Goal: Information Seeking & Learning: Compare options

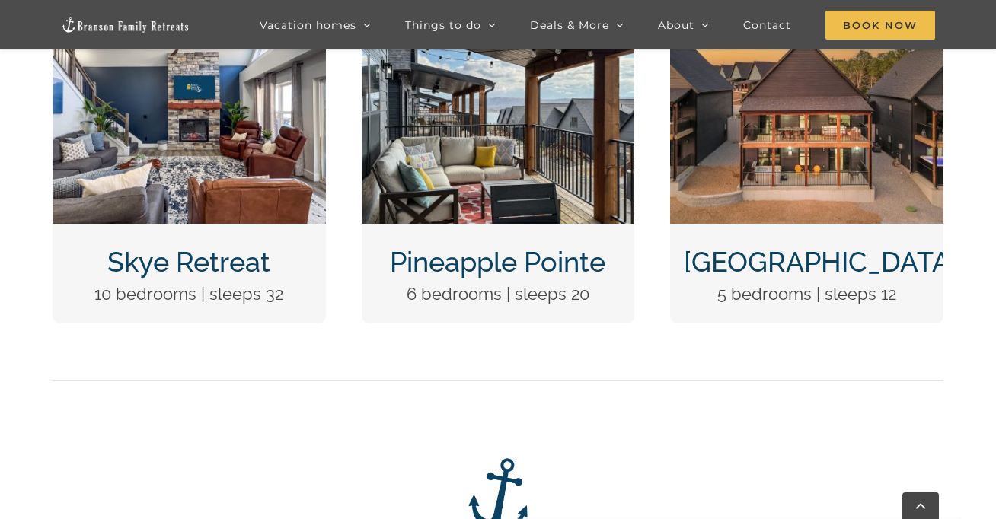
scroll to position [681, 0]
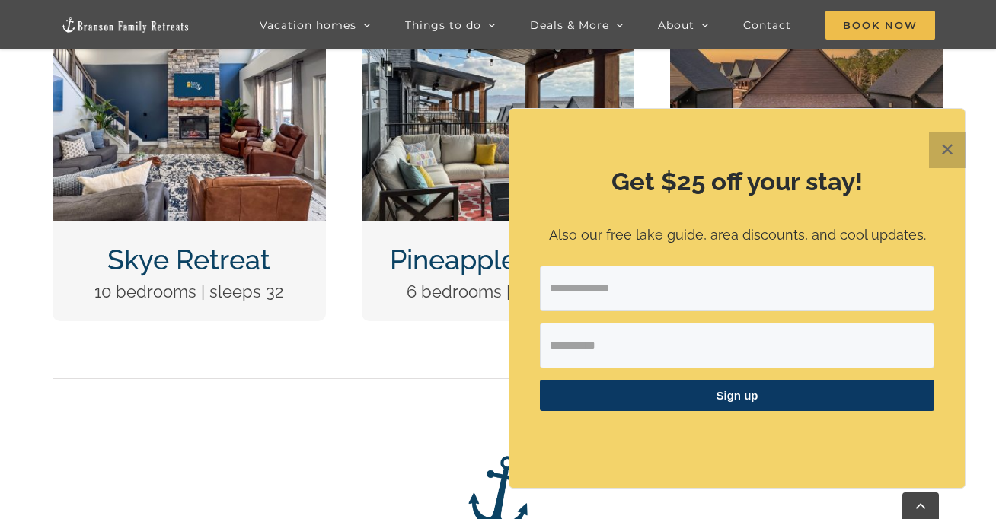
click at [942, 147] on button "✕" at bounding box center [947, 150] width 37 height 37
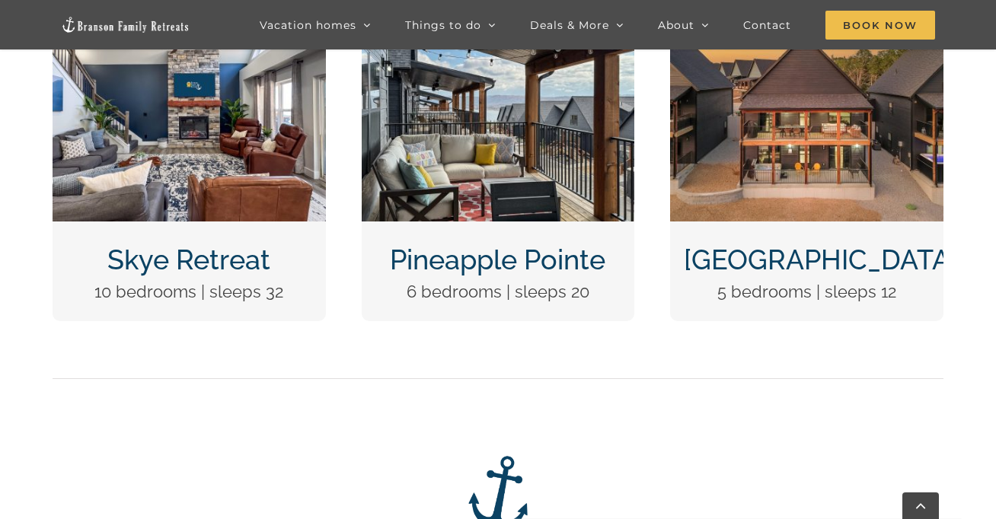
click at [545, 264] on link "Pineapple Pointe" at bounding box center [498, 260] width 216 height 32
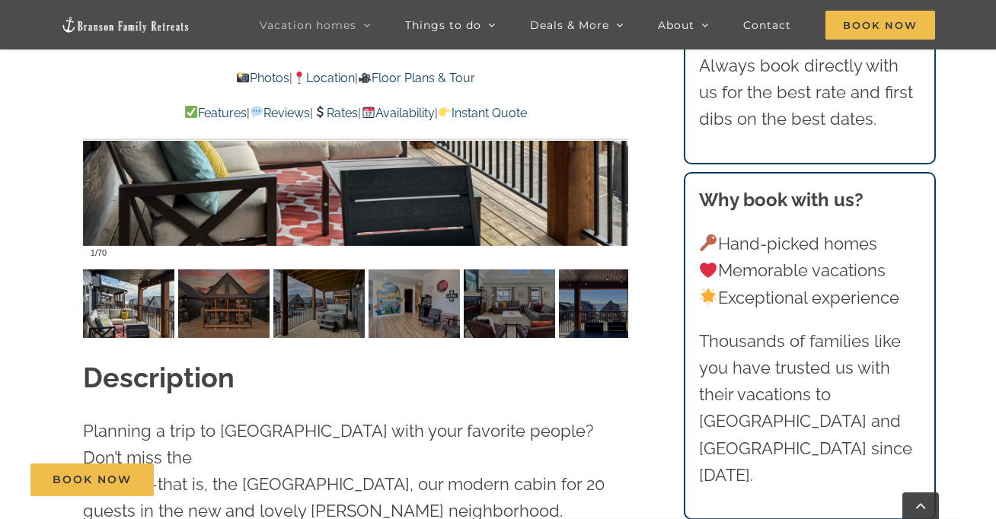
scroll to position [1440, 0]
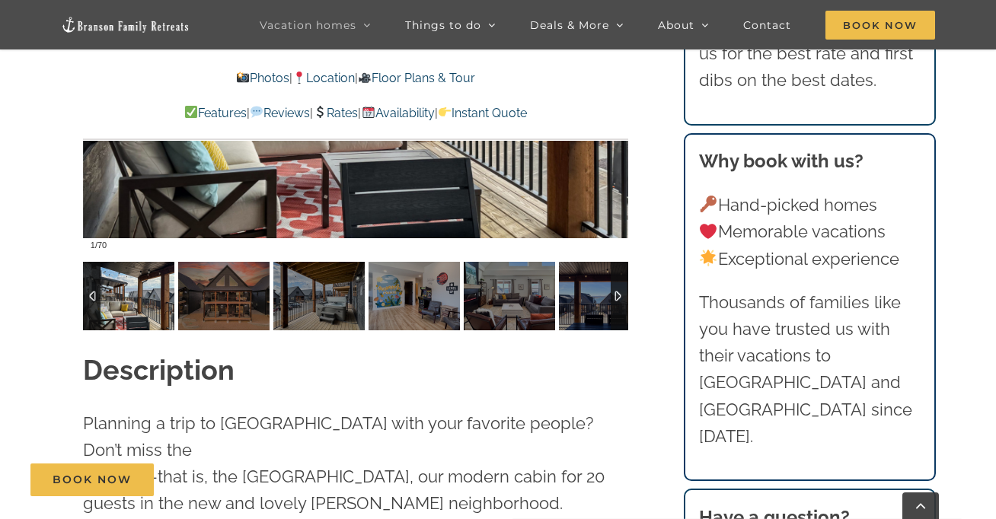
click at [147, 303] on img at bounding box center [128, 296] width 91 height 69
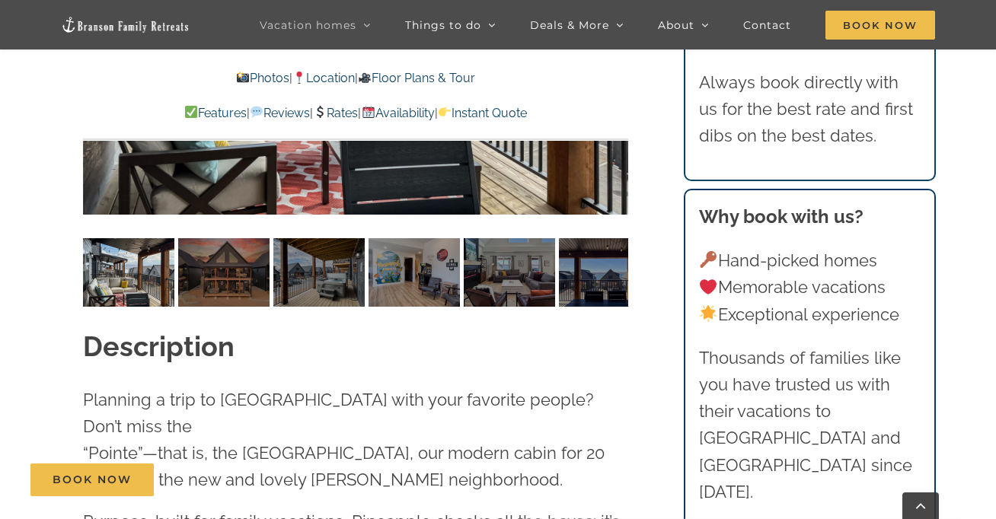
scroll to position [1462, 0]
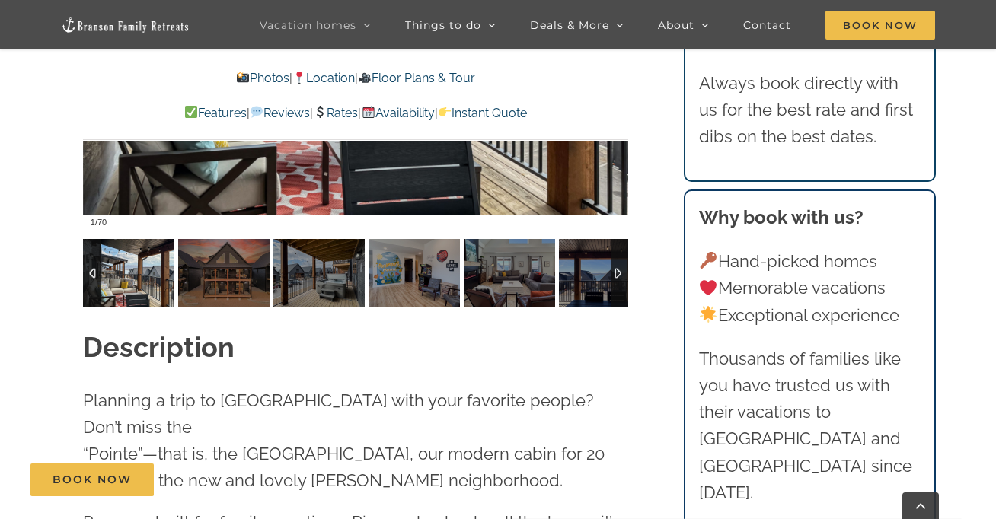
click at [139, 267] on img at bounding box center [128, 273] width 91 height 69
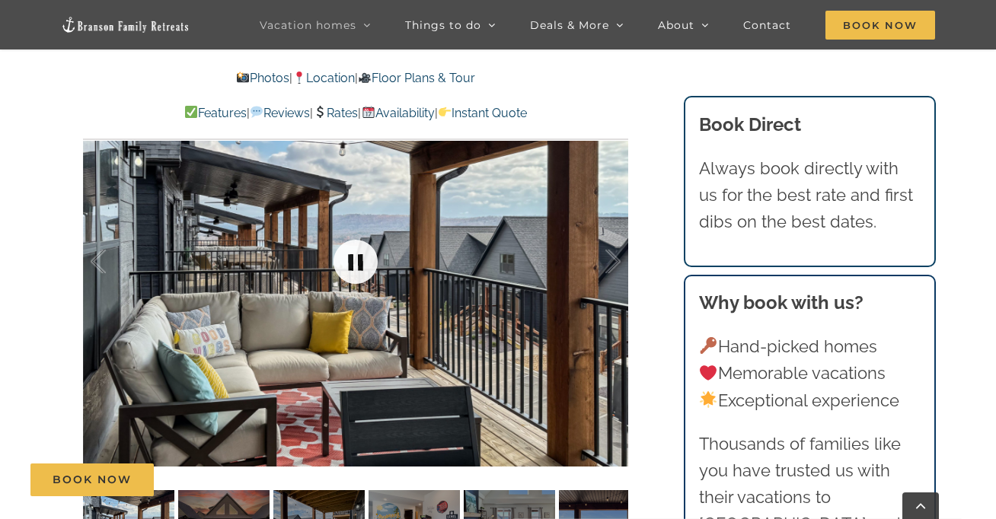
scroll to position [1206, 0]
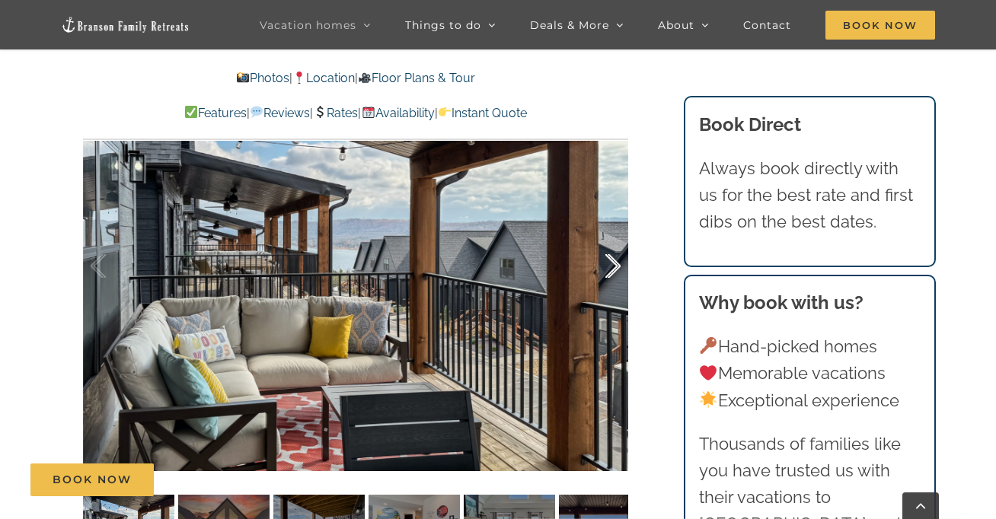
click at [612, 265] on div at bounding box center [597, 266] width 47 height 94
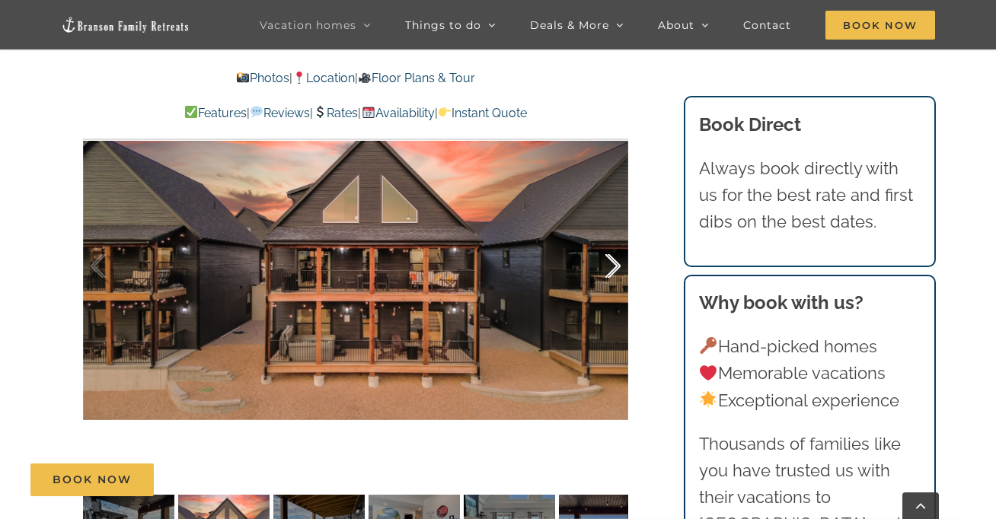
click at [612, 265] on div at bounding box center [597, 266] width 47 height 94
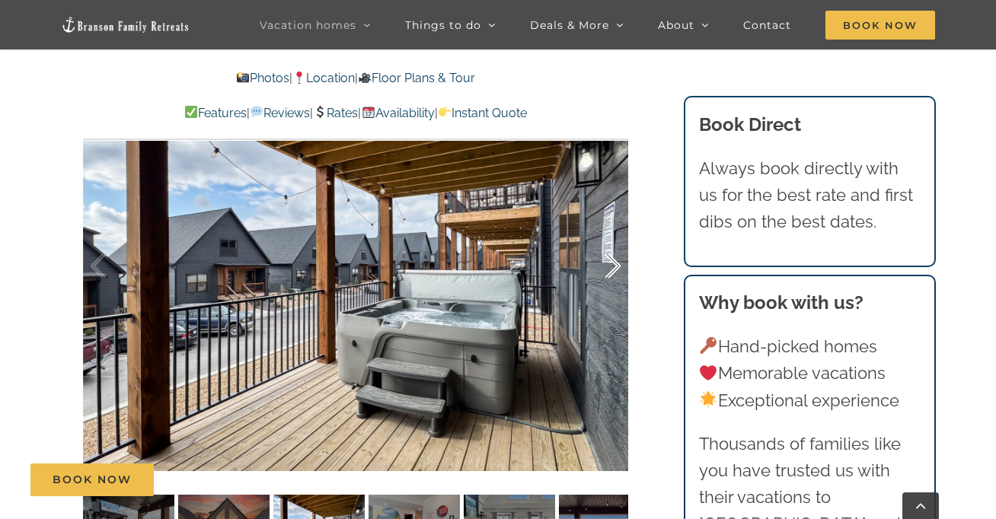
click at [612, 265] on div at bounding box center [597, 266] width 47 height 94
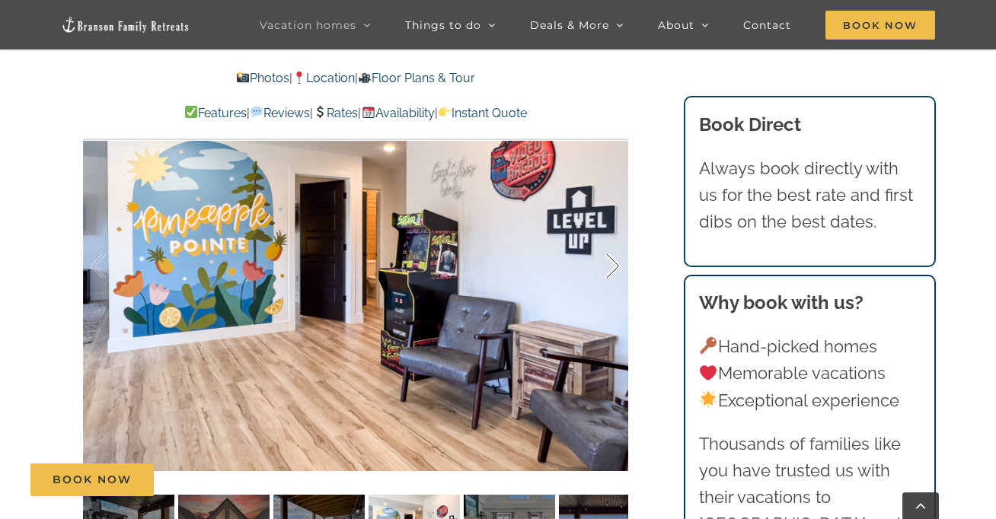
click at [612, 265] on div at bounding box center [597, 266] width 47 height 94
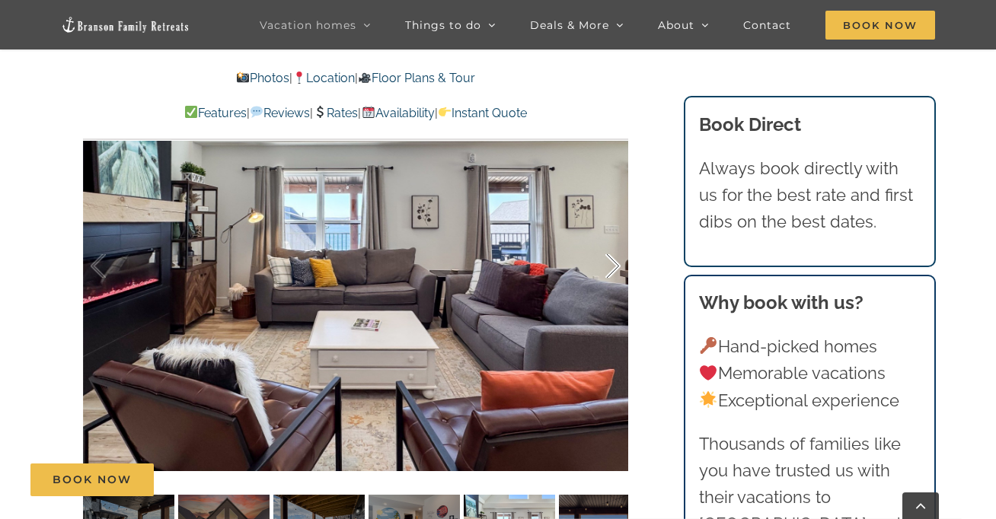
click at [612, 265] on div at bounding box center [597, 266] width 47 height 94
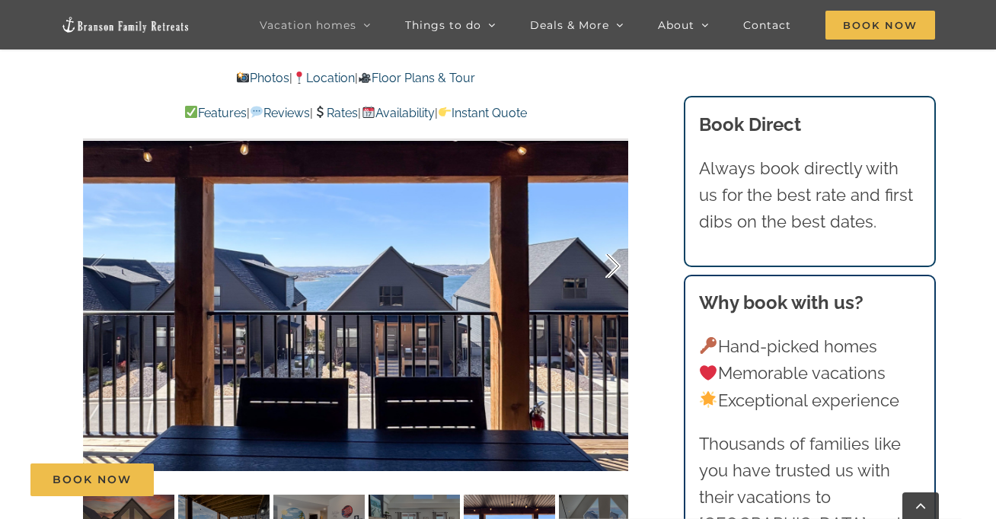
click at [612, 265] on div at bounding box center [597, 266] width 47 height 94
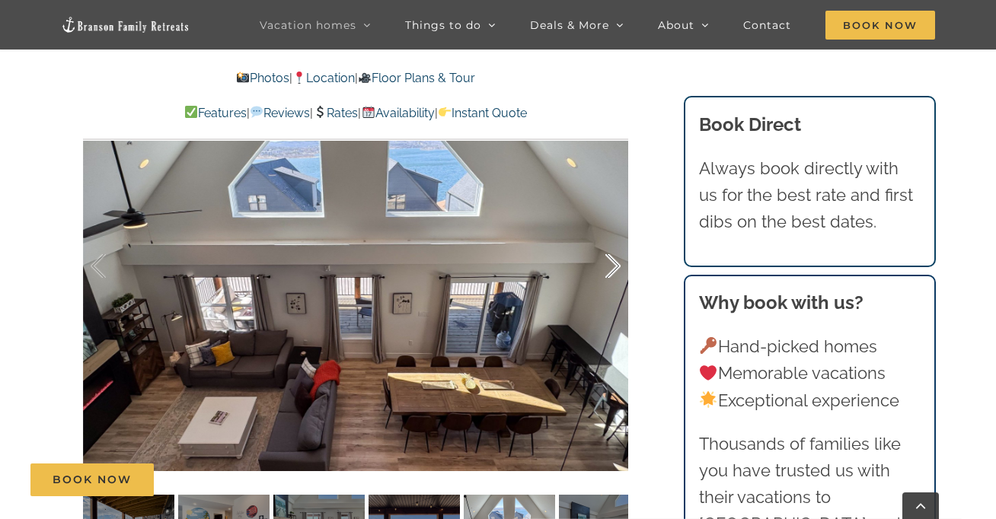
click at [612, 265] on div at bounding box center [597, 266] width 47 height 94
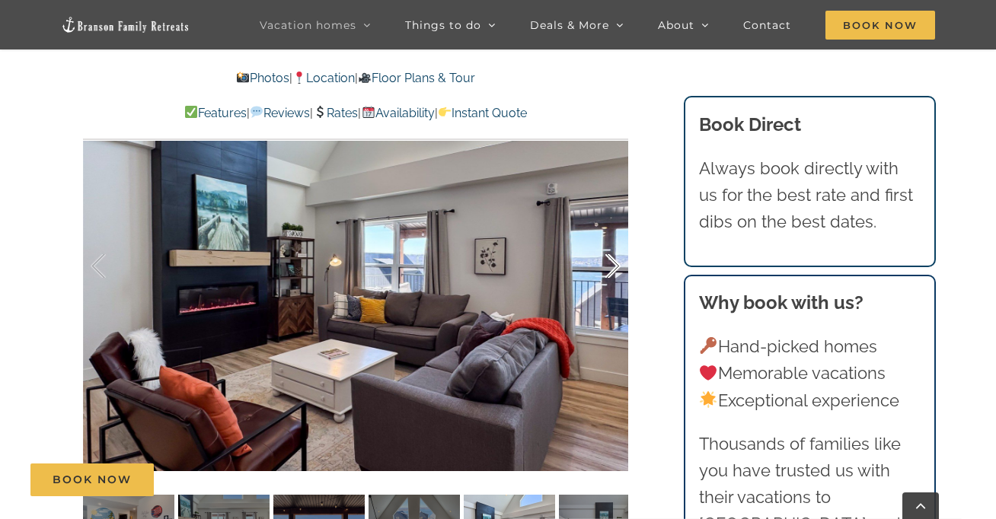
click at [612, 265] on div at bounding box center [597, 266] width 47 height 94
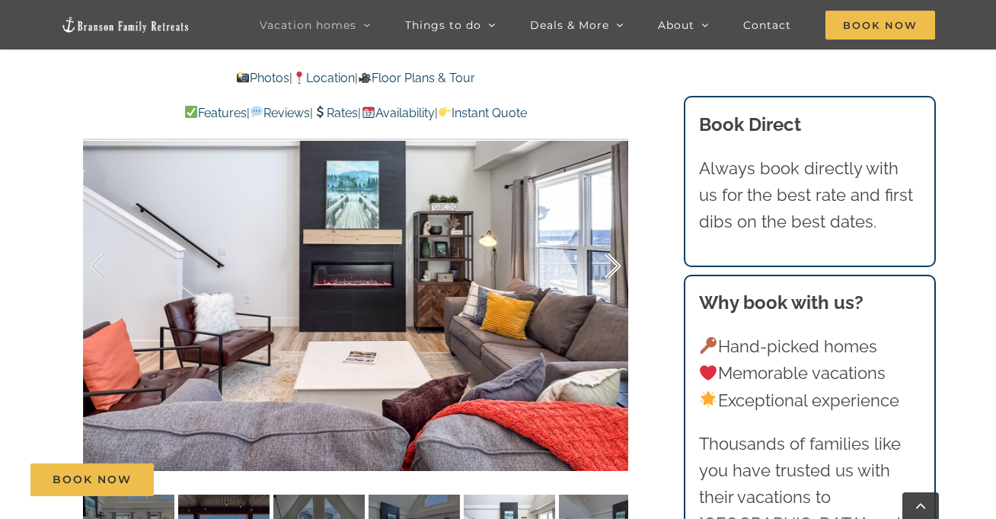
click at [612, 265] on div at bounding box center [597, 266] width 47 height 94
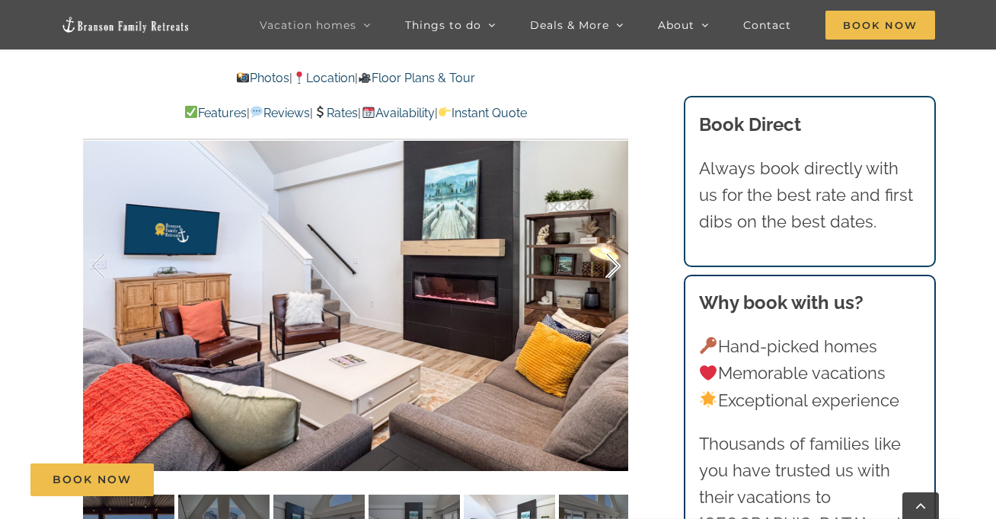
click at [612, 265] on div at bounding box center [597, 266] width 47 height 94
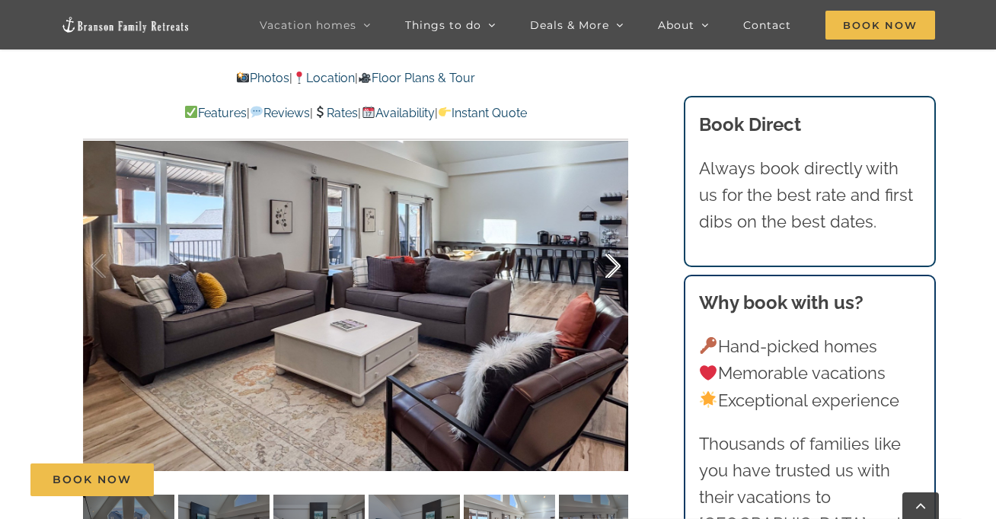
click at [612, 265] on div at bounding box center [597, 266] width 47 height 94
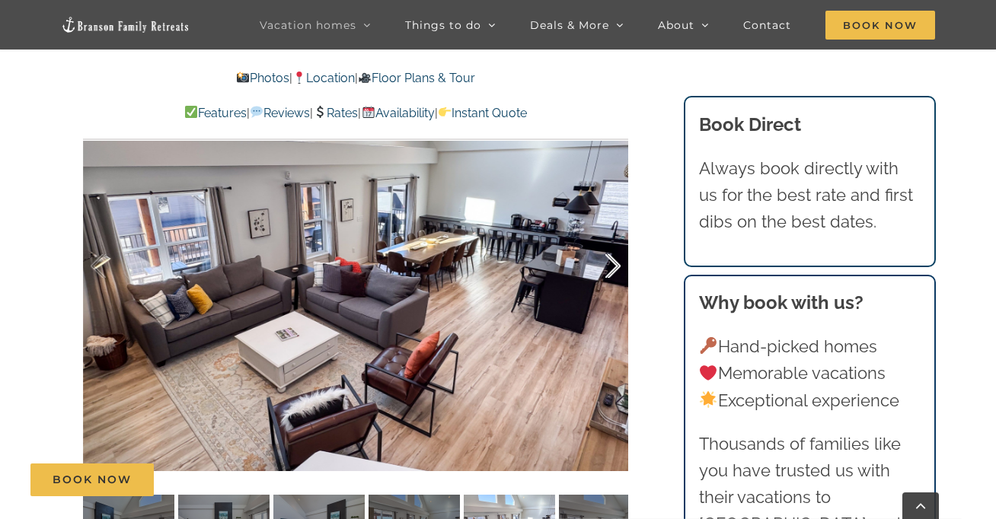
click at [612, 265] on div at bounding box center [597, 266] width 47 height 94
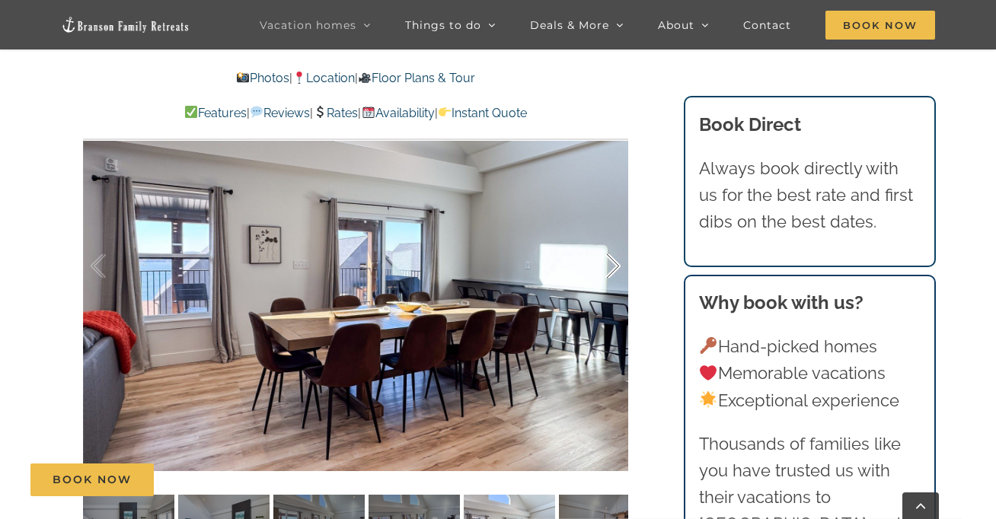
click at [612, 265] on div at bounding box center [597, 266] width 47 height 94
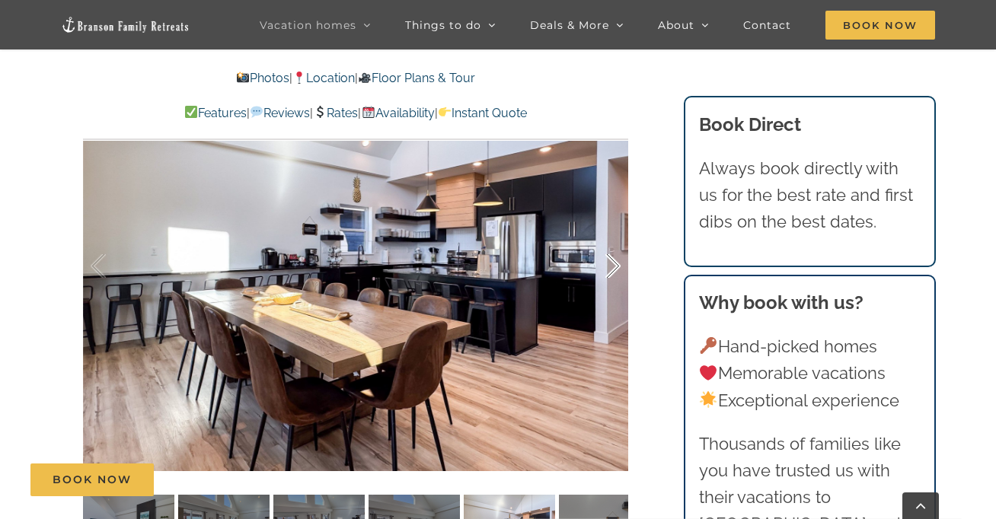
click at [612, 265] on div at bounding box center [597, 266] width 47 height 94
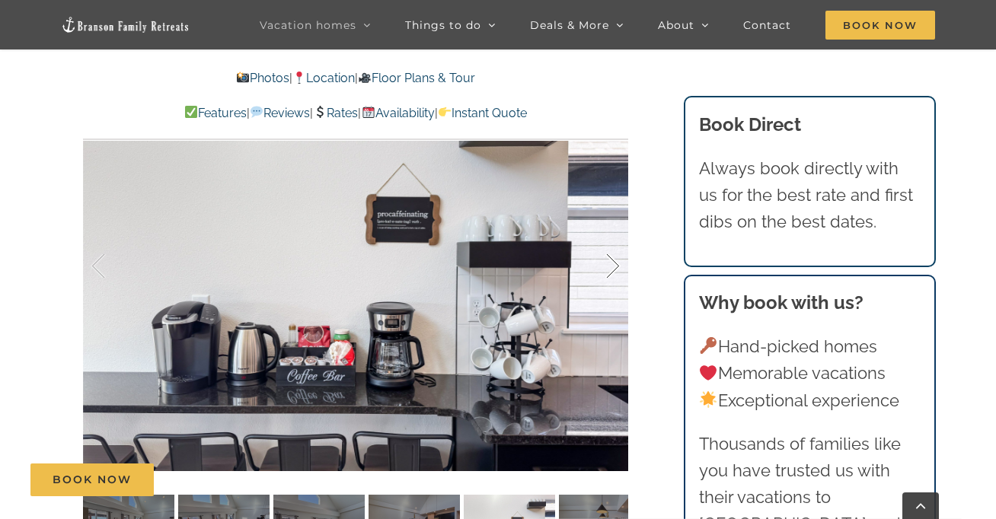
click at [612, 265] on div at bounding box center [597, 266] width 47 height 94
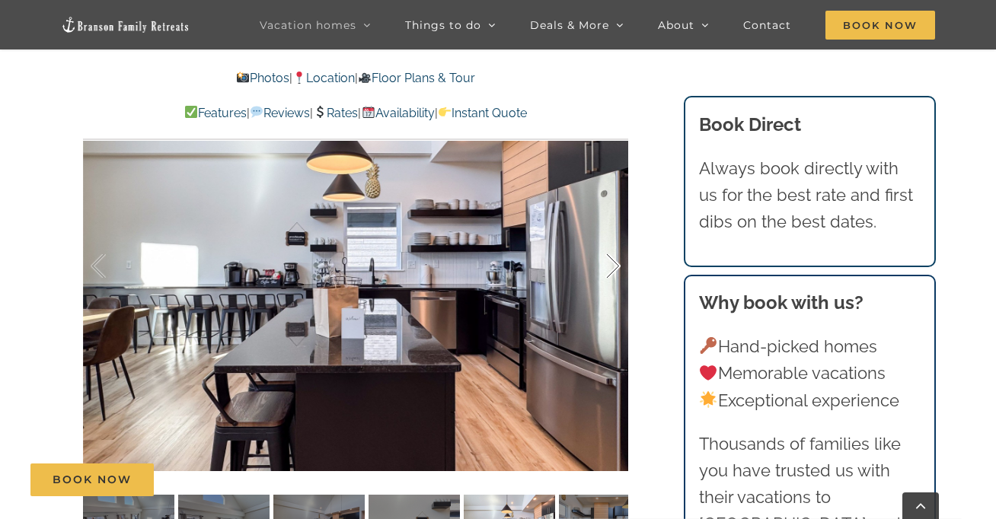
click at [612, 265] on div at bounding box center [597, 266] width 47 height 94
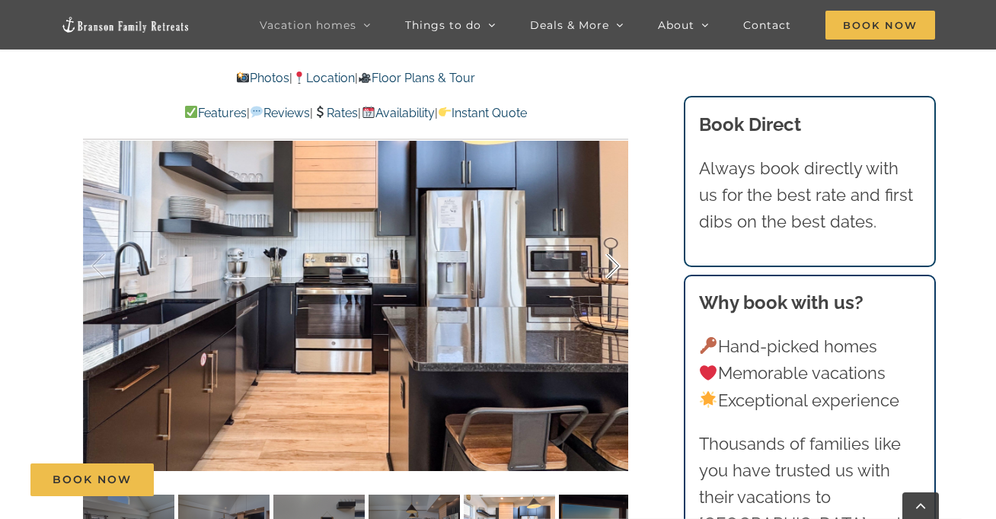
click at [612, 265] on div at bounding box center [597, 266] width 47 height 94
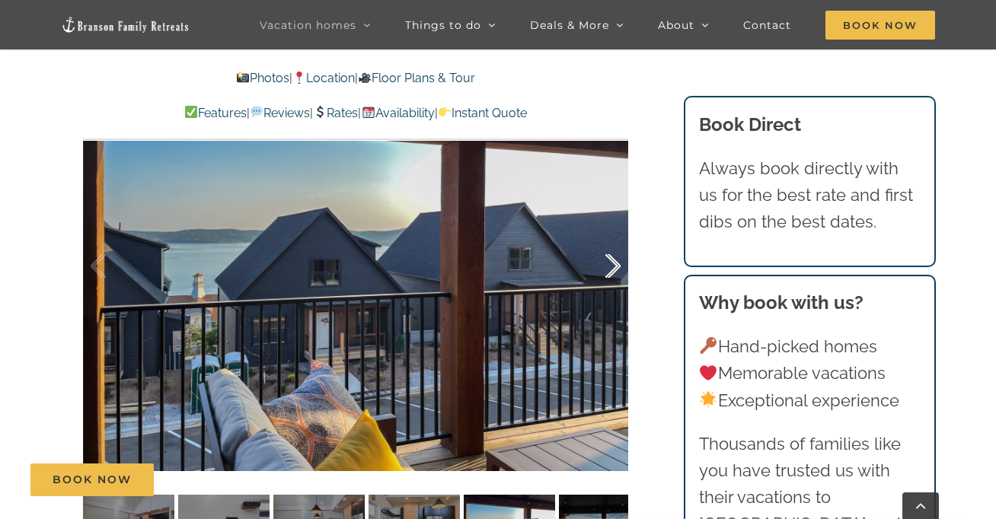
click at [612, 265] on div at bounding box center [597, 266] width 47 height 94
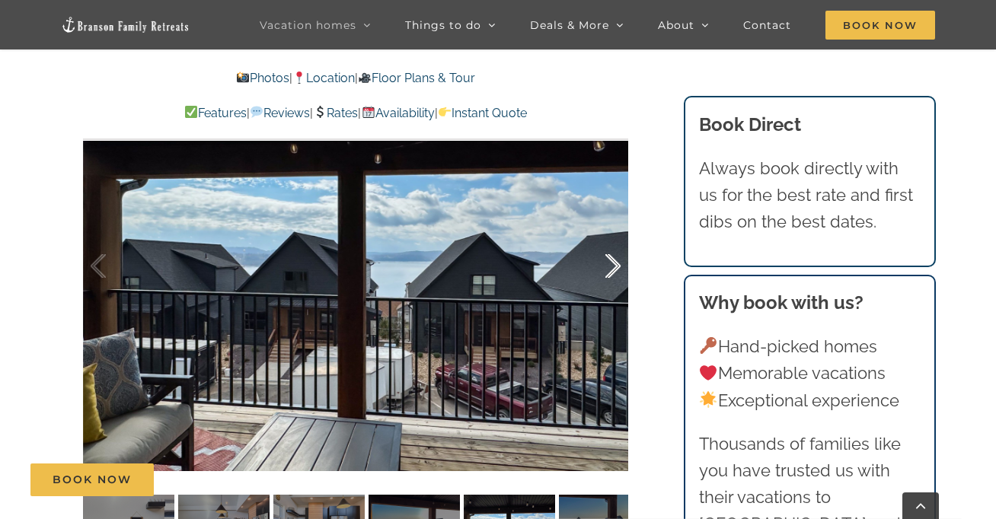
click at [612, 265] on div at bounding box center [597, 266] width 47 height 94
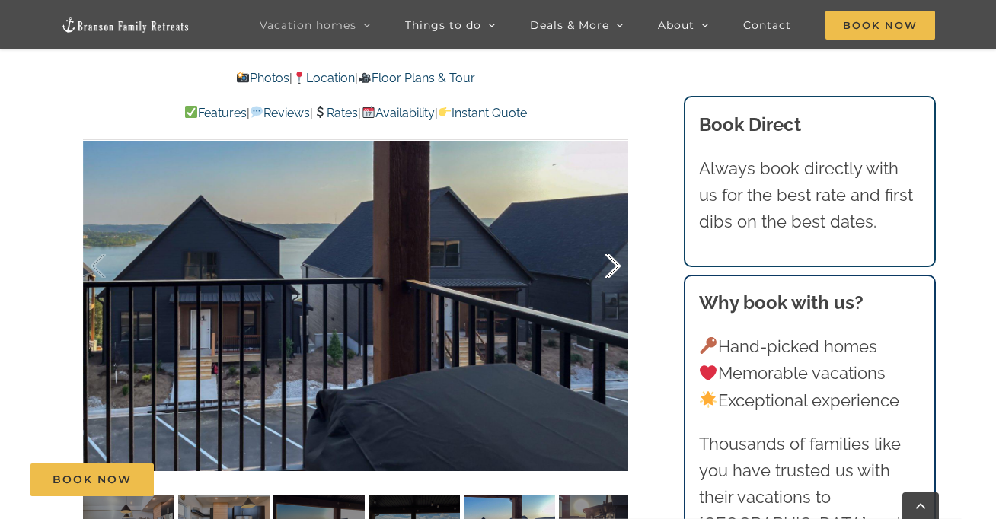
click at [612, 265] on div at bounding box center [597, 266] width 47 height 94
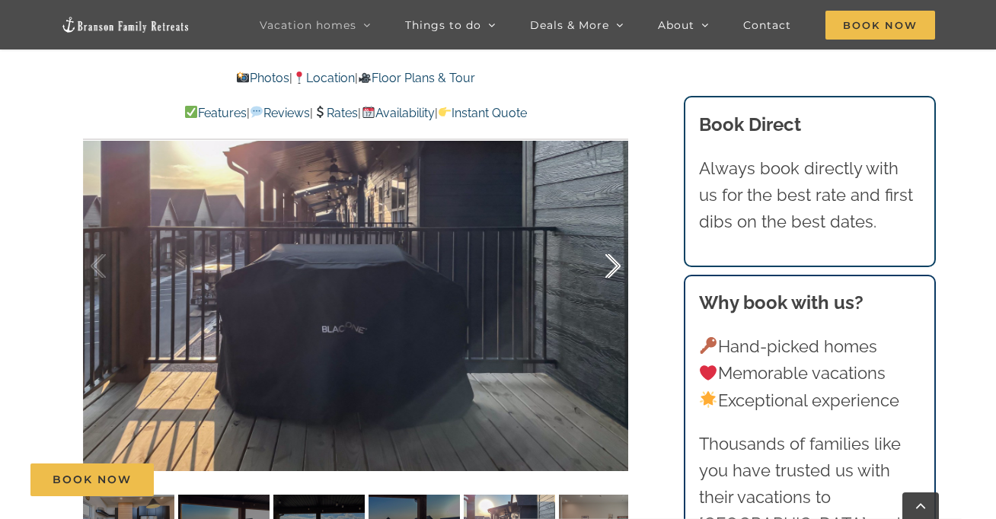
click at [612, 265] on div at bounding box center [597, 266] width 47 height 94
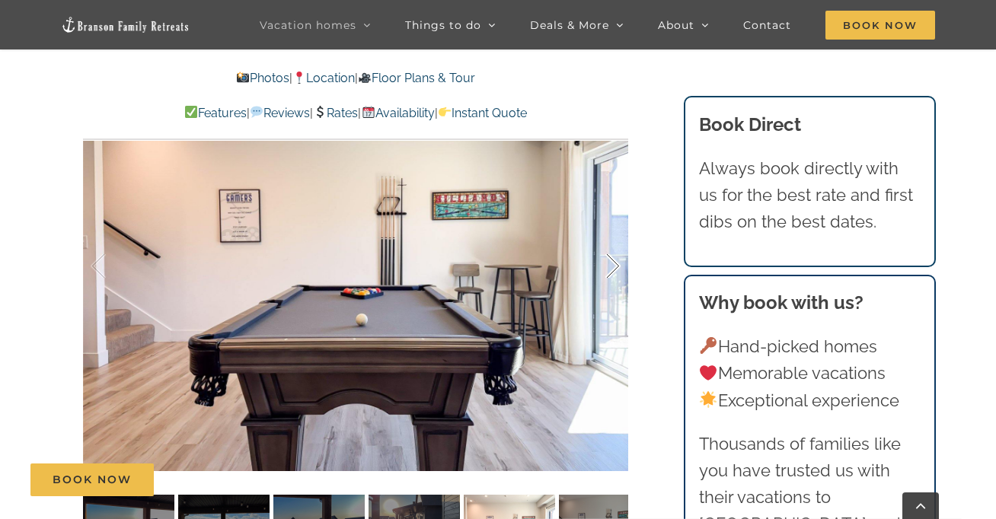
click at [612, 265] on div at bounding box center [597, 266] width 47 height 94
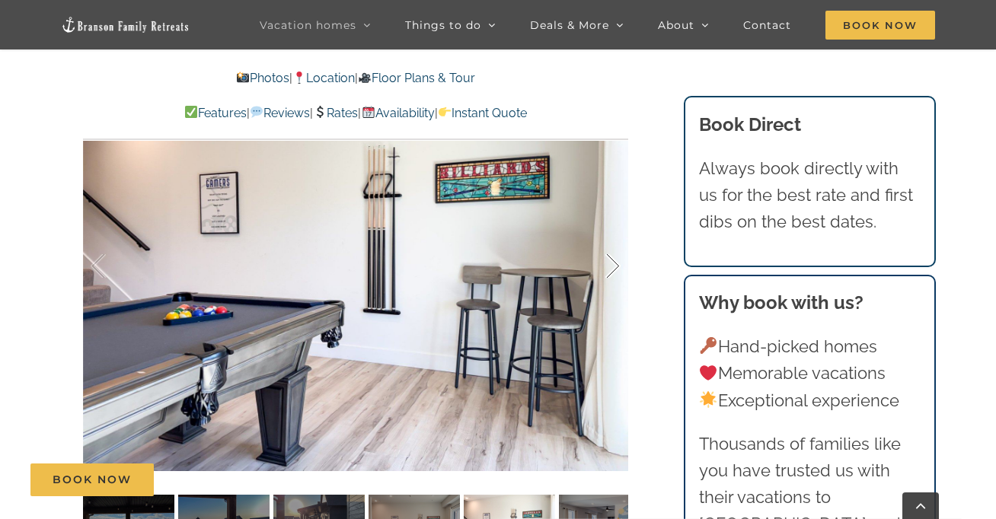
click at [612, 265] on div at bounding box center [597, 266] width 47 height 94
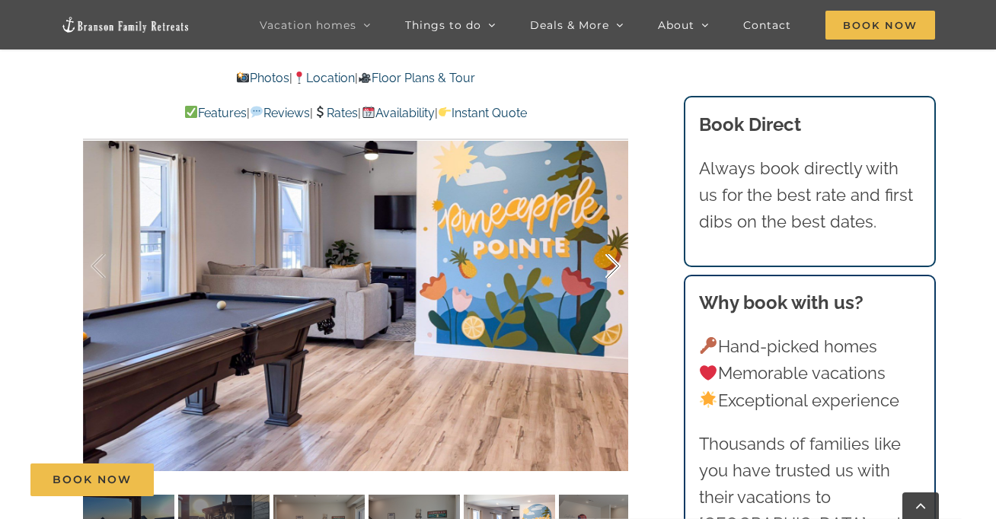
click at [612, 265] on div at bounding box center [597, 266] width 47 height 94
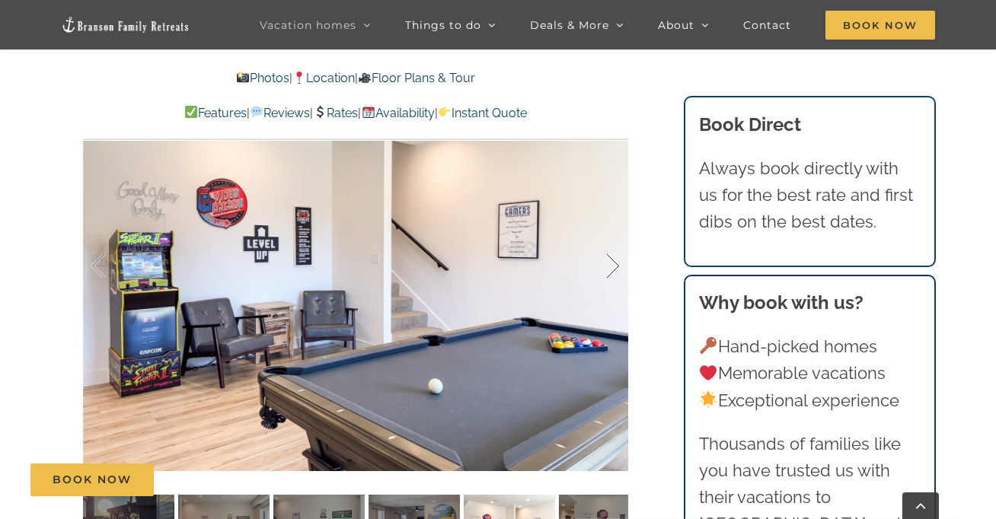
click at [612, 265] on div at bounding box center [597, 266] width 47 height 94
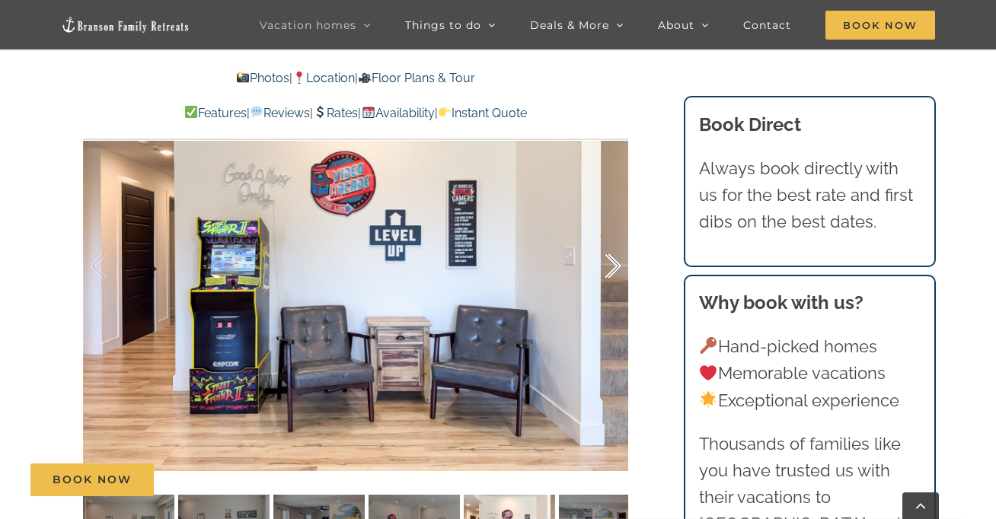
click at [612, 265] on div at bounding box center [597, 266] width 47 height 94
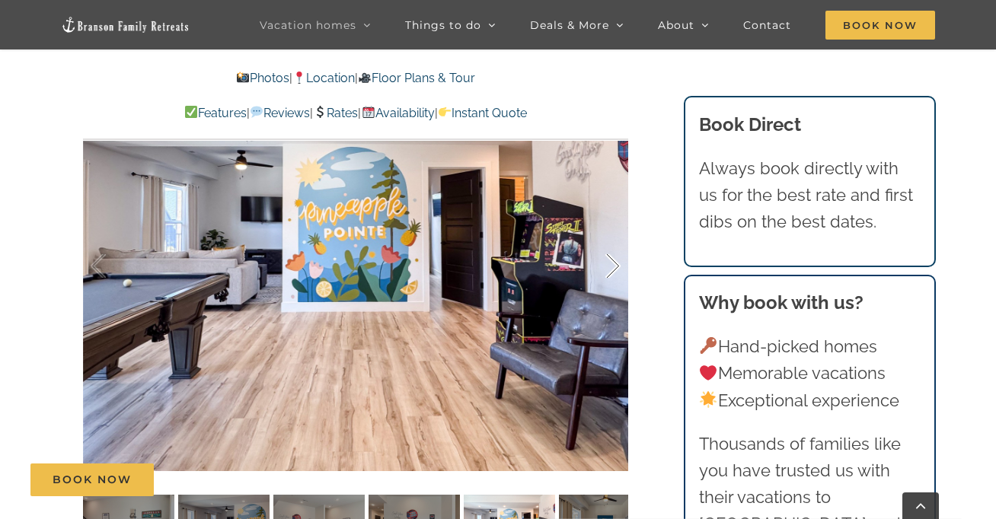
click at [612, 265] on div at bounding box center [597, 266] width 47 height 94
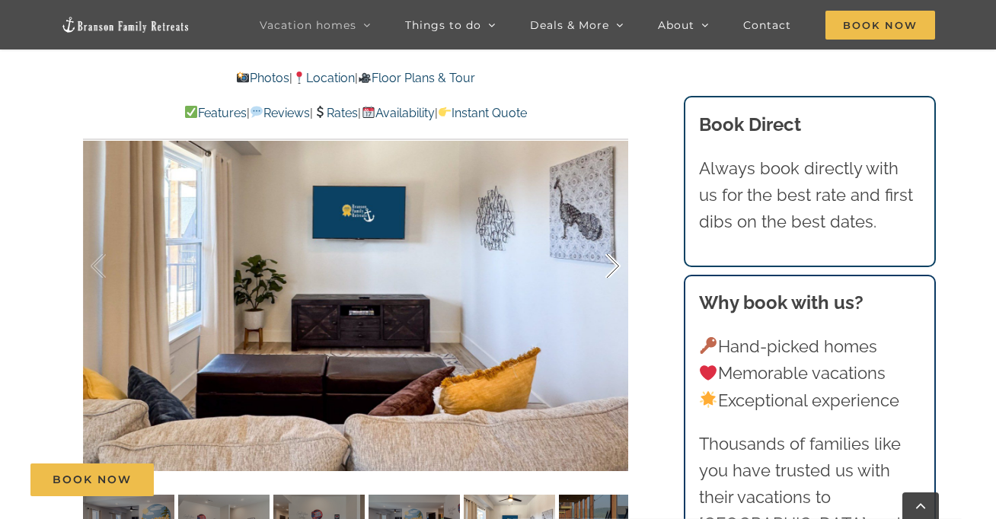
click at [612, 265] on div at bounding box center [597, 266] width 47 height 94
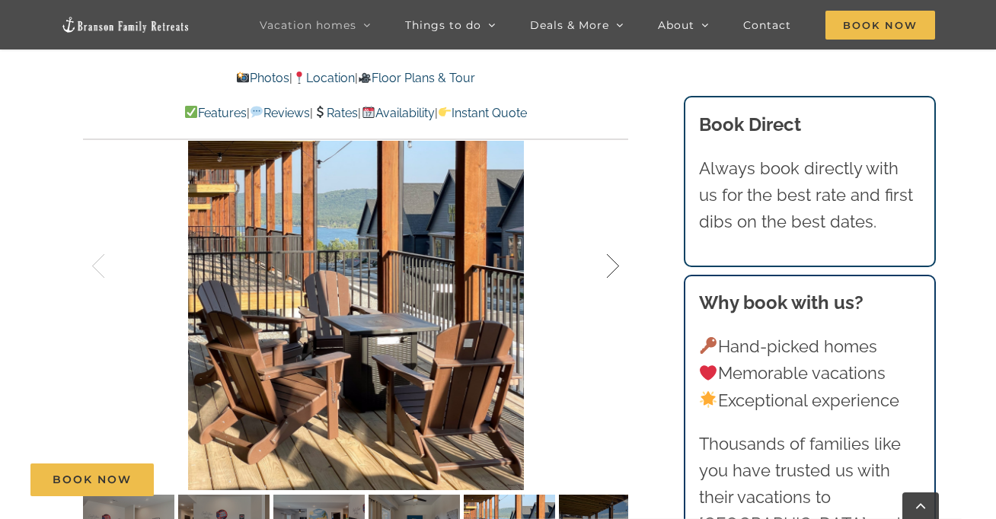
click at [612, 265] on div at bounding box center [597, 266] width 47 height 94
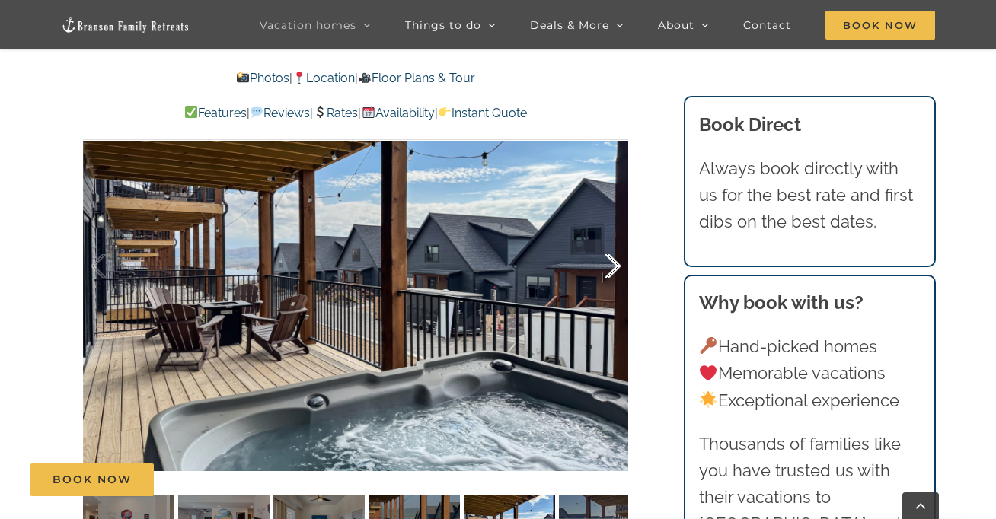
click at [612, 265] on div at bounding box center [597, 266] width 47 height 94
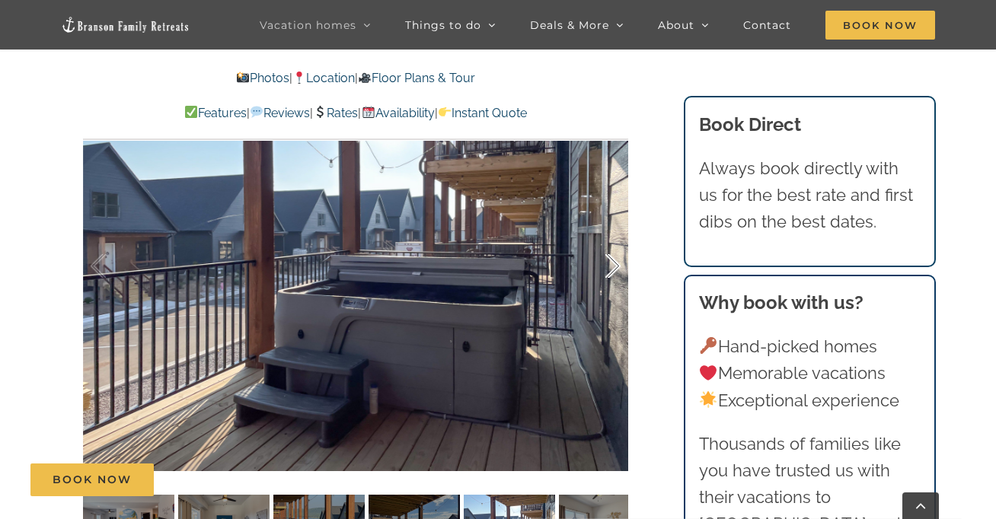
click at [612, 265] on div at bounding box center [597, 266] width 47 height 94
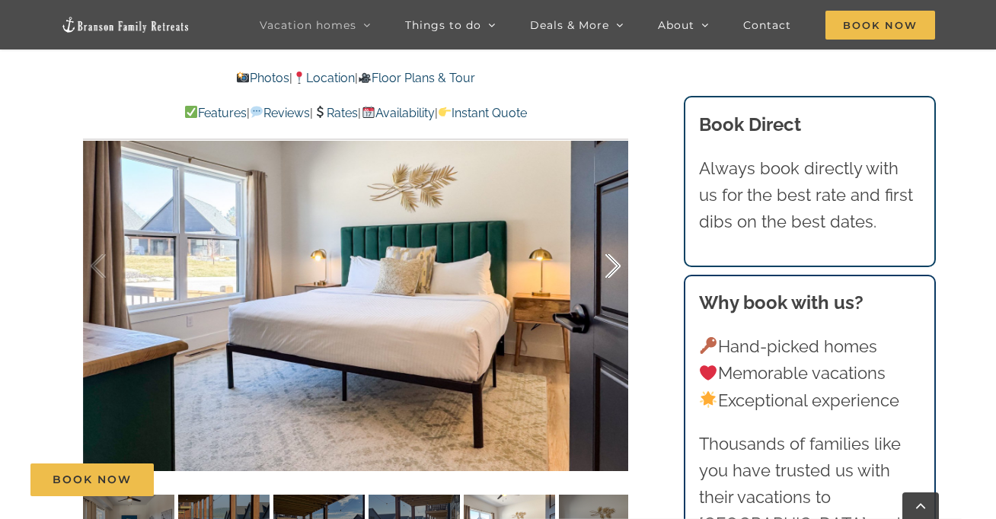
click at [612, 265] on div at bounding box center [597, 266] width 47 height 94
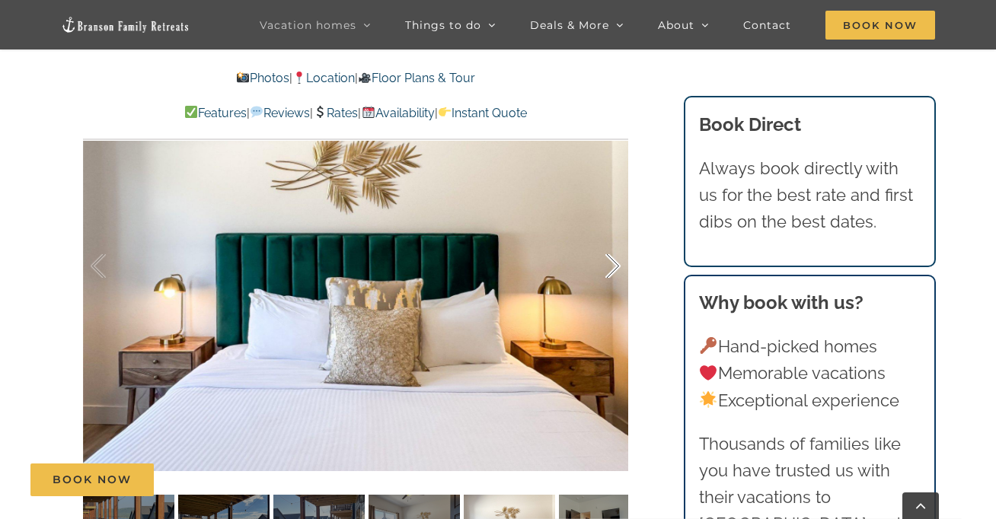
click at [612, 265] on div at bounding box center [597, 266] width 47 height 94
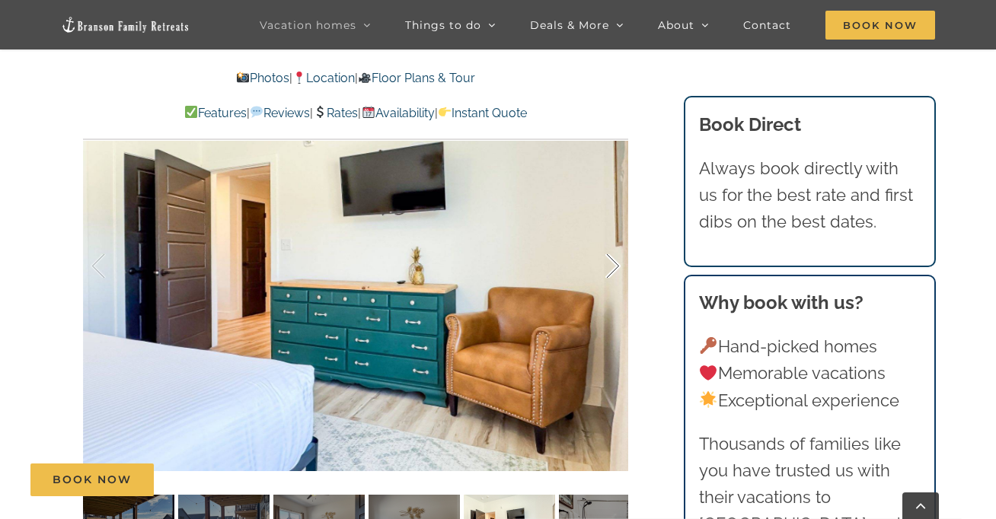
click at [612, 265] on div at bounding box center [597, 266] width 47 height 94
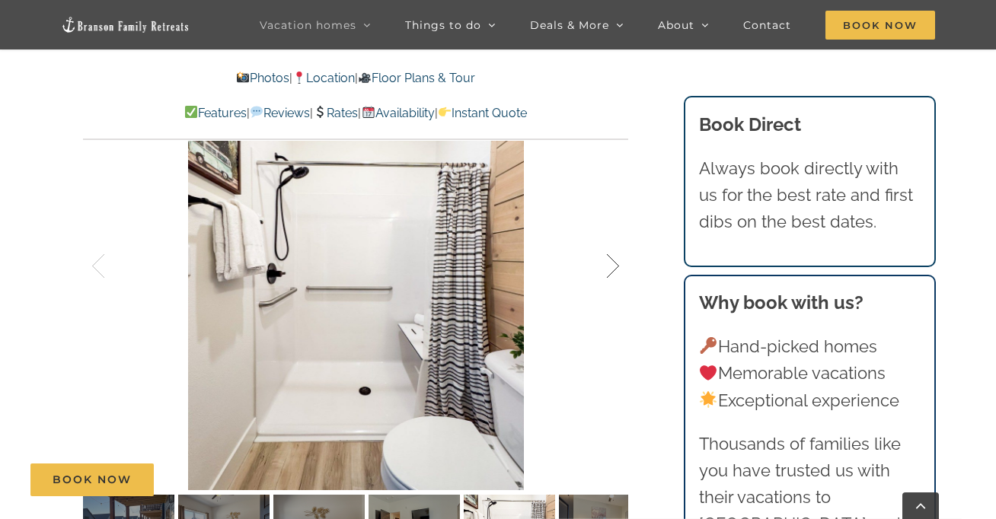
click at [612, 265] on div at bounding box center [597, 266] width 47 height 94
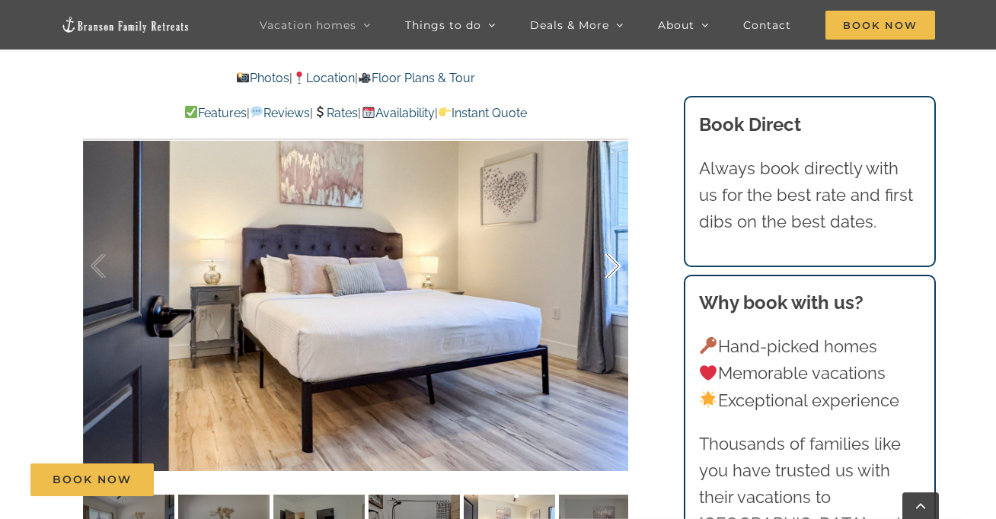
click at [612, 265] on div at bounding box center [597, 266] width 47 height 94
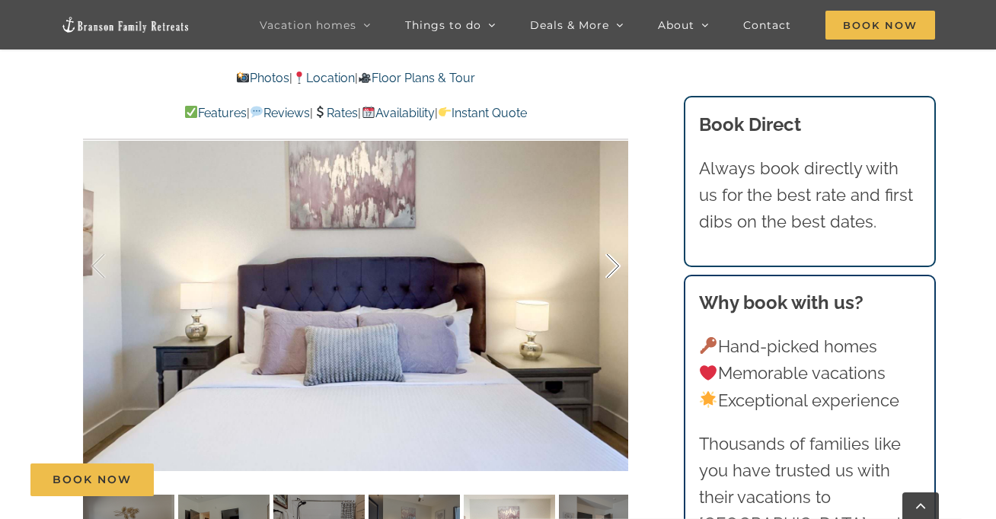
click at [612, 265] on div at bounding box center [597, 266] width 47 height 94
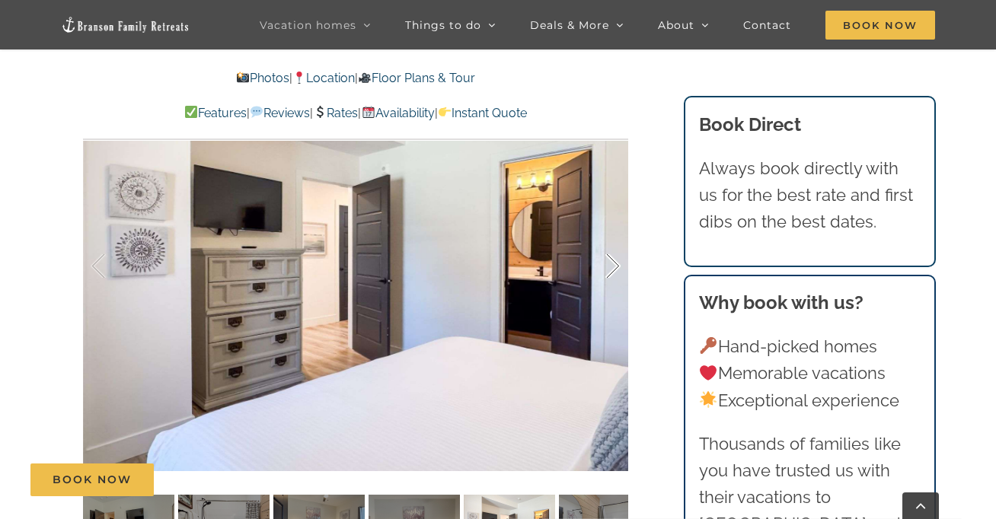
click at [612, 265] on div at bounding box center [597, 266] width 47 height 94
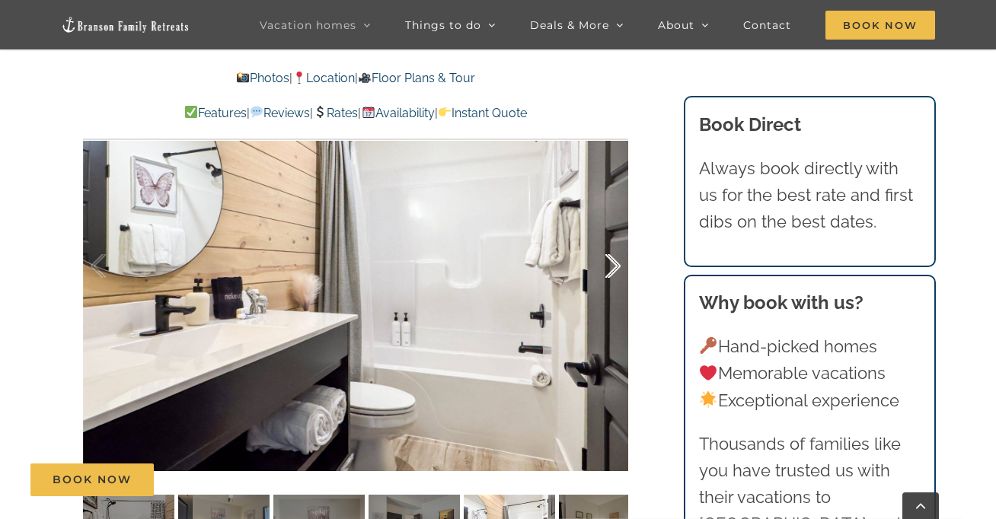
click at [612, 265] on div at bounding box center [597, 266] width 47 height 94
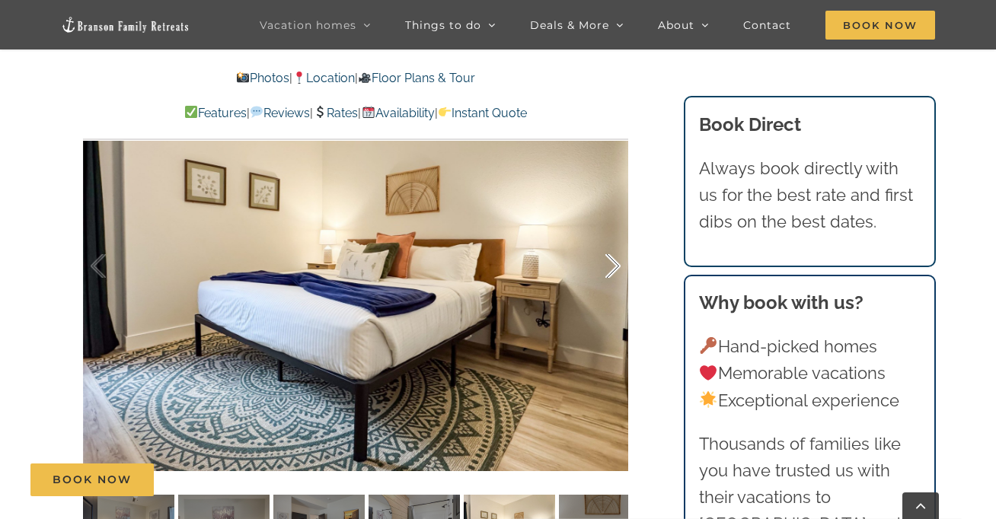
click at [612, 265] on div at bounding box center [597, 266] width 47 height 94
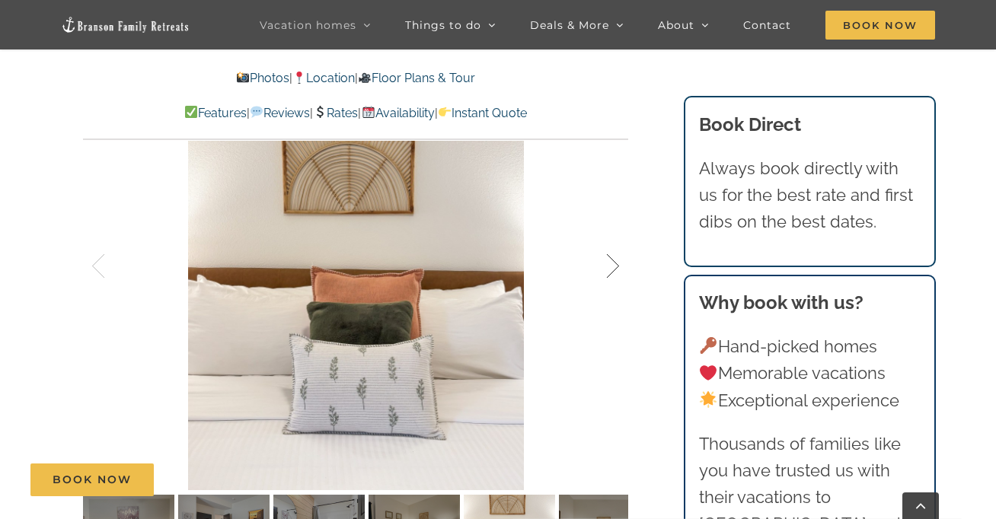
click at [612, 265] on div at bounding box center [597, 266] width 47 height 94
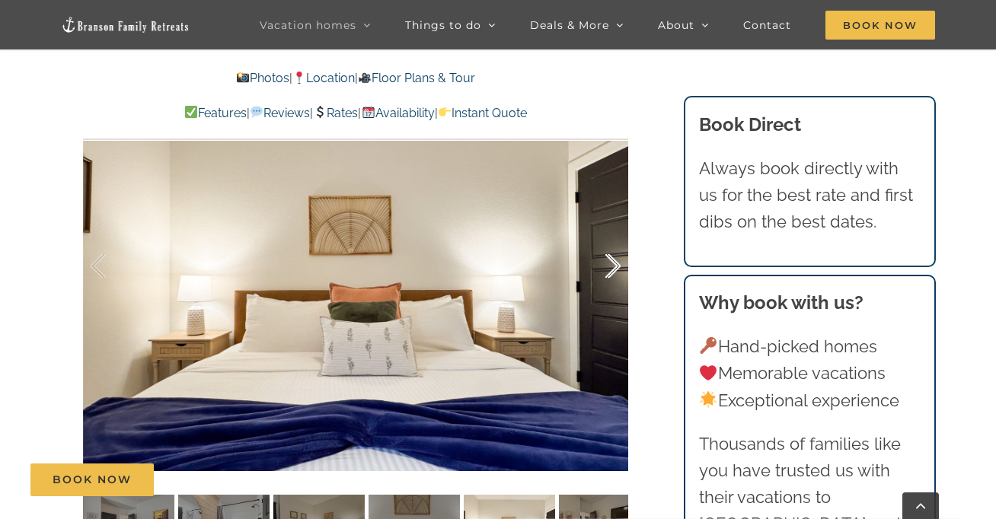
click at [612, 265] on div at bounding box center [597, 266] width 47 height 94
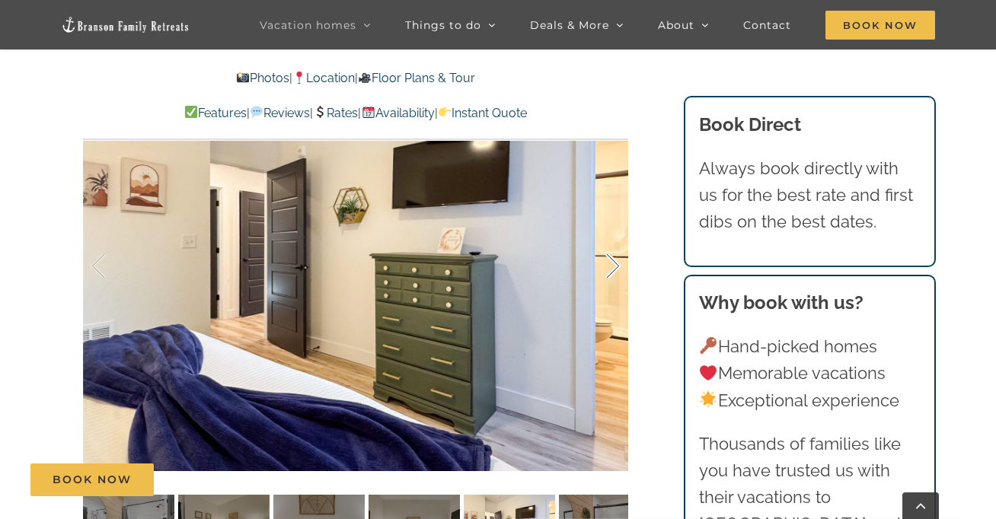
click at [612, 265] on div at bounding box center [597, 266] width 47 height 94
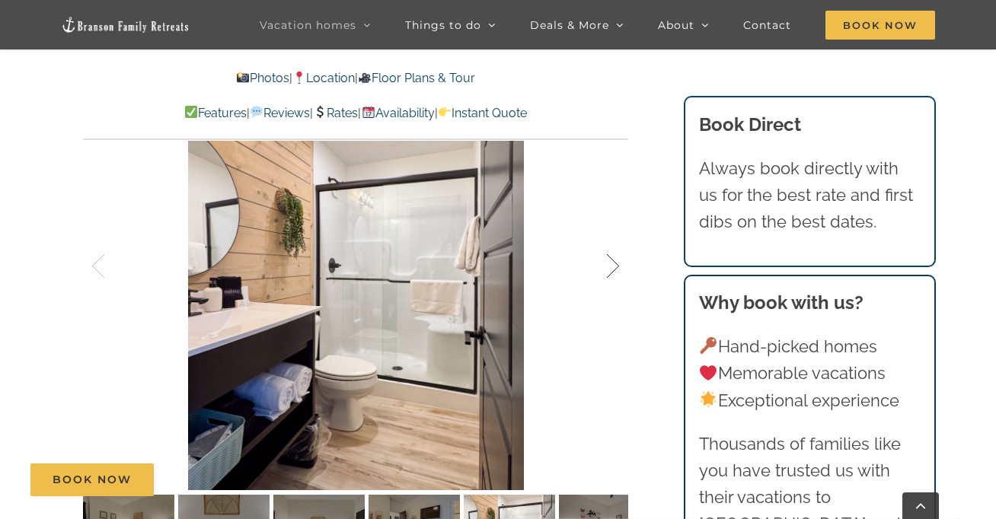
click at [612, 265] on div at bounding box center [597, 266] width 47 height 94
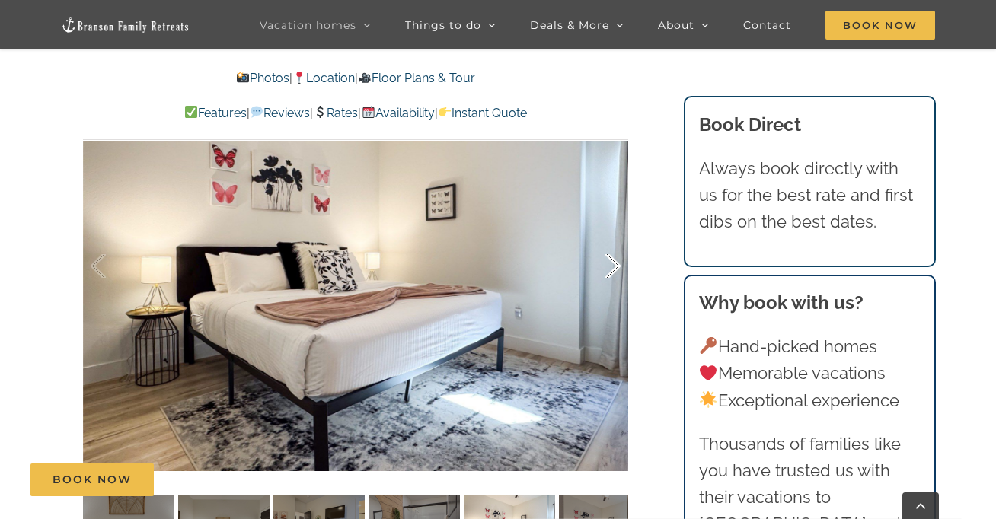
click at [612, 265] on div at bounding box center [597, 266] width 47 height 94
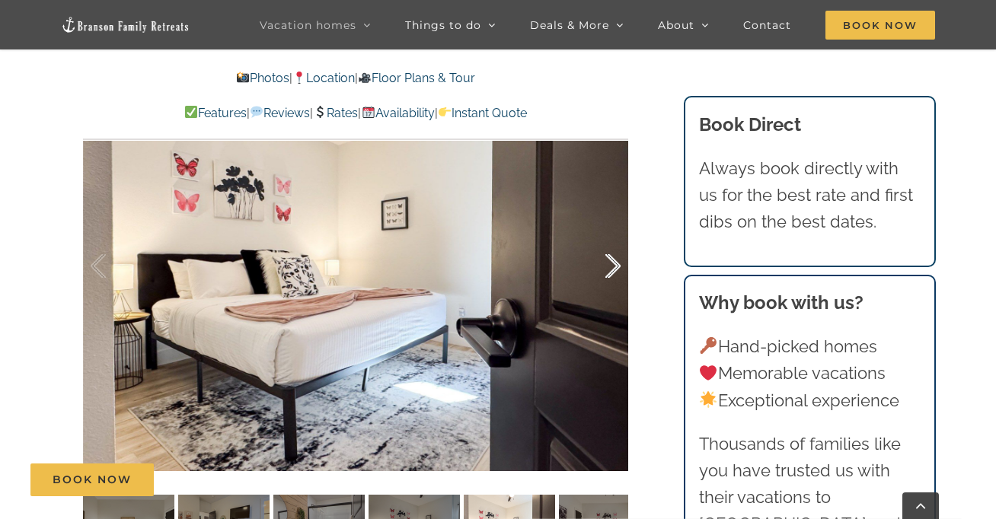
click at [612, 265] on div at bounding box center [597, 266] width 47 height 94
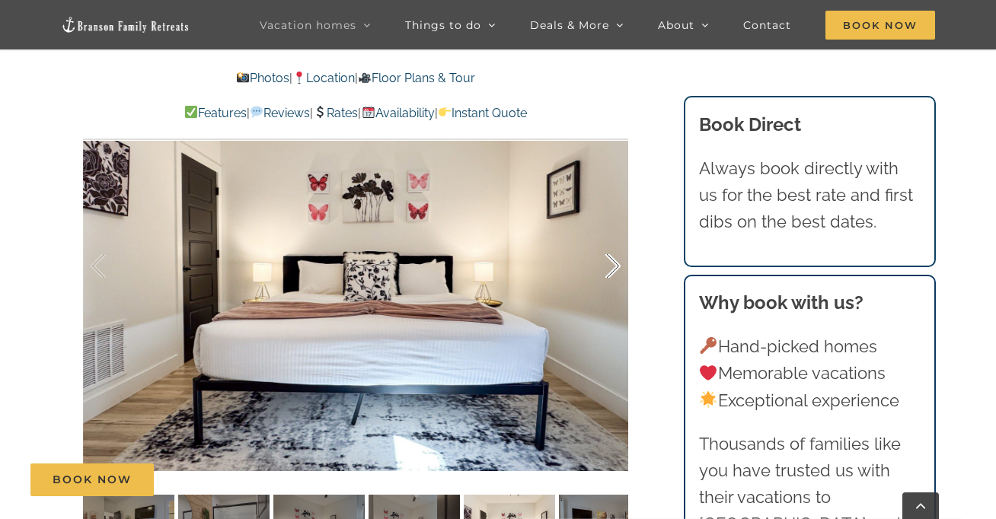
click at [612, 265] on div at bounding box center [597, 266] width 47 height 94
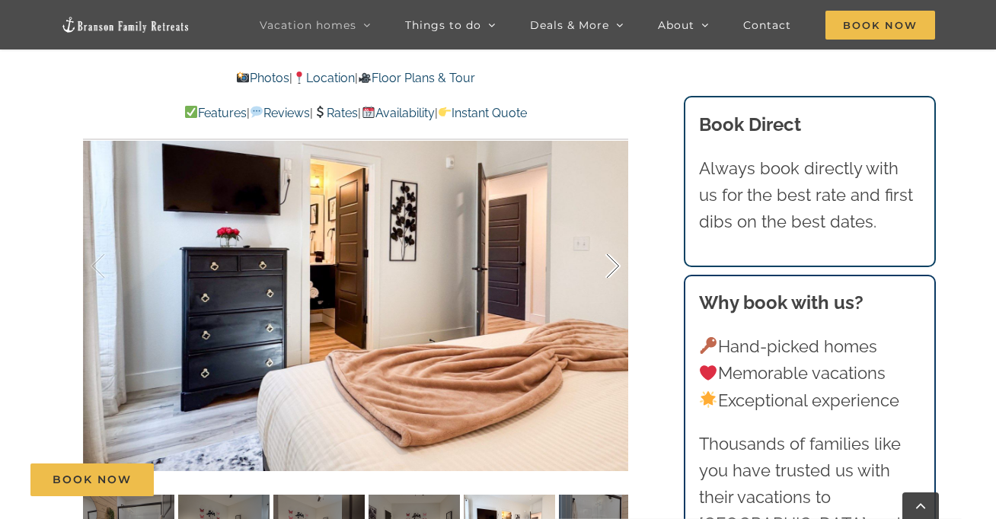
click at [612, 265] on div at bounding box center [597, 266] width 47 height 94
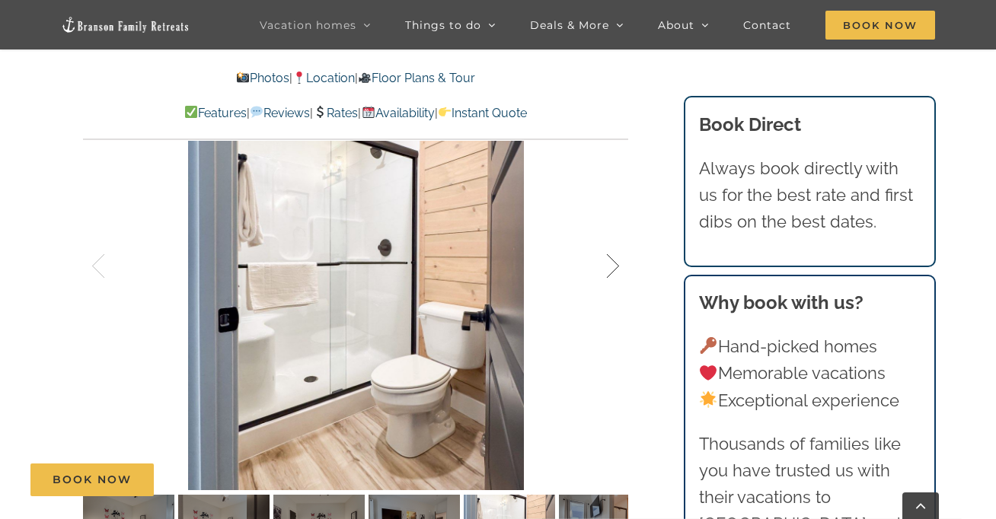
click at [612, 265] on div at bounding box center [597, 266] width 47 height 94
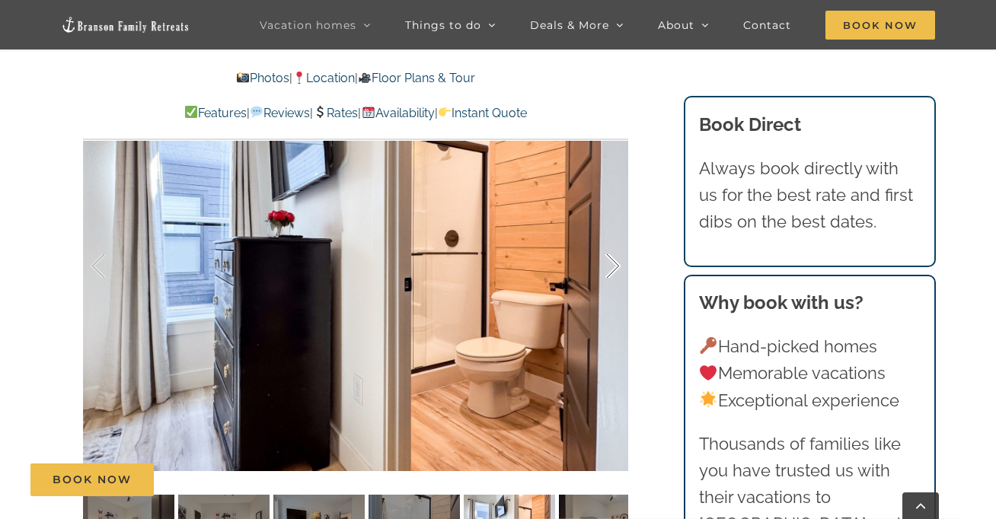
click at [612, 265] on div at bounding box center [597, 266] width 47 height 94
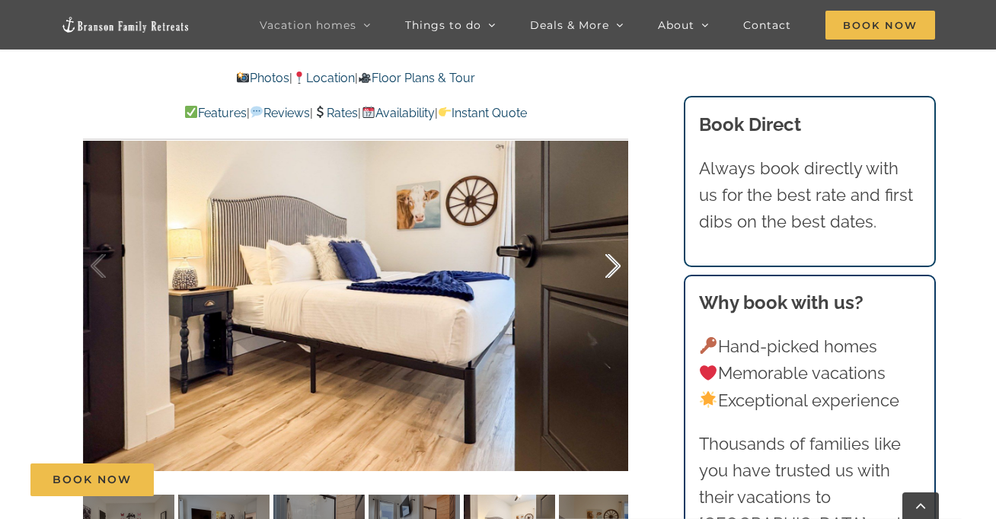
click at [612, 265] on div at bounding box center [597, 266] width 47 height 94
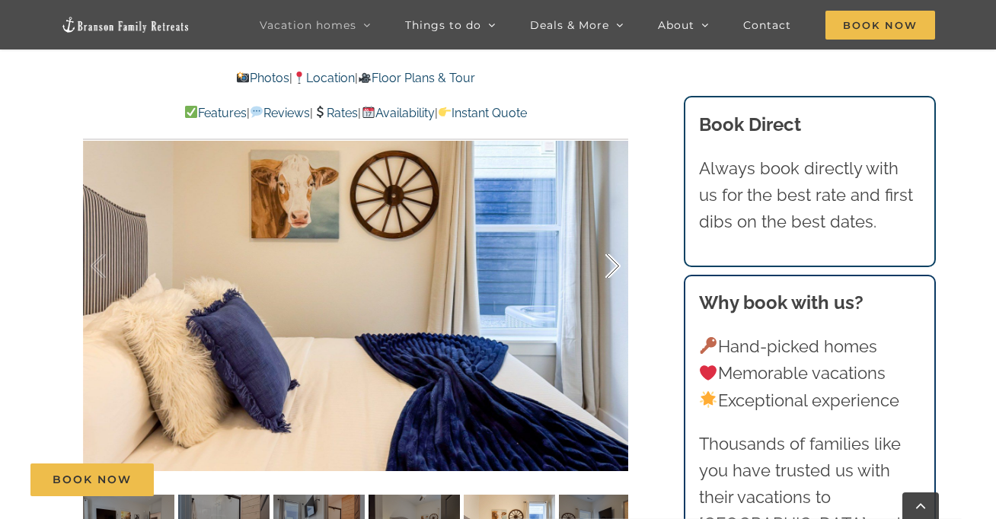
click at [612, 265] on div at bounding box center [597, 266] width 47 height 94
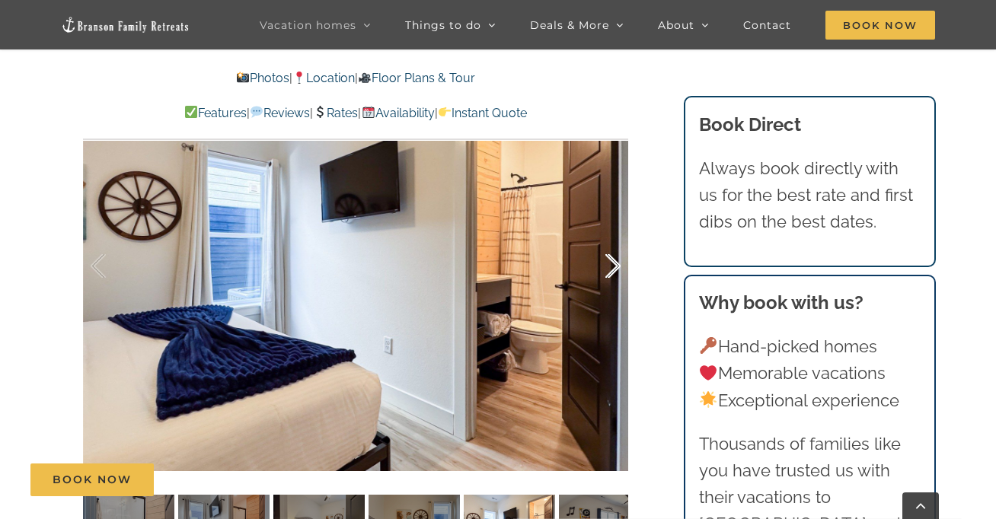
click at [612, 265] on div at bounding box center [597, 266] width 47 height 94
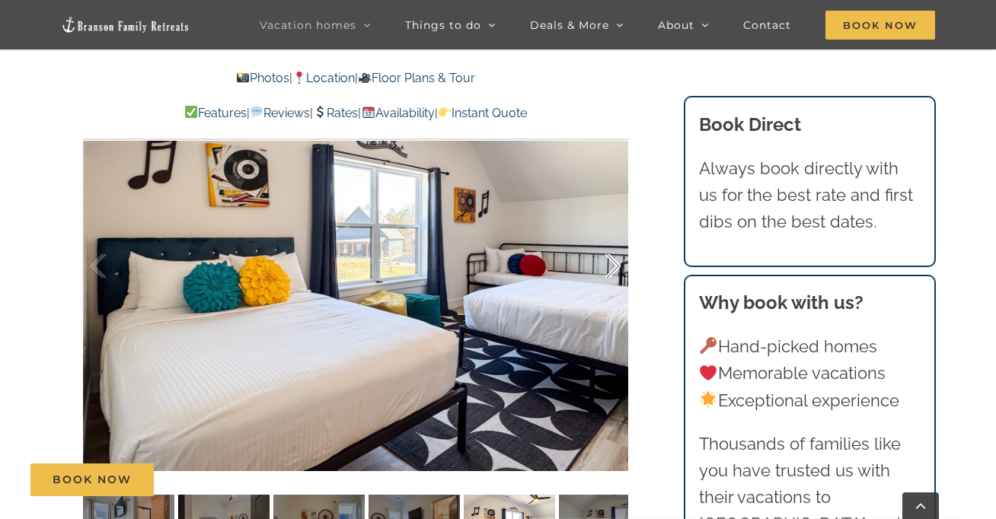
click at [612, 265] on div at bounding box center [597, 266] width 47 height 94
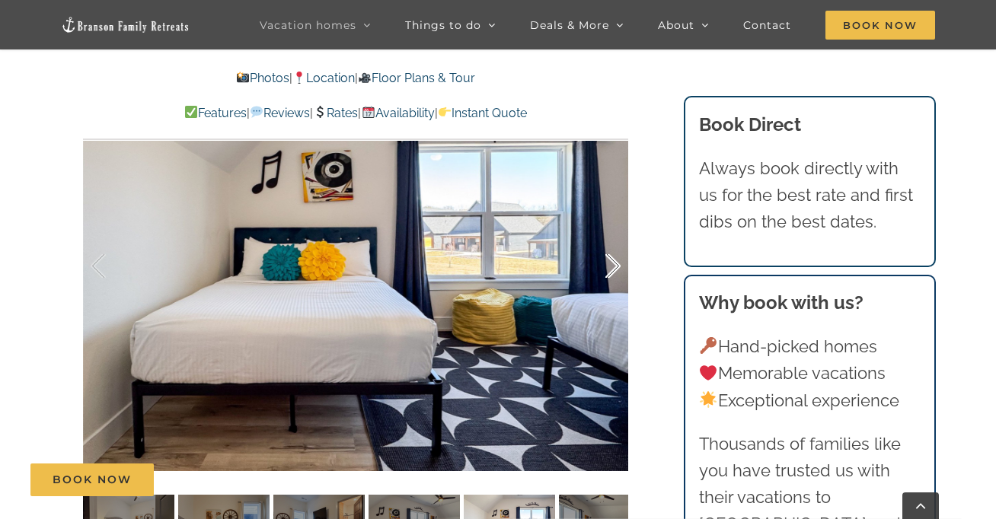
click at [612, 265] on div at bounding box center [597, 266] width 47 height 94
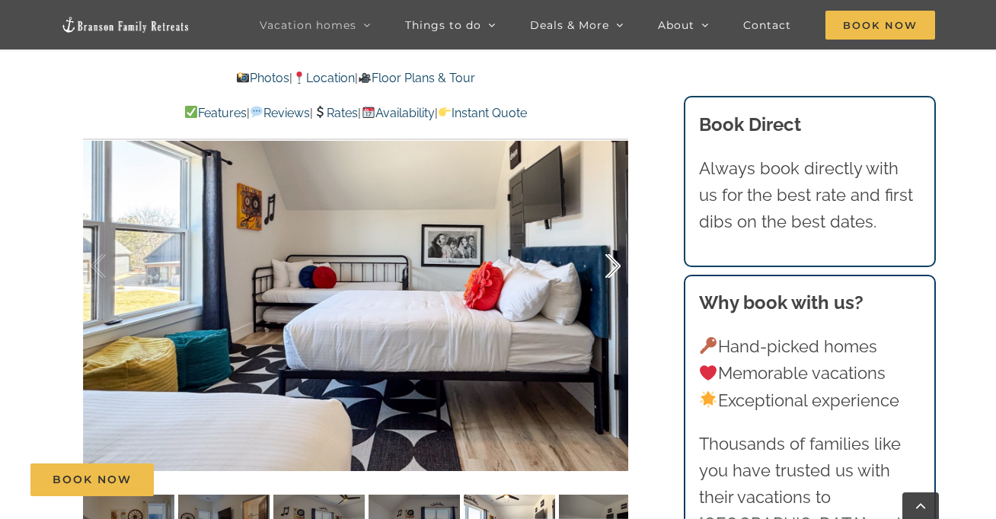
click at [612, 265] on div at bounding box center [597, 266] width 47 height 94
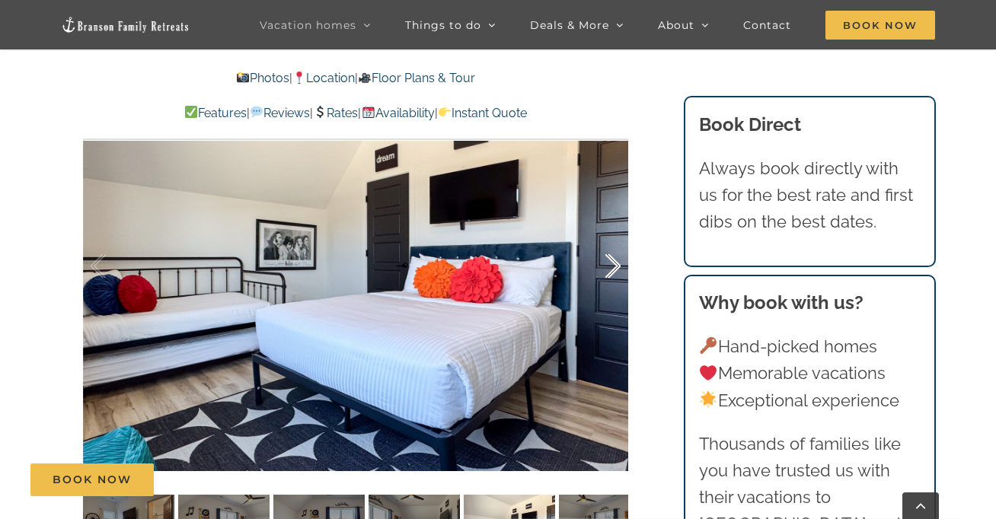
click at [612, 265] on div at bounding box center [597, 266] width 47 height 94
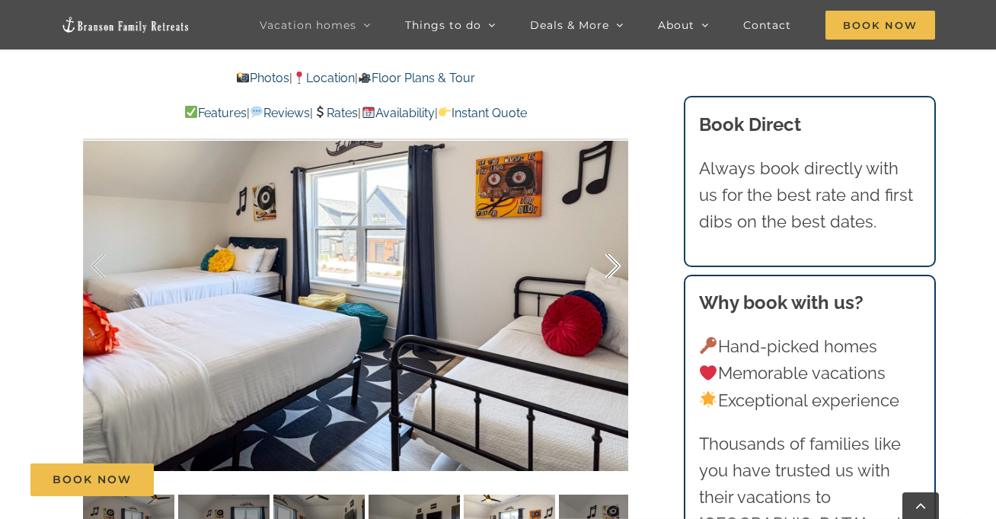
click at [612, 265] on div at bounding box center [597, 266] width 47 height 94
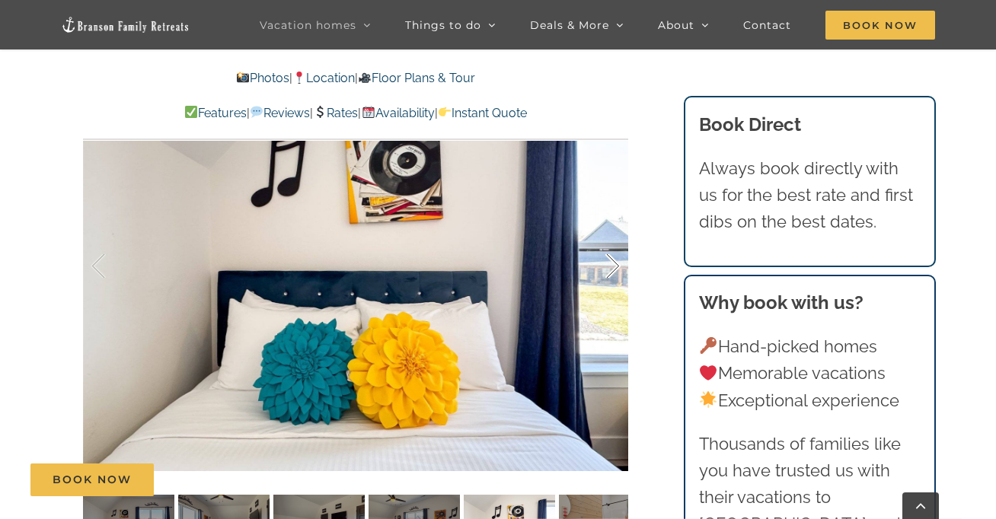
click at [612, 265] on div at bounding box center [597, 266] width 47 height 94
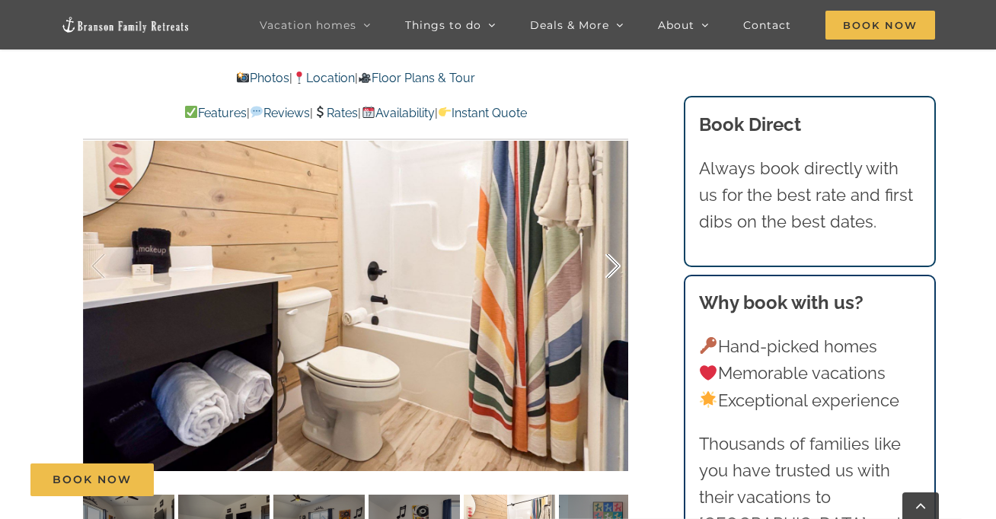
click at [612, 265] on div at bounding box center [597, 266] width 47 height 94
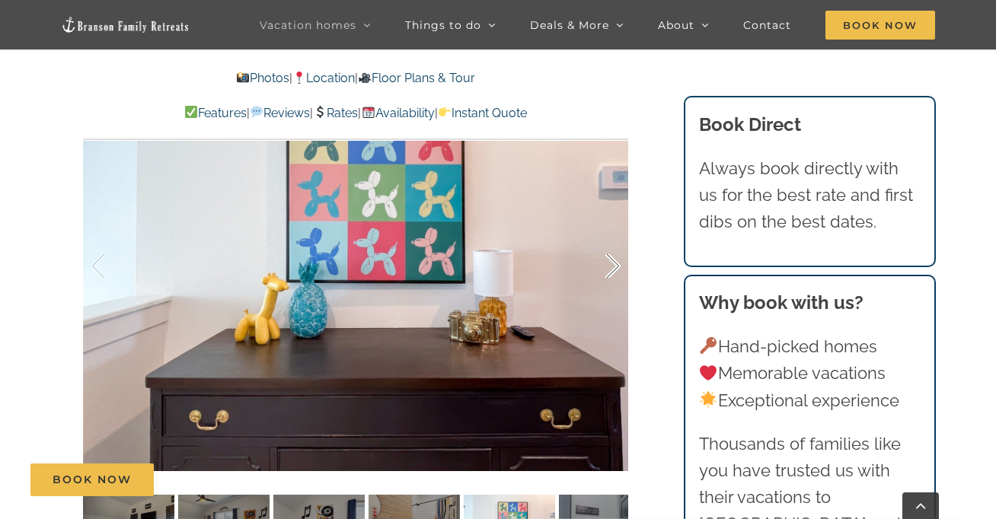
click at [612, 265] on div at bounding box center [597, 266] width 47 height 94
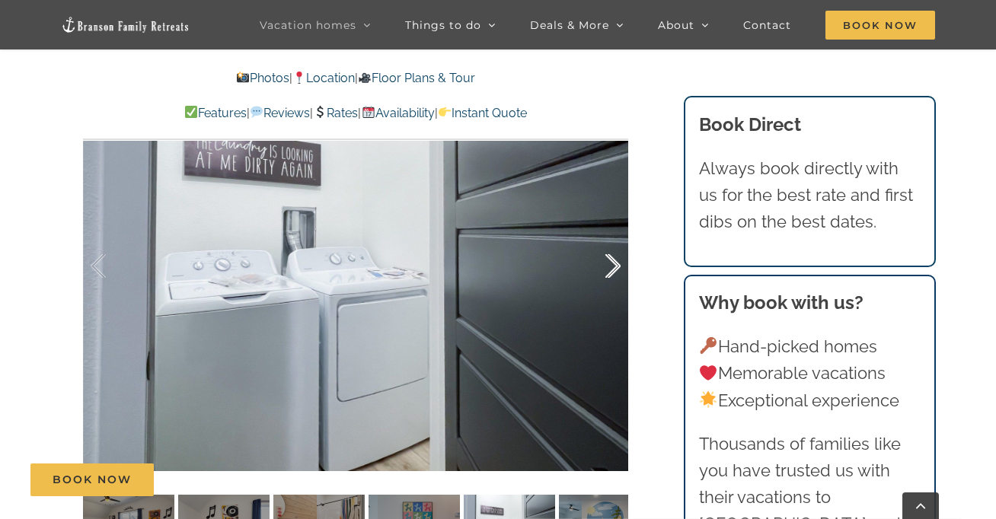
click at [612, 265] on div at bounding box center [597, 266] width 47 height 94
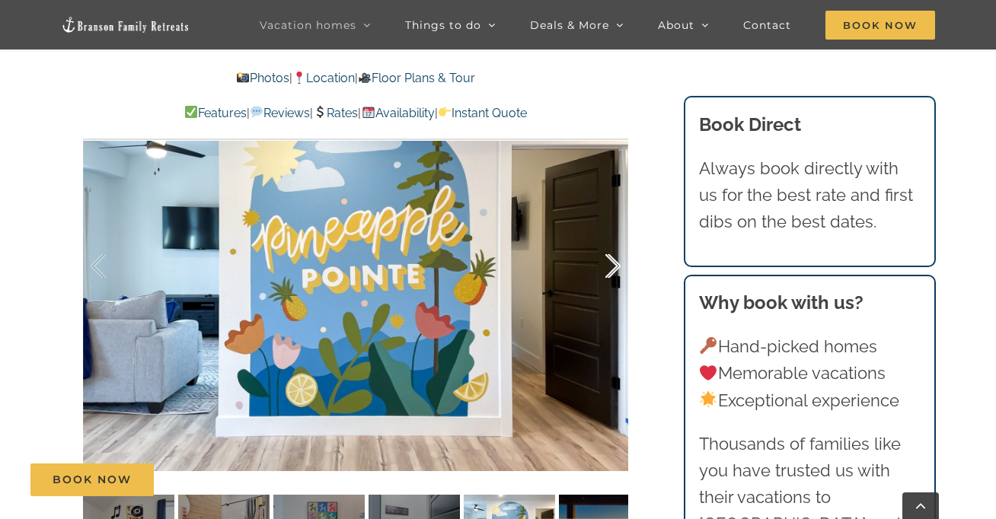
click at [612, 265] on div at bounding box center [597, 266] width 47 height 94
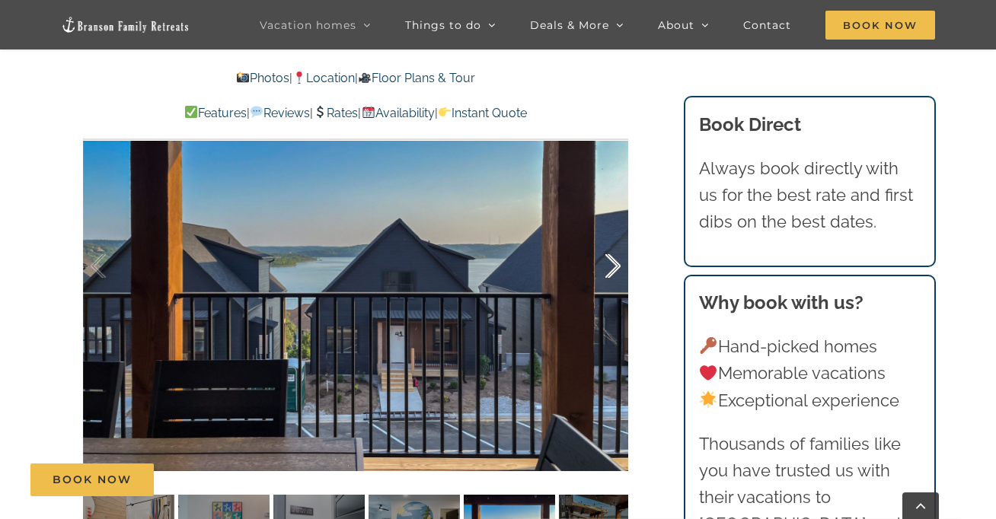
click at [612, 265] on div at bounding box center [597, 266] width 47 height 94
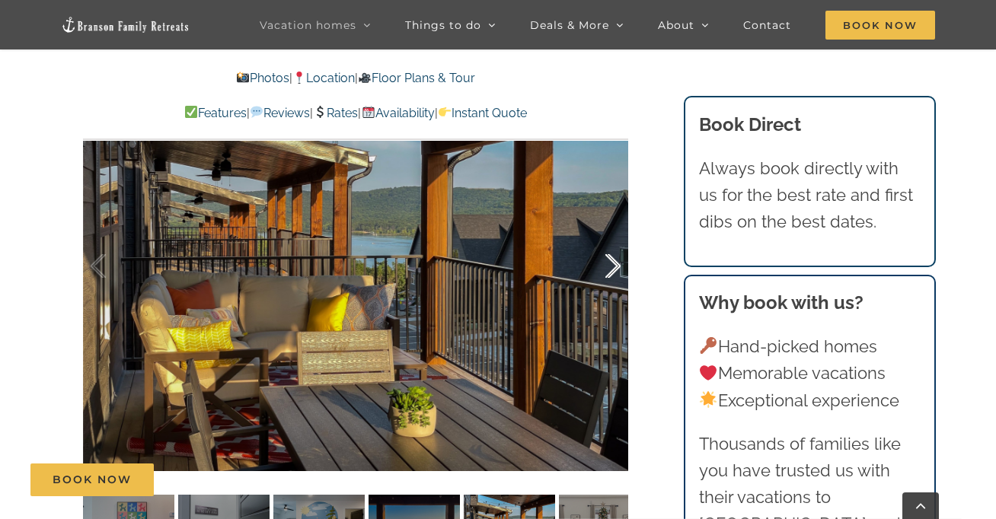
click at [612, 265] on div at bounding box center [597, 266] width 47 height 94
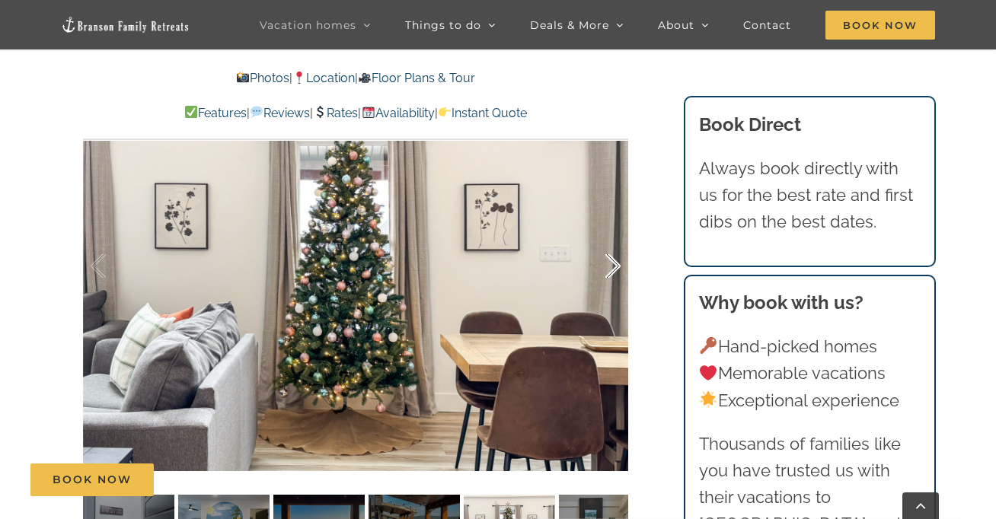
click at [612, 265] on div at bounding box center [597, 266] width 47 height 94
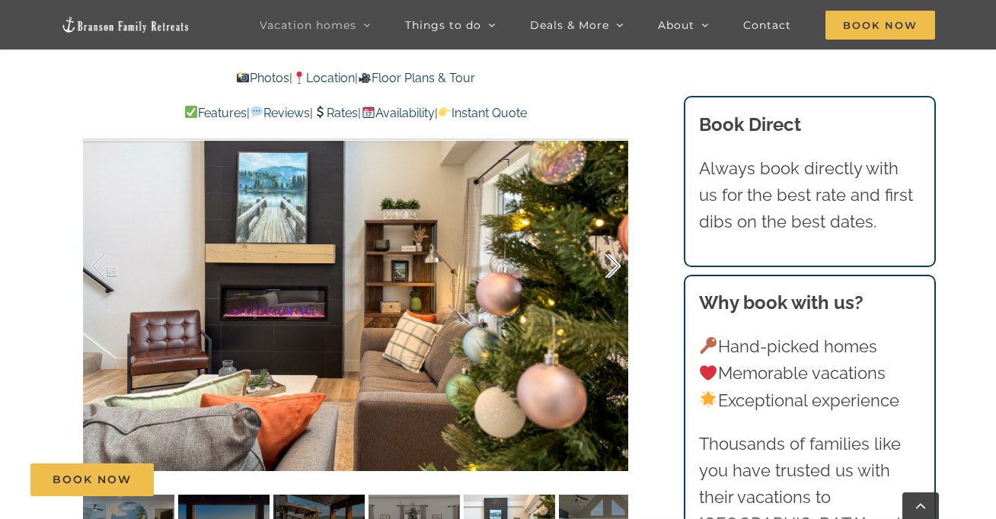
click at [612, 265] on div at bounding box center [597, 266] width 47 height 94
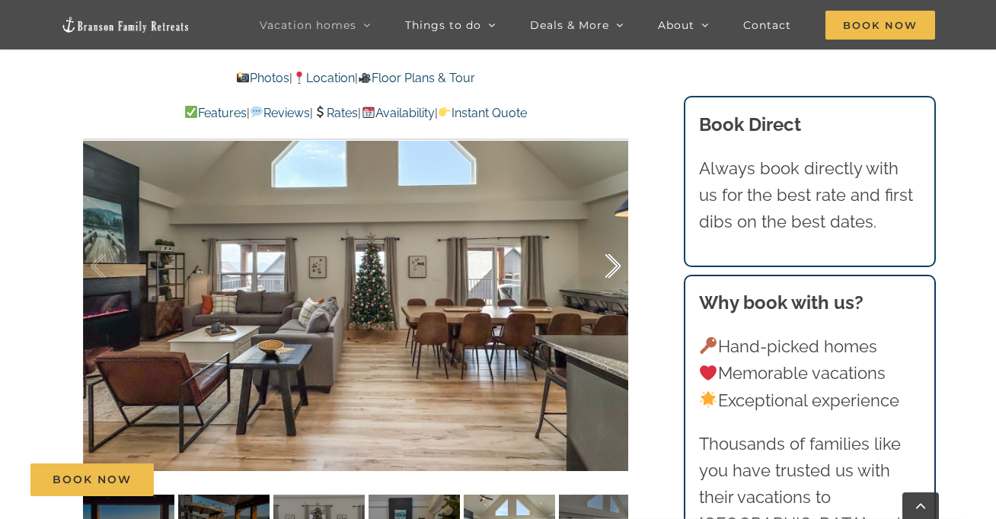
click at [612, 265] on div at bounding box center [597, 266] width 47 height 94
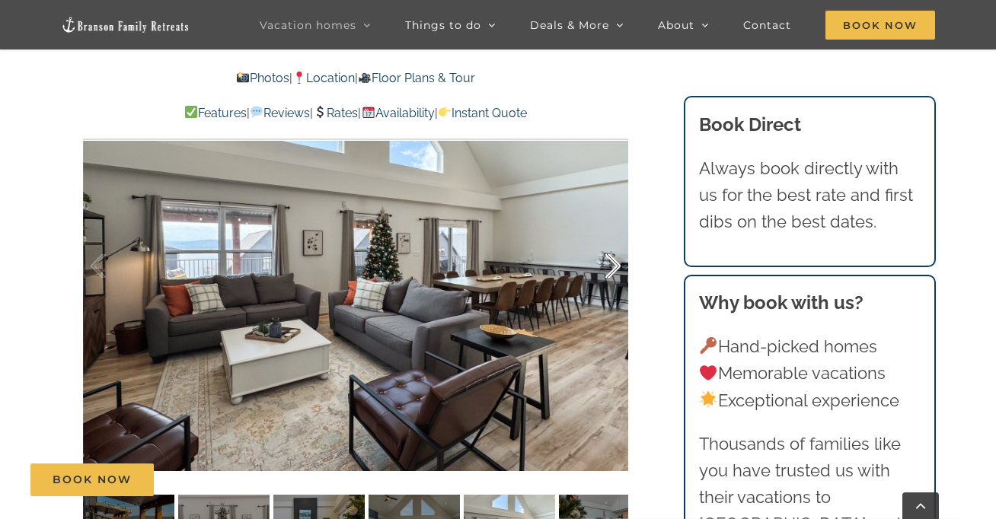
click at [612, 265] on div at bounding box center [597, 266] width 47 height 94
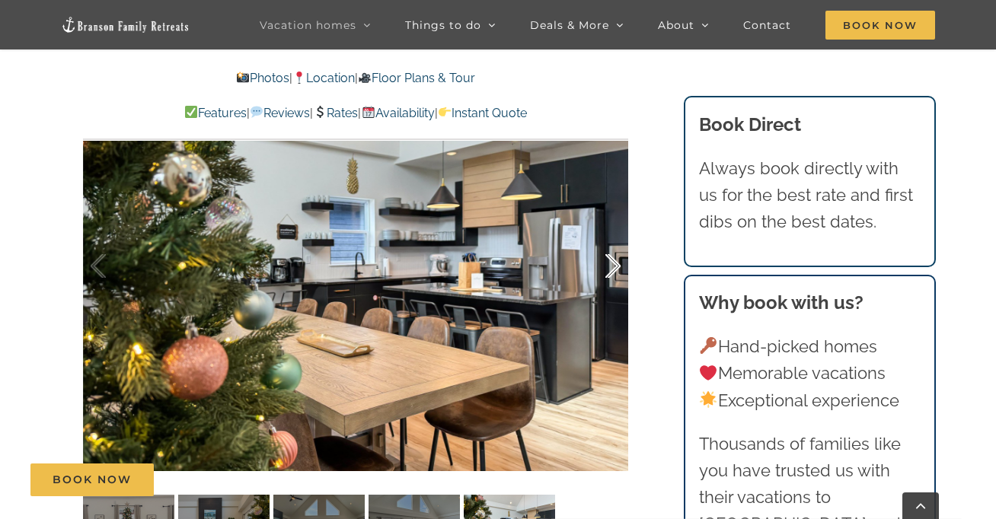
click at [612, 265] on div at bounding box center [597, 266] width 47 height 94
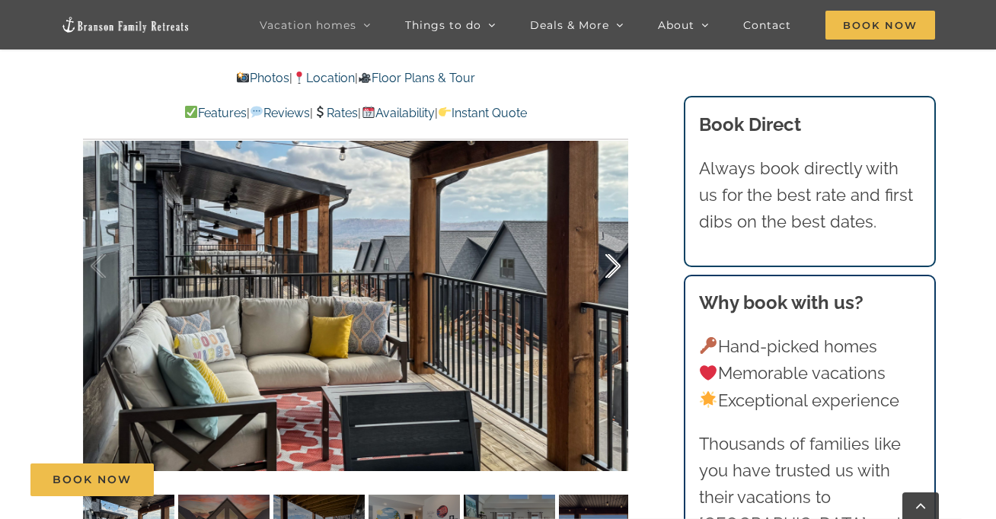
click at [612, 265] on div at bounding box center [597, 266] width 47 height 94
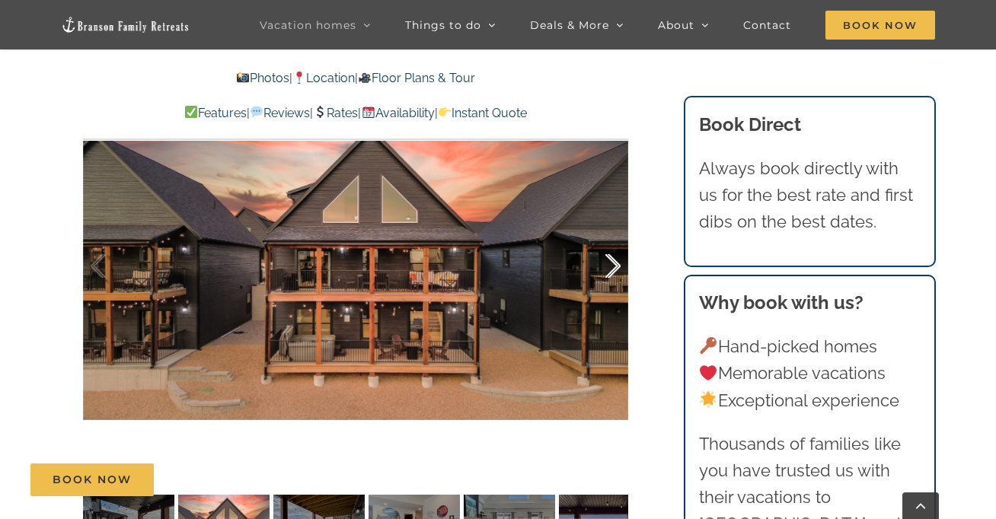
click at [612, 265] on div at bounding box center [597, 266] width 47 height 94
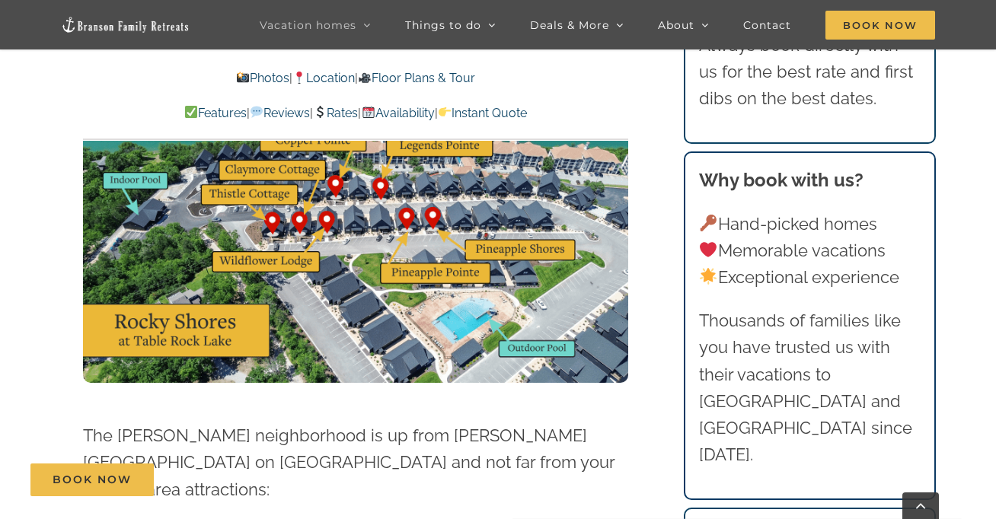
scroll to position [3917, 0]
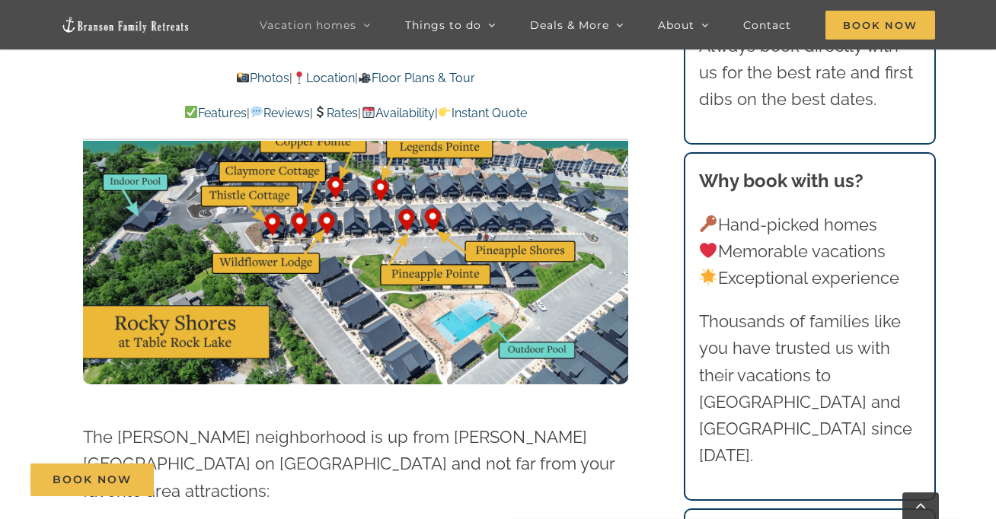
click at [452, 72] on link "Floor Plans & Tour" at bounding box center [416, 78] width 117 height 14
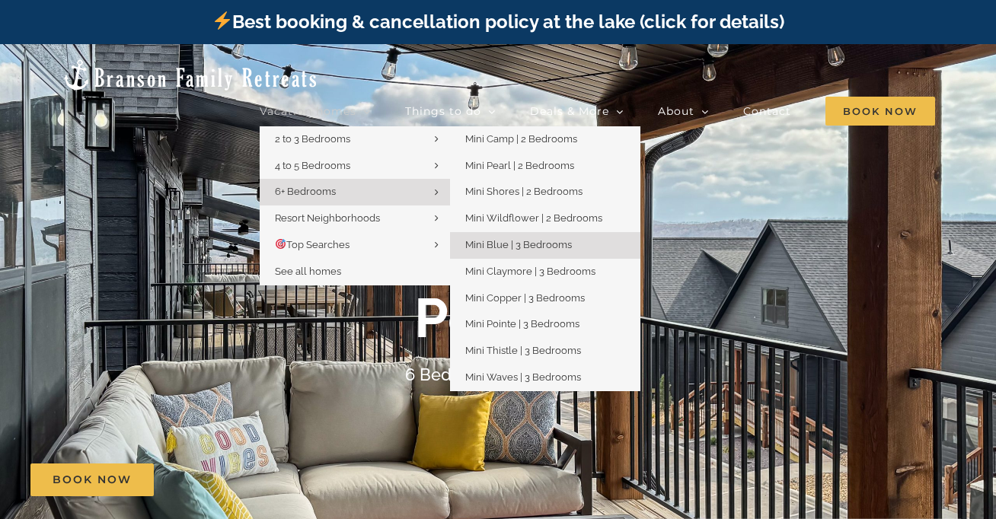
click at [567, 239] on span "Mini Blue | 3 Bedrooms" at bounding box center [518, 244] width 107 height 11
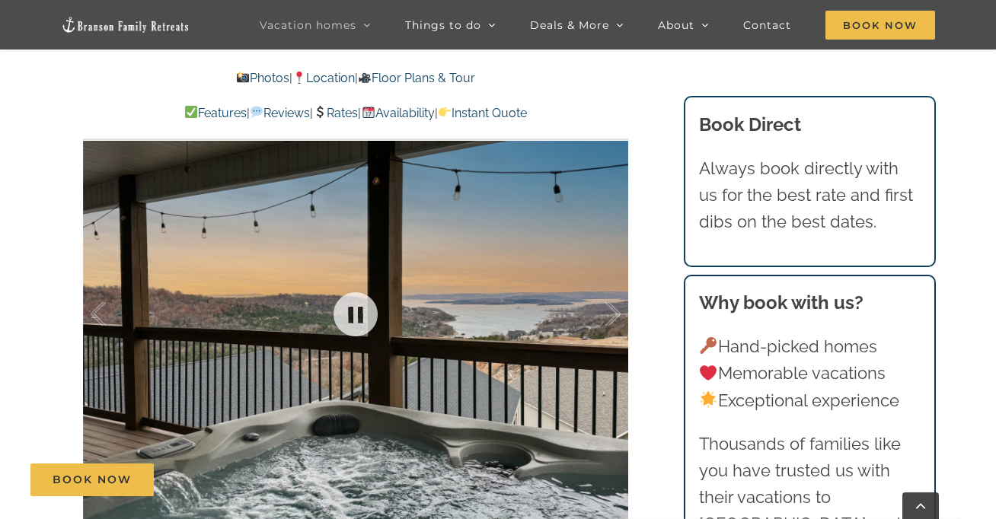
scroll to position [956, 0]
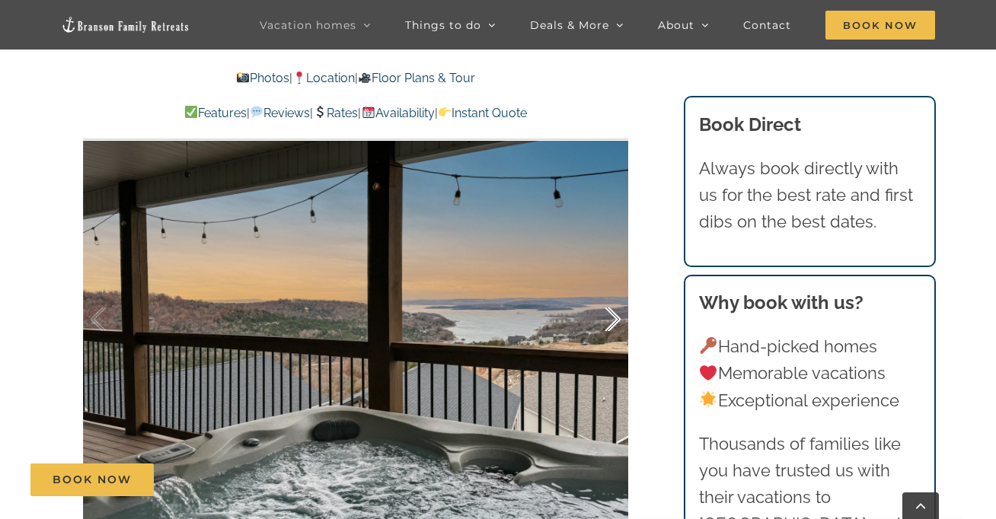
click at [615, 324] on div at bounding box center [597, 320] width 47 height 94
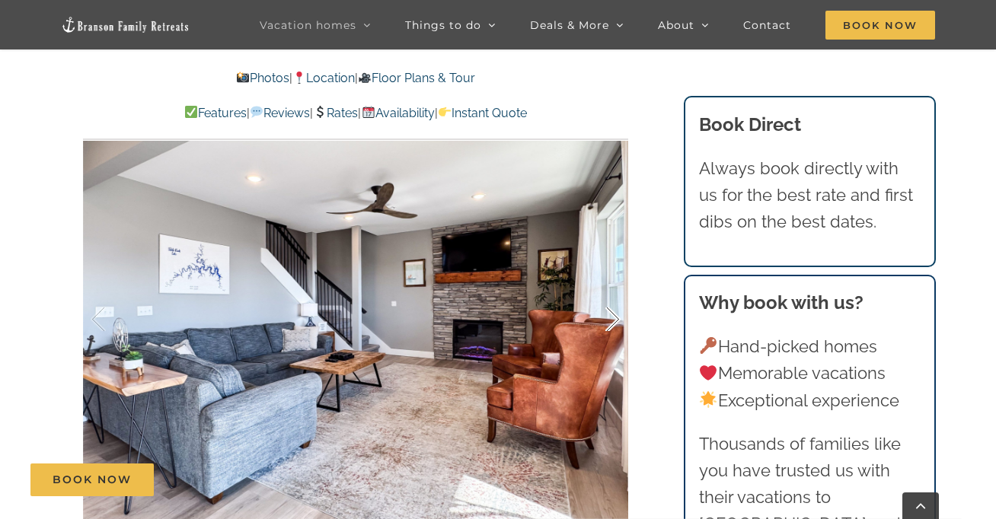
click at [615, 324] on div at bounding box center [597, 320] width 47 height 94
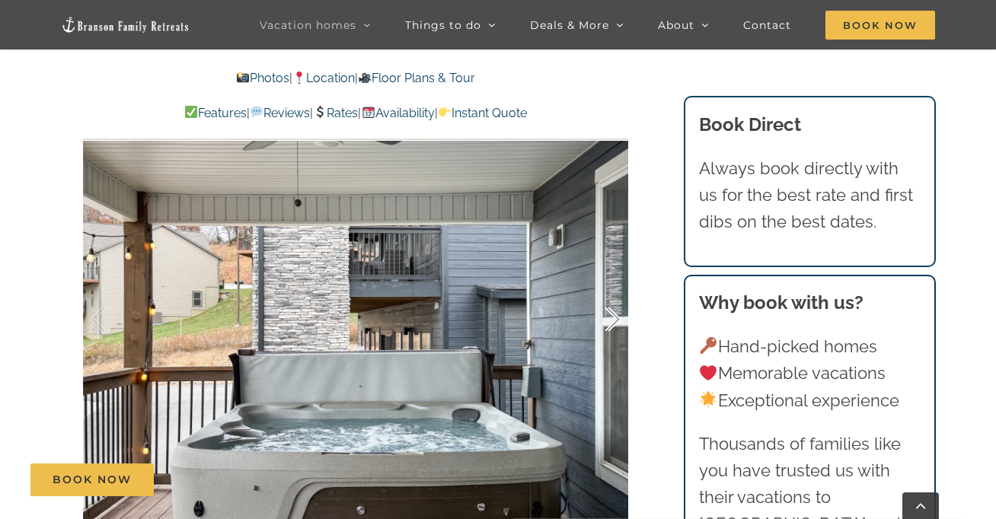
click at [615, 324] on div at bounding box center [597, 320] width 47 height 94
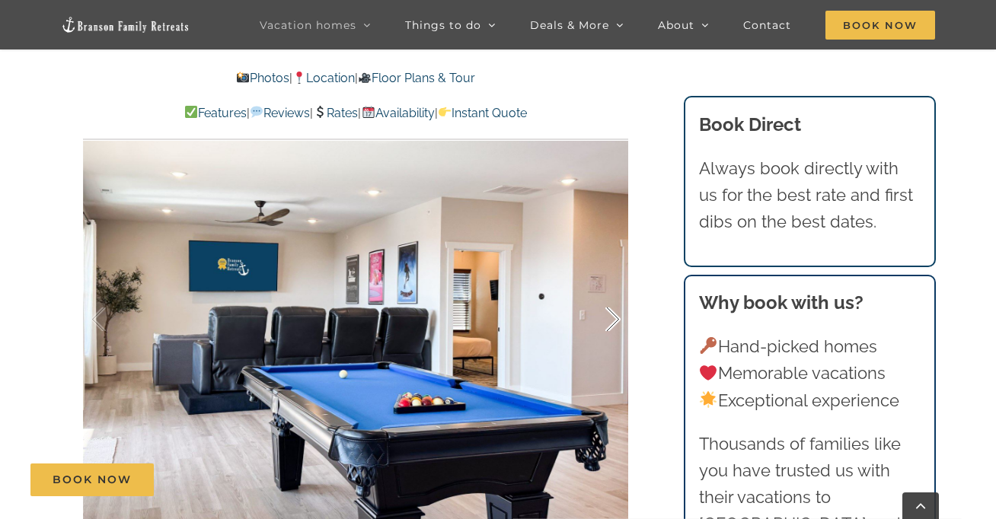
click at [615, 324] on div at bounding box center [597, 320] width 47 height 94
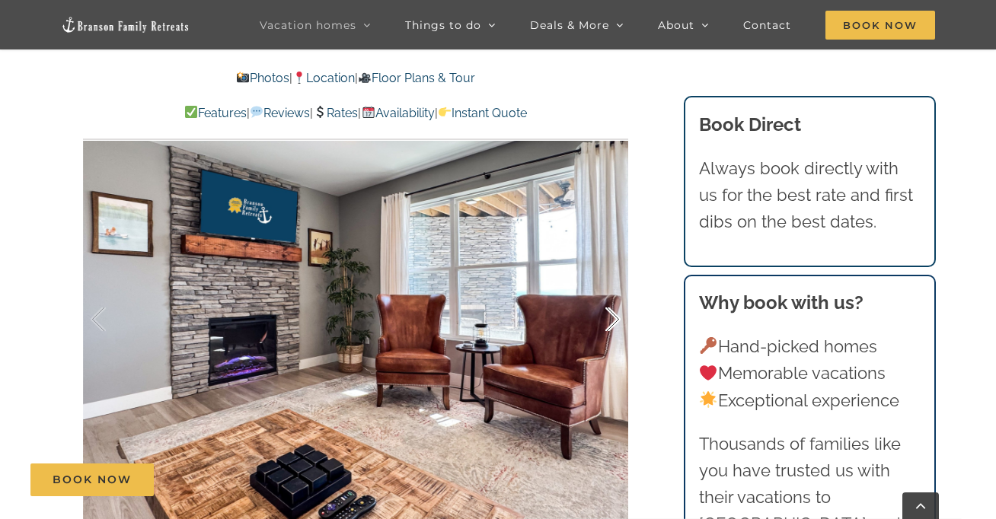
click at [615, 324] on div at bounding box center [597, 320] width 47 height 94
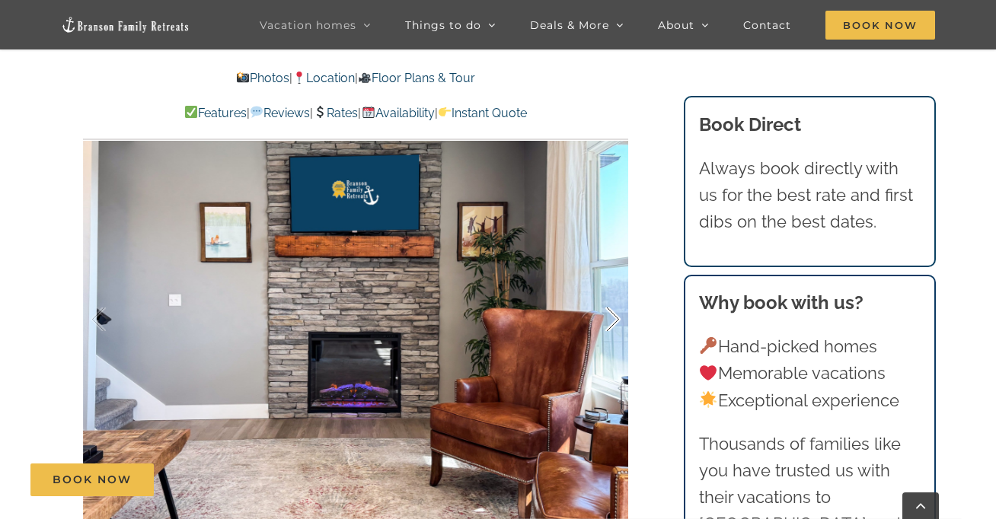
click at [615, 324] on div at bounding box center [597, 320] width 47 height 94
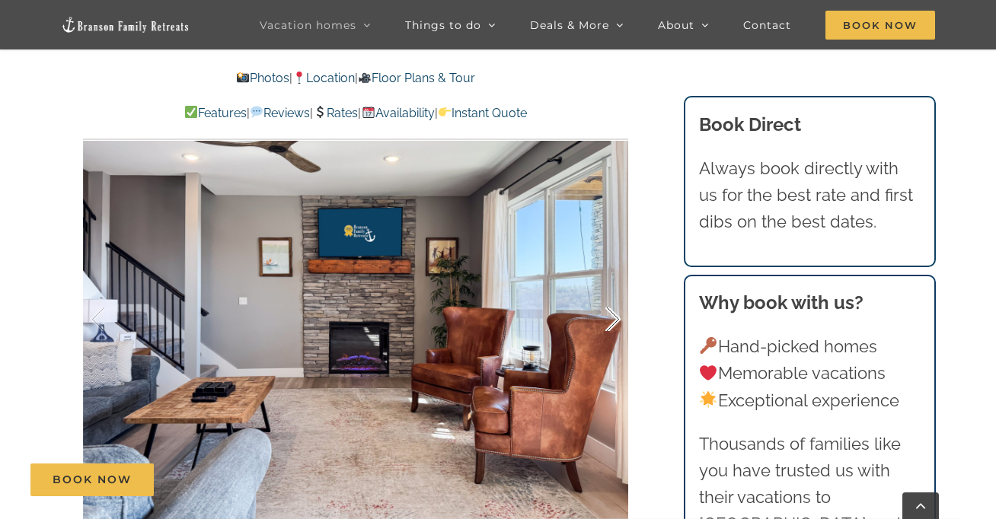
click at [615, 324] on div at bounding box center [597, 320] width 47 height 94
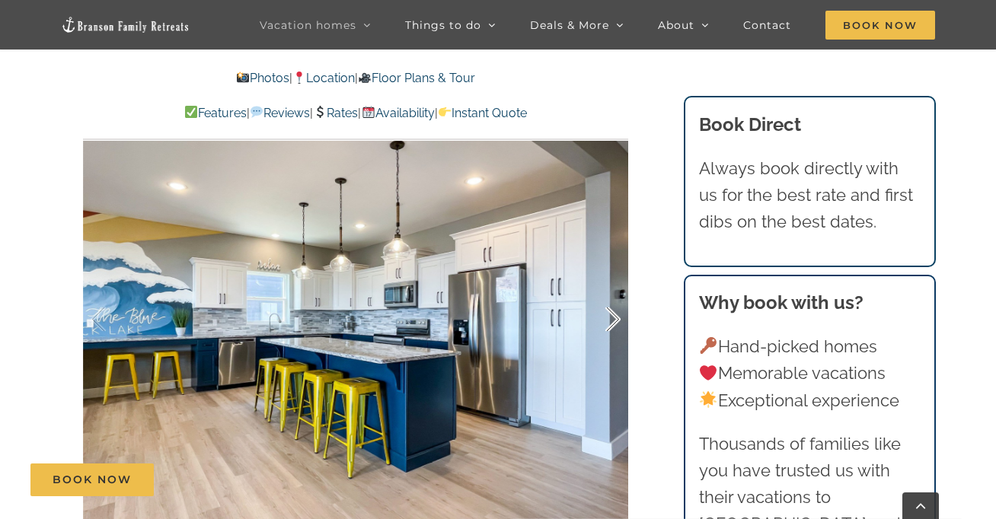
click at [615, 324] on div at bounding box center [597, 320] width 47 height 94
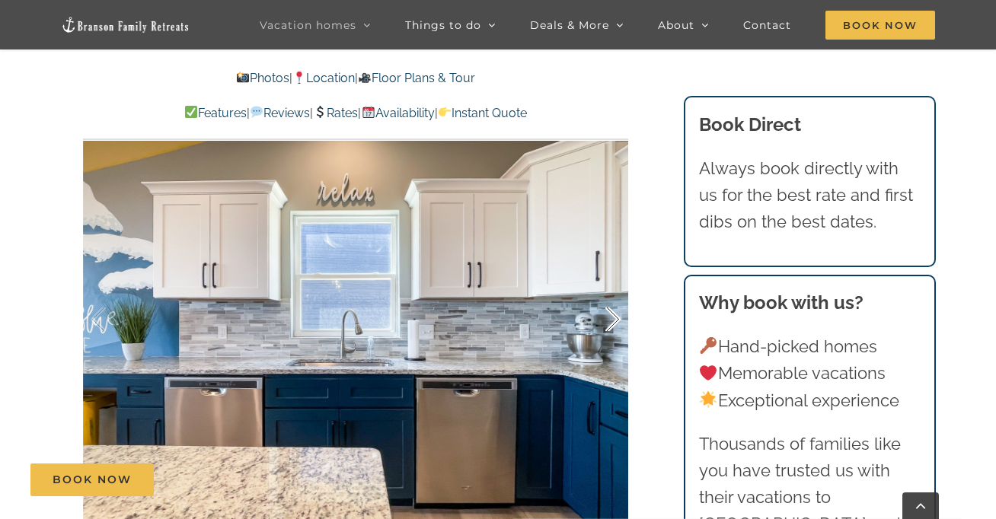
click at [615, 324] on div at bounding box center [597, 320] width 47 height 94
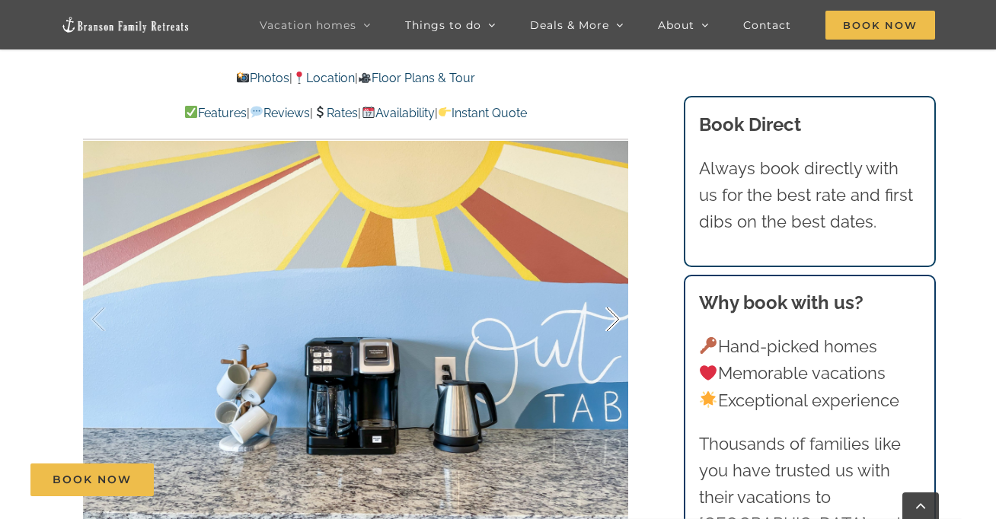
click at [615, 324] on div at bounding box center [597, 320] width 47 height 94
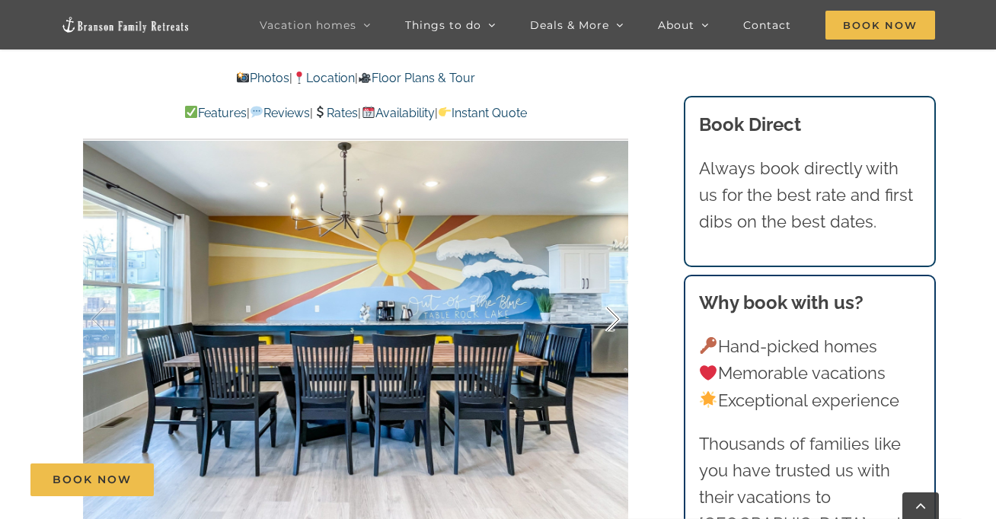
click at [615, 324] on div at bounding box center [597, 320] width 47 height 94
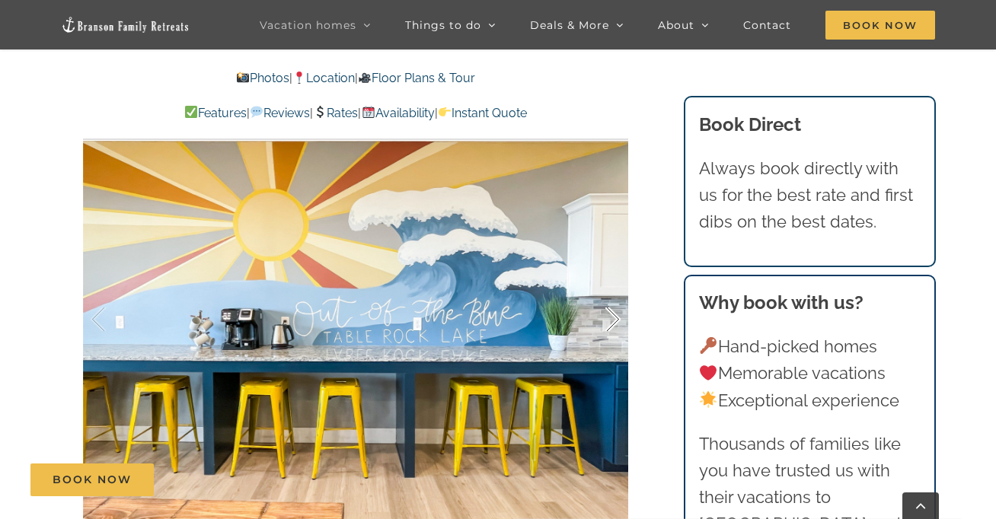
click at [615, 324] on div at bounding box center [597, 320] width 47 height 94
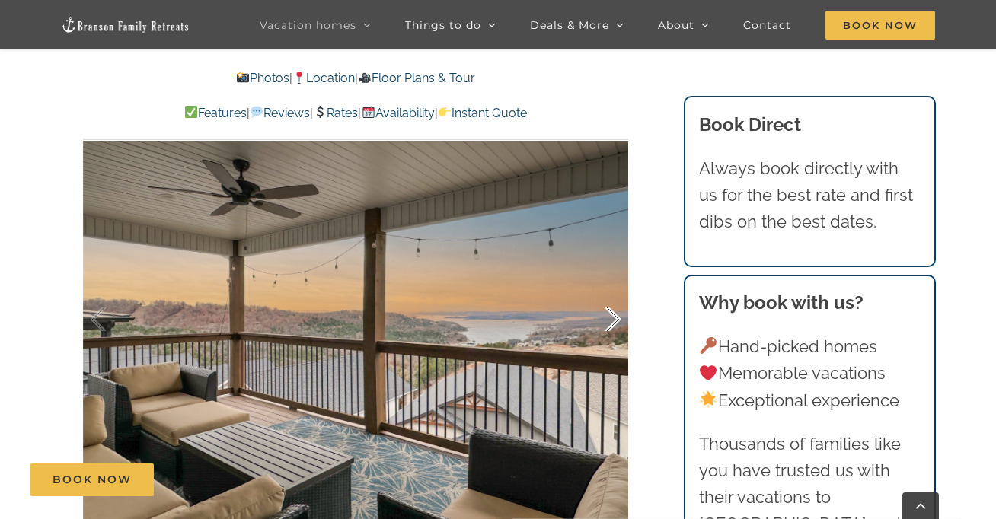
click at [615, 324] on div at bounding box center [597, 320] width 47 height 94
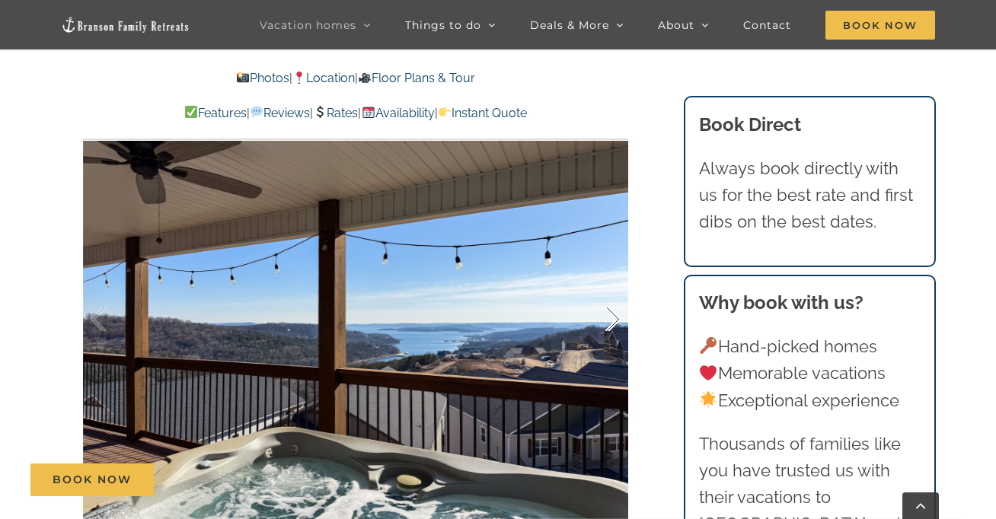
click at [615, 324] on div at bounding box center [597, 320] width 47 height 94
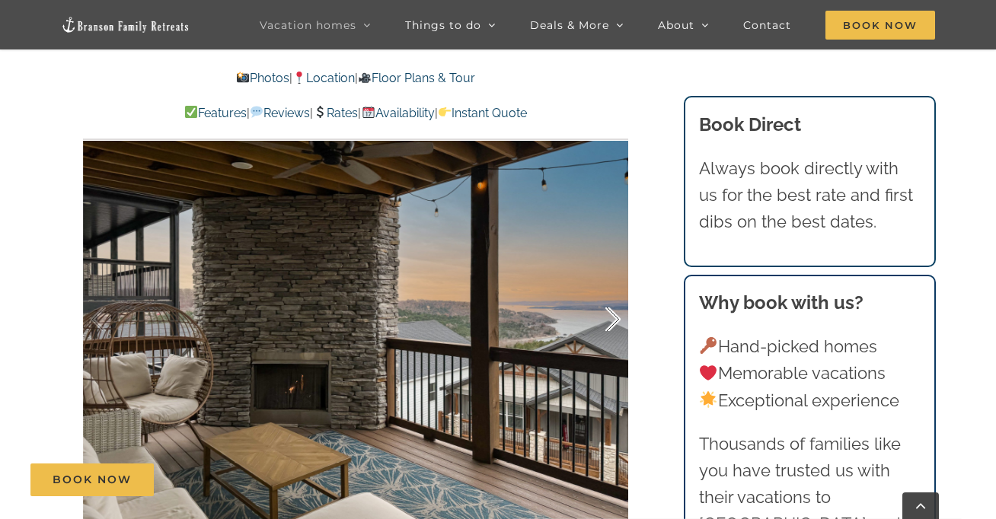
click at [615, 324] on div at bounding box center [597, 320] width 47 height 94
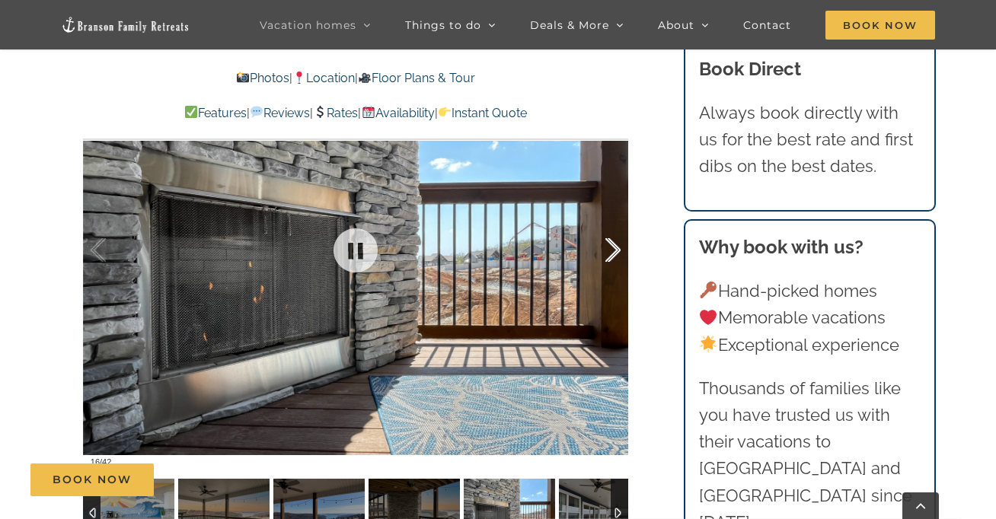
scroll to position [1036, 0]
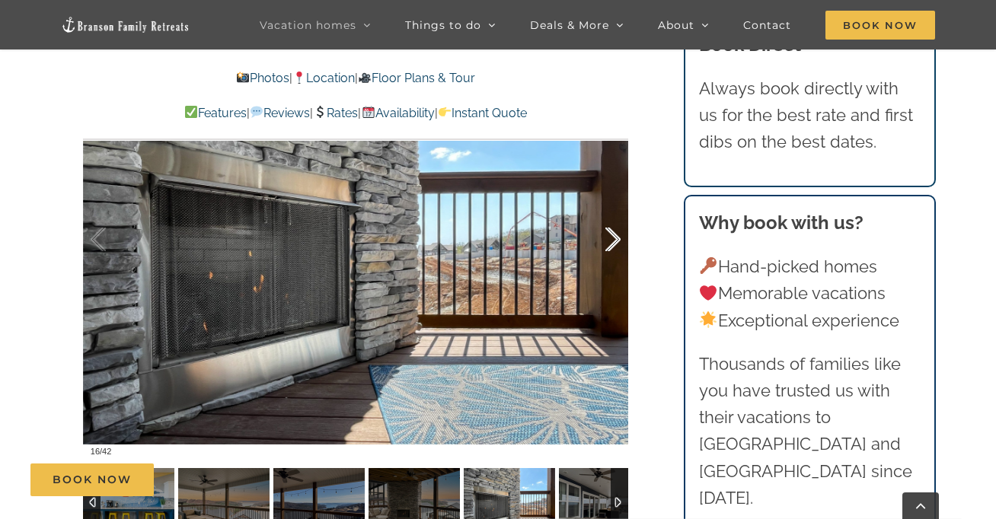
click at [613, 254] on div at bounding box center [597, 240] width 47 height 94
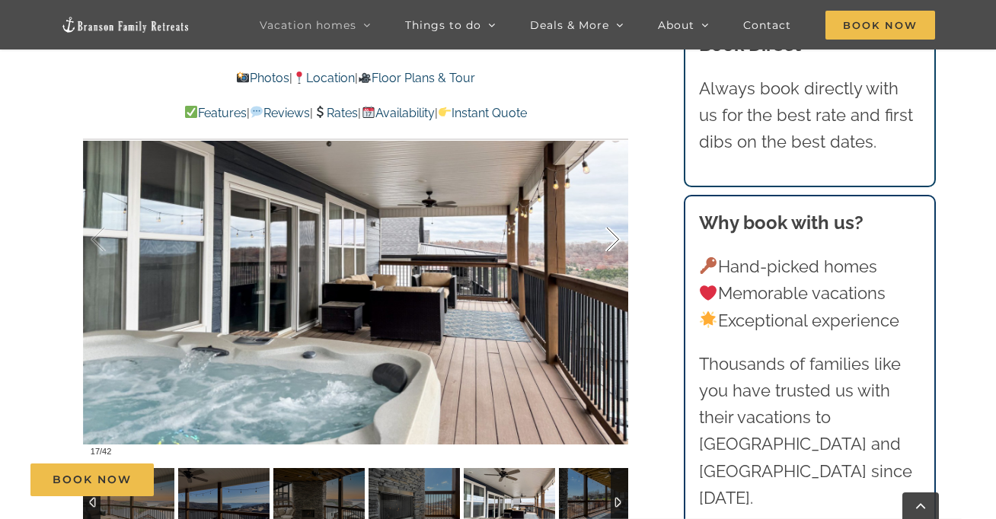
click at [613, 254] on div at bounding box center [597, 240] width 47 height 94
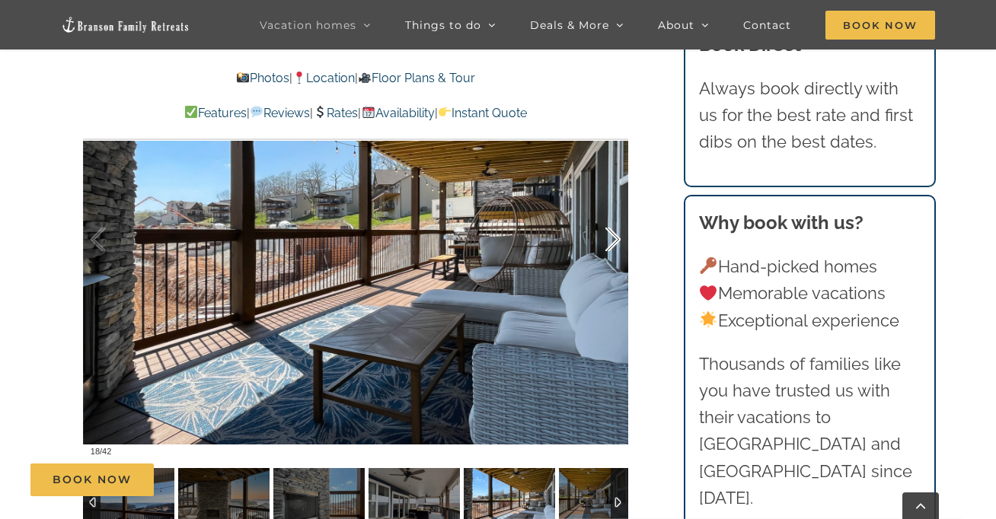
click at [613, 254] on div at bounding box center [597, 240] width 47 height 94
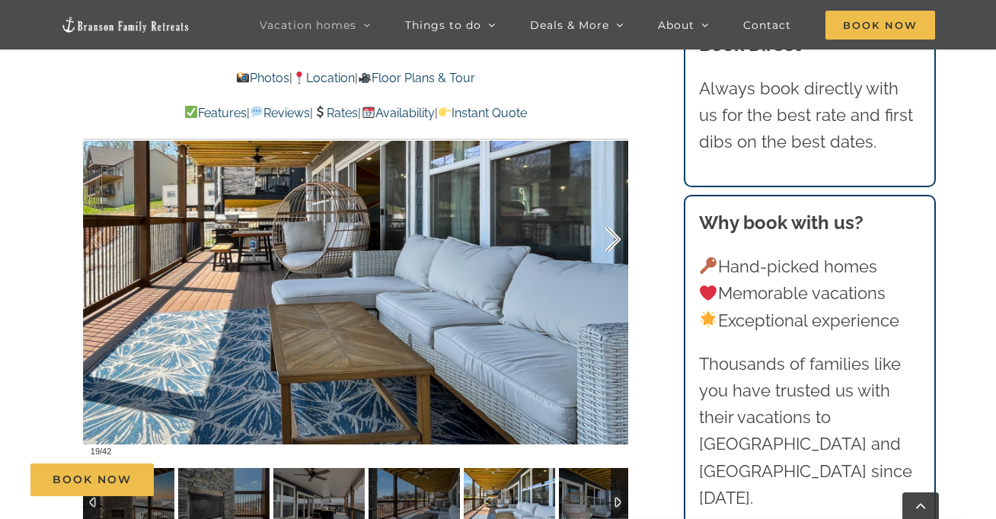
click at [613, 254] on div at bounding box center [597, 240] width 47 height 94
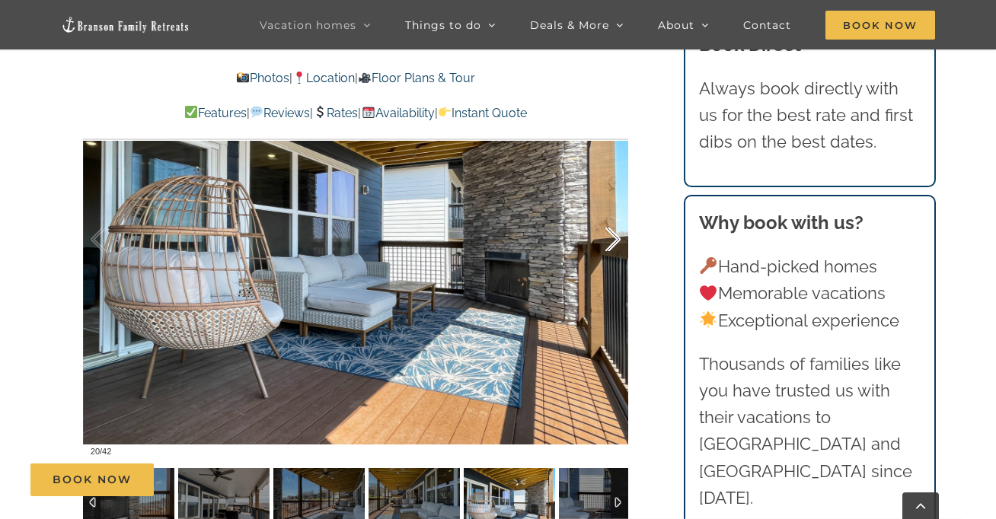
click at [613, 254] on div at bounding box center [597, 240] width 47 height 94
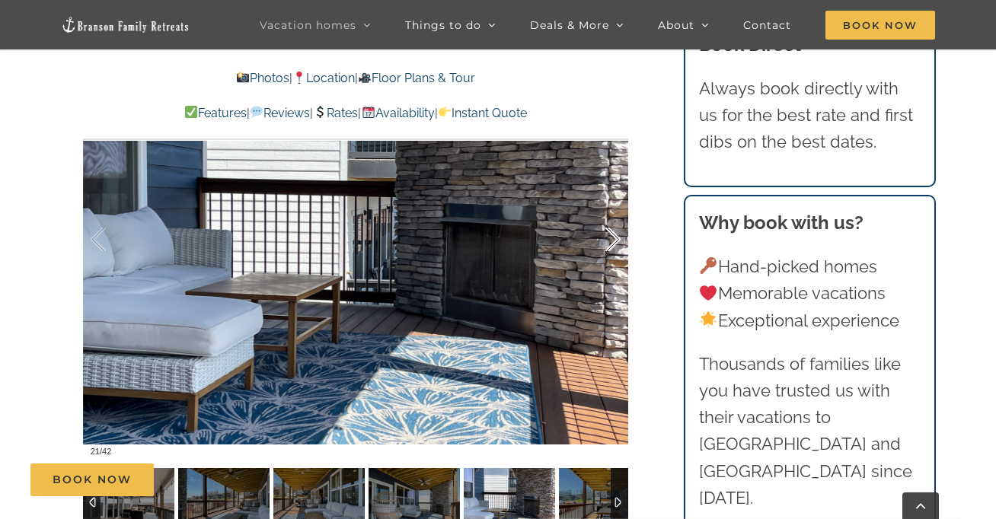
click at [613, 254] on div at bounding box center [597, 240] width 47 height 94
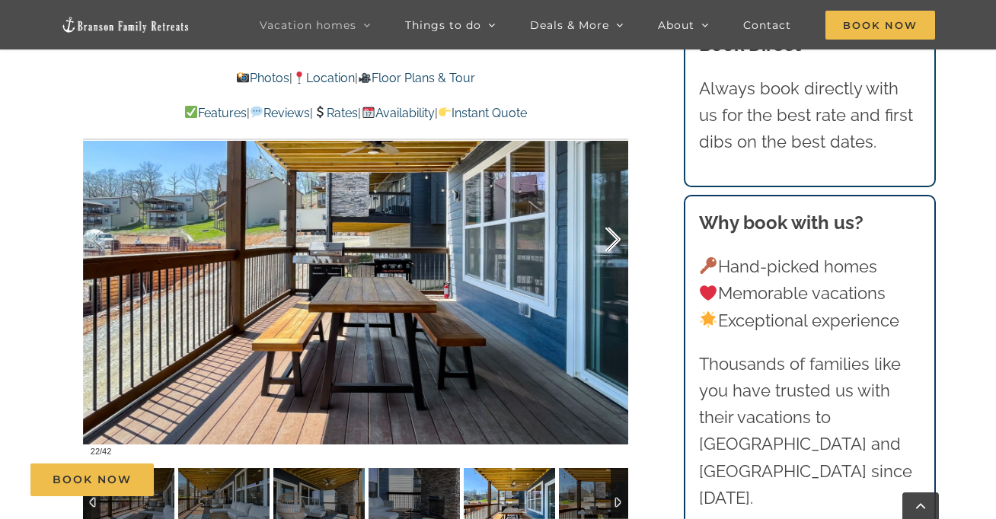
click at [613, 254] on div at bounding box center [597, 240] width 47 height 94
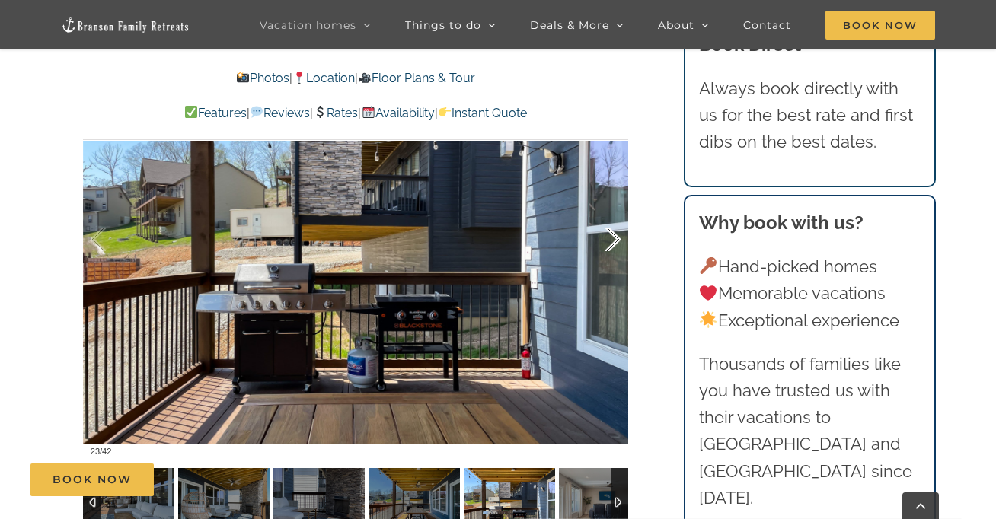
click at [613, 254] on div at bounding box center [597, 240] width 47 height 94
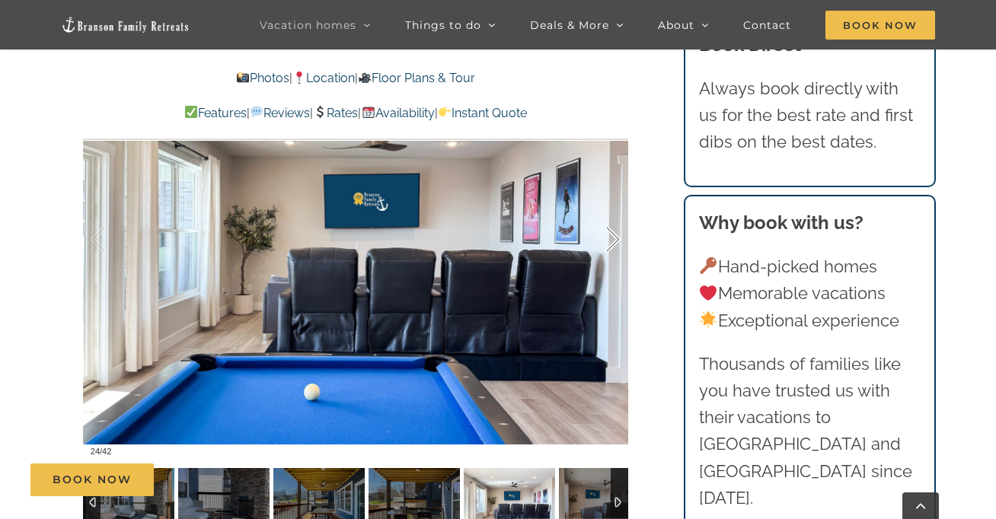
click at [613, 254] on div at bounding box center [597, 240] width 47 height 94
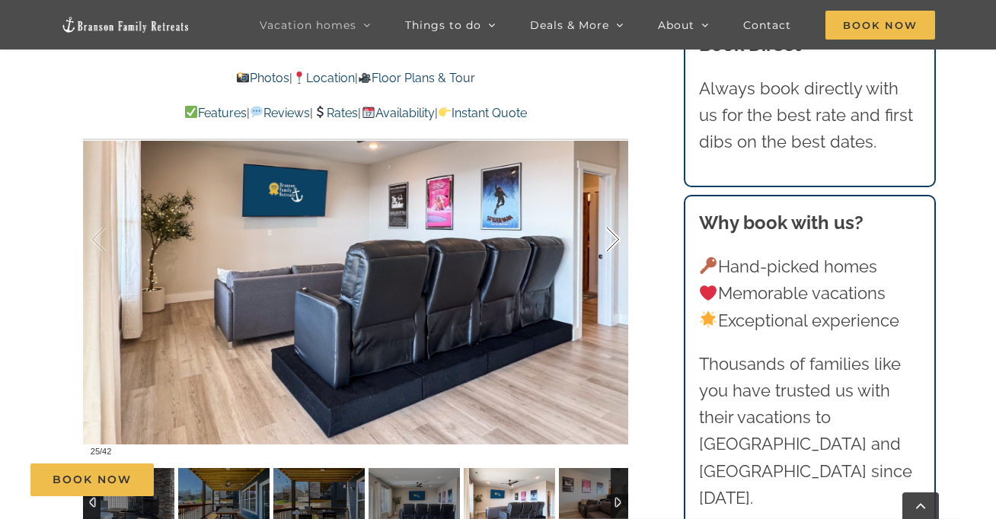
click at [613, 254] on div at bounding box center [597, 240] width 47 height 94
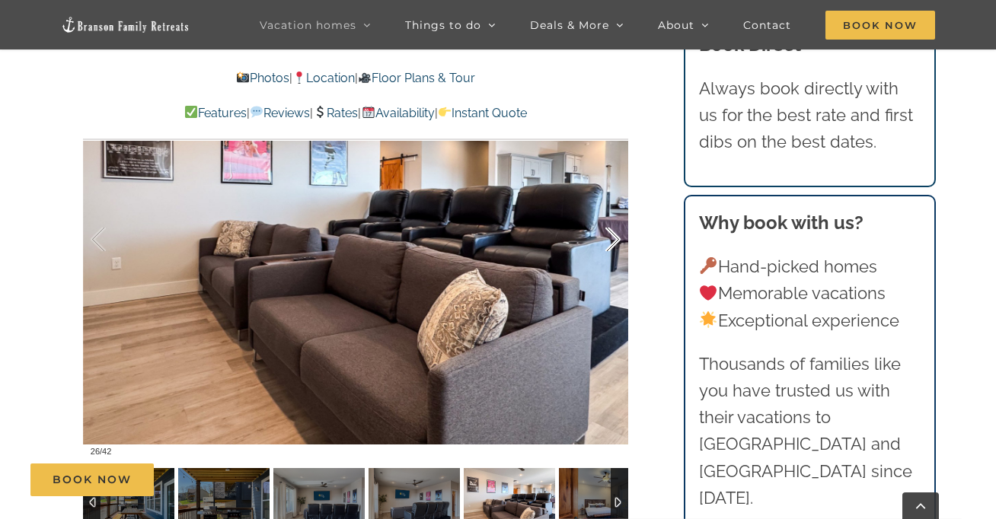
click at [613, 254] on div at bounding box center [597, 240] width 47 height 94
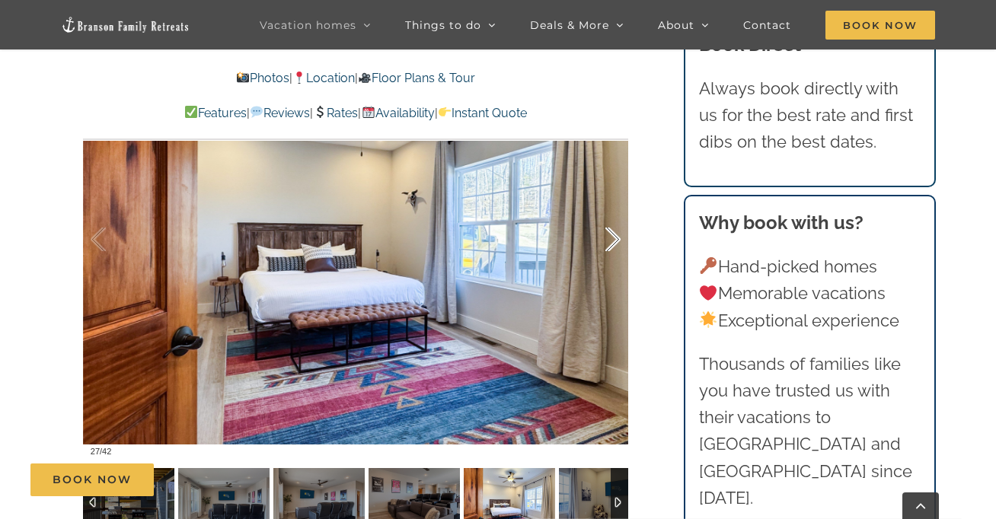
click at [613, 254] on div at bounding box center [597, 240] width 47 height 94
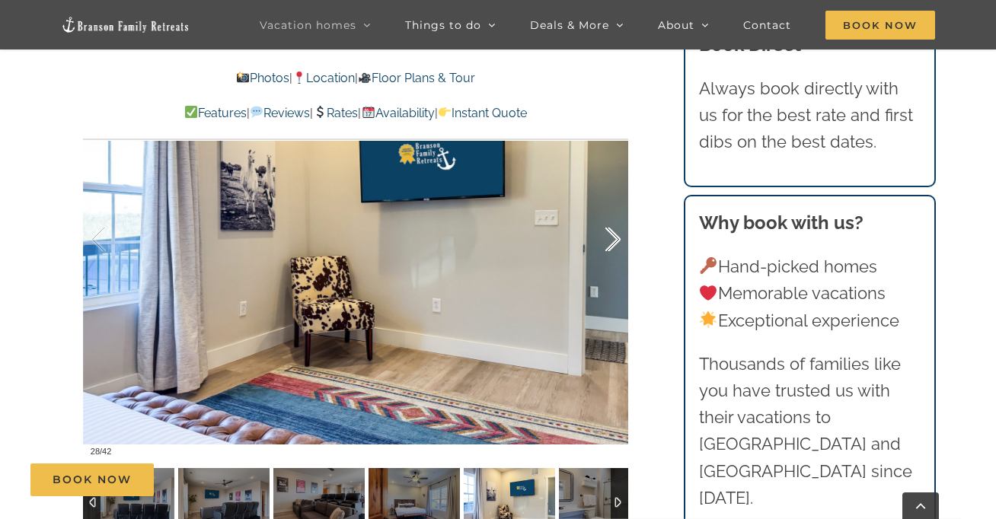
click at [613, 254] on div at bounding box center [597, 240] width 47 height 94
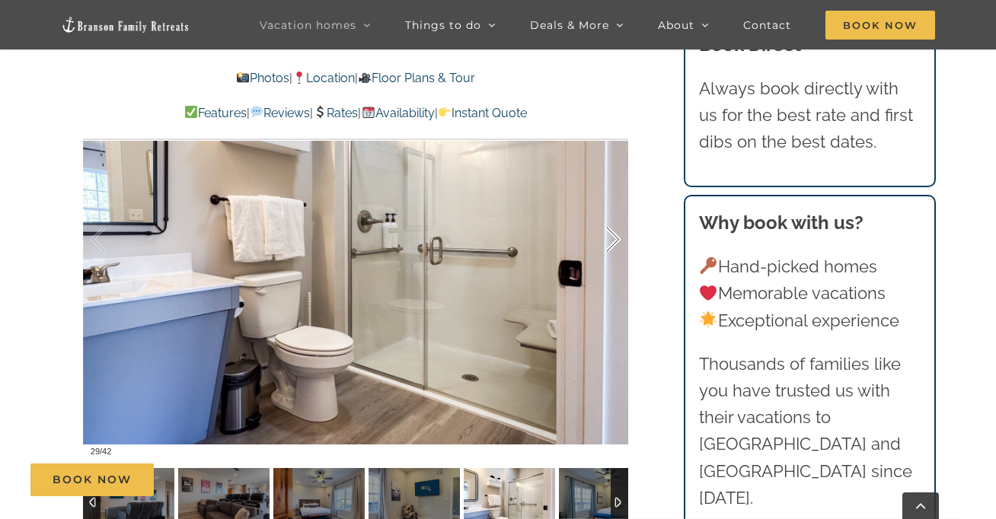
click at [613, 254] on div at bounding box center [597, 240] width 47 height 94
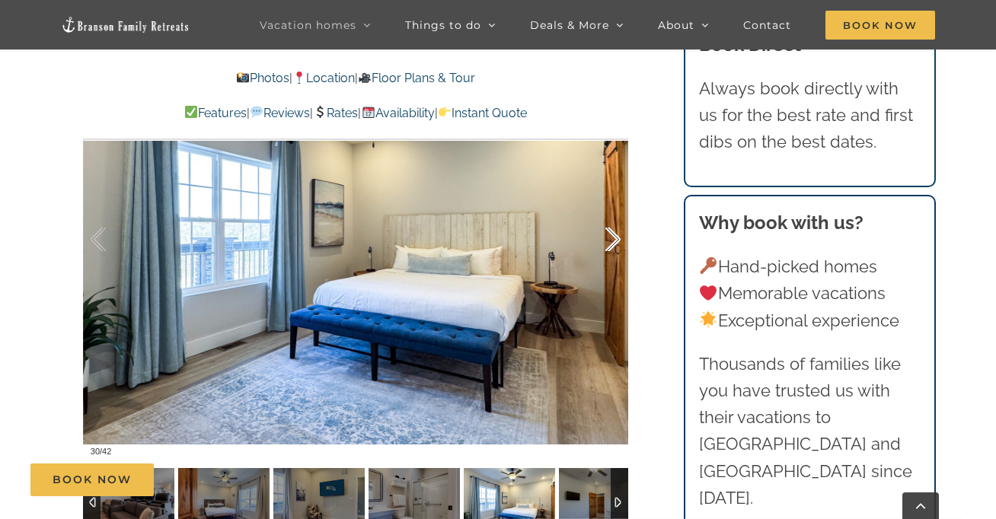
click at [613, 254] on div at bounding box center [597, 240] width 47 height 94
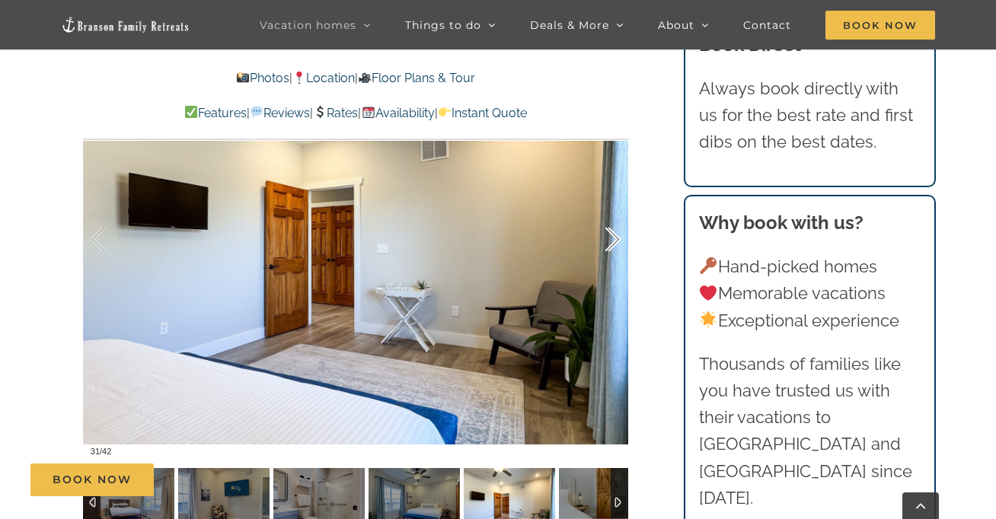
click at [613, 254] on div at bounding box center [597, 240] width 47 height 94
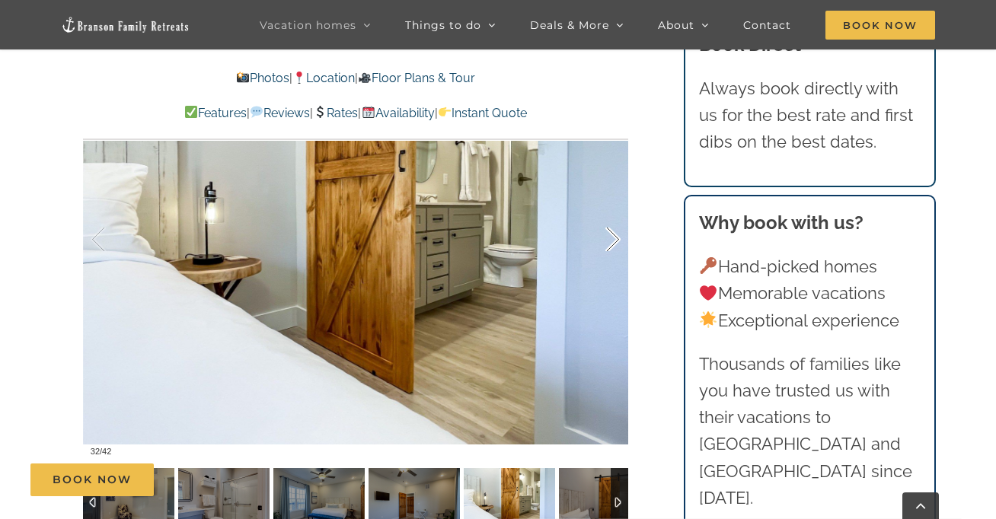
click at [613, 254] on div at bounding box center [597, 240] width 47 height 94
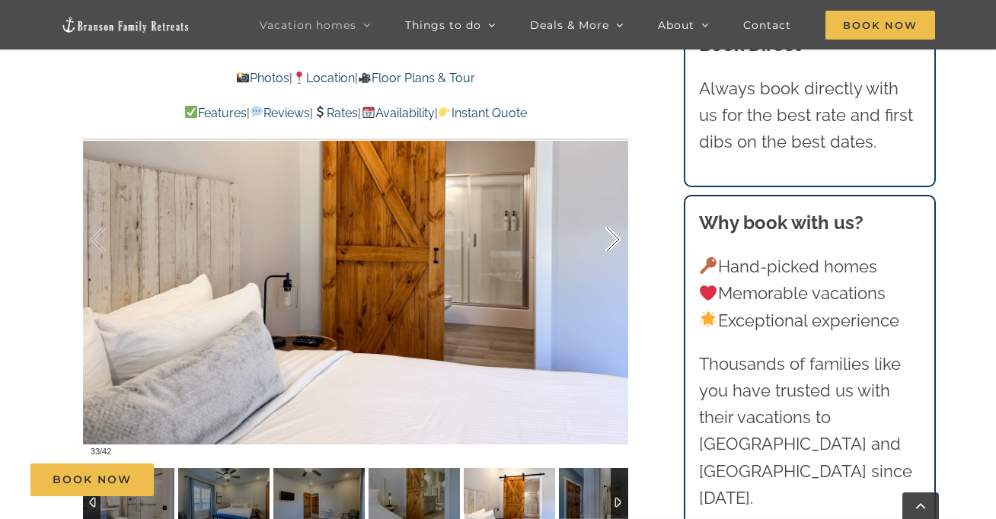
click at [613, 254] on div at bounding box center [597, 240] width 47 height 94
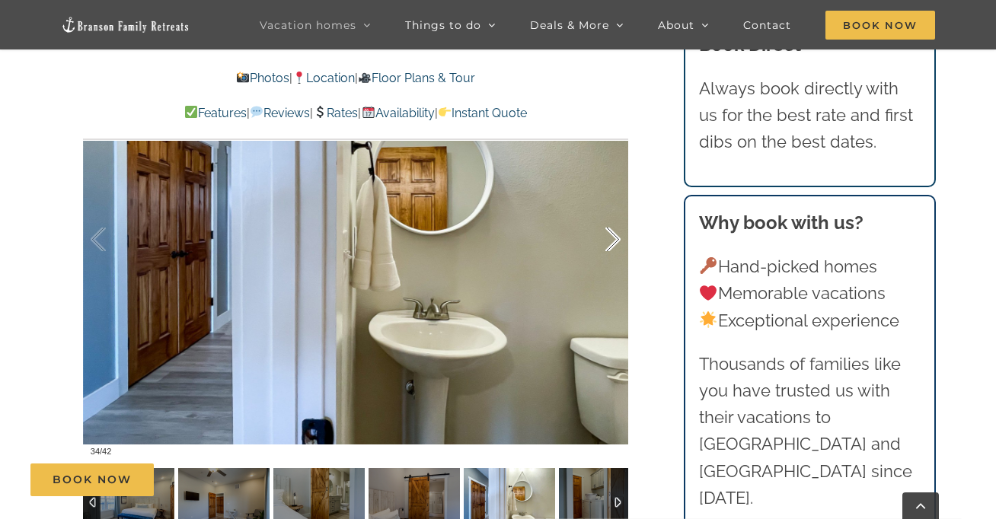
click at [613, 254] on div at bounding box center [597, 240] width 47 height 94
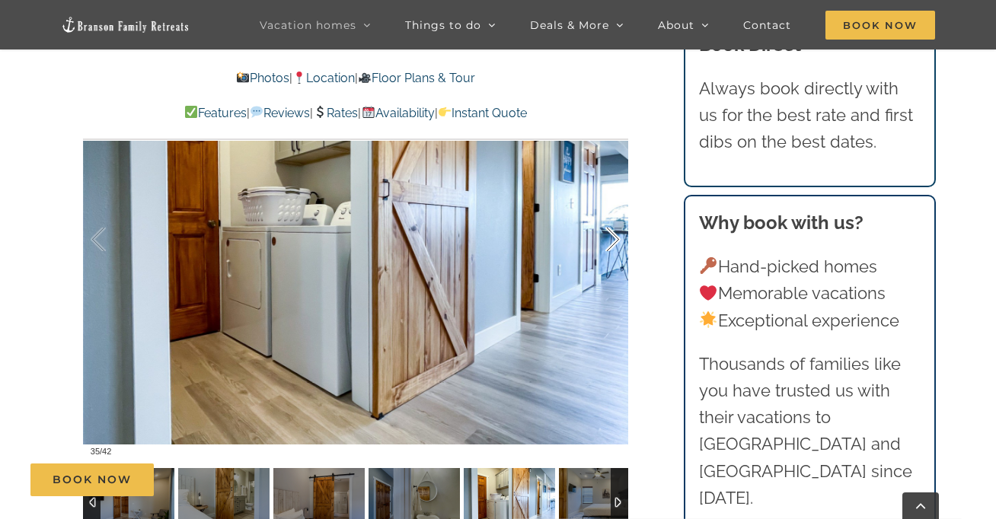
click at [613, 254] on div at bounding box center [597, 240] width 47 height 94
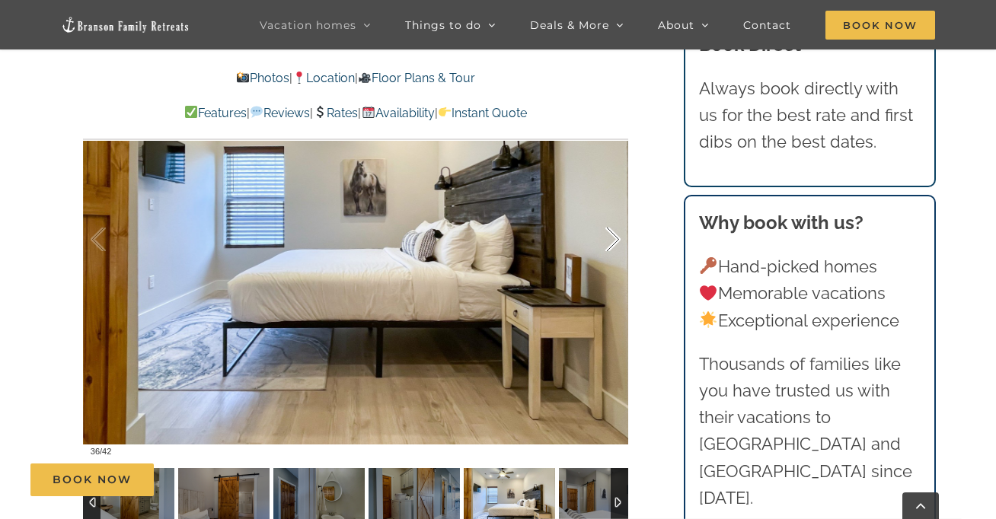
click at [613, 254] on div at bounding box center [597, 240] width 47 height 94
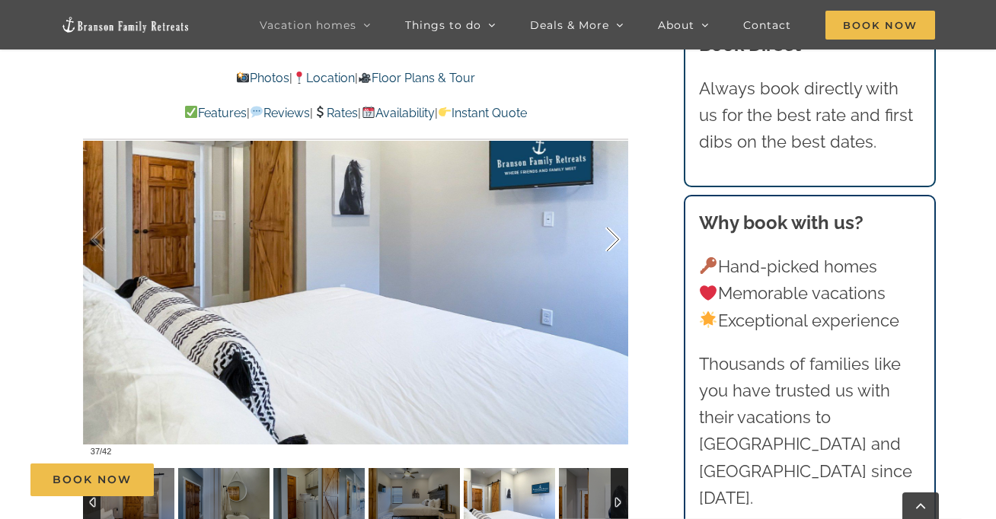
click at [613, 254] on div at bounding box center [597, 240] width 47 height 94
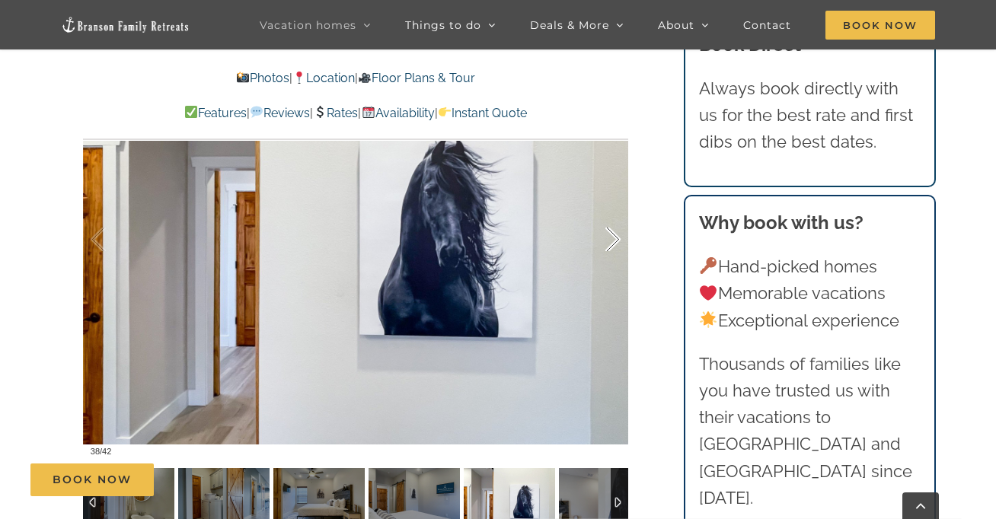
click at [613, 254] on div at bounding box center [597, 240] width 47 height 94
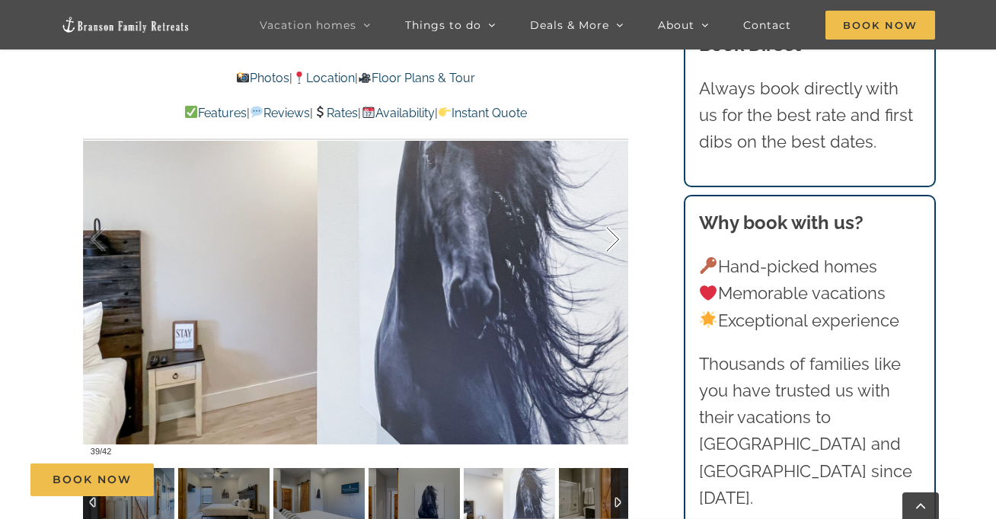
click at [613, 254] on div at bounding box center [597, 240] width 47 height 94
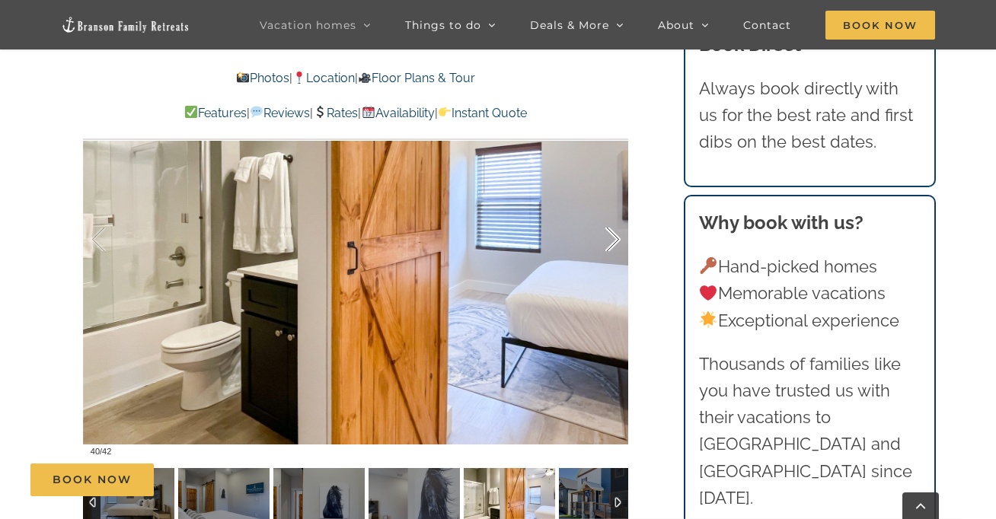
click at [613, 254] on div at bounding box center [597, 240] width 47 height 94
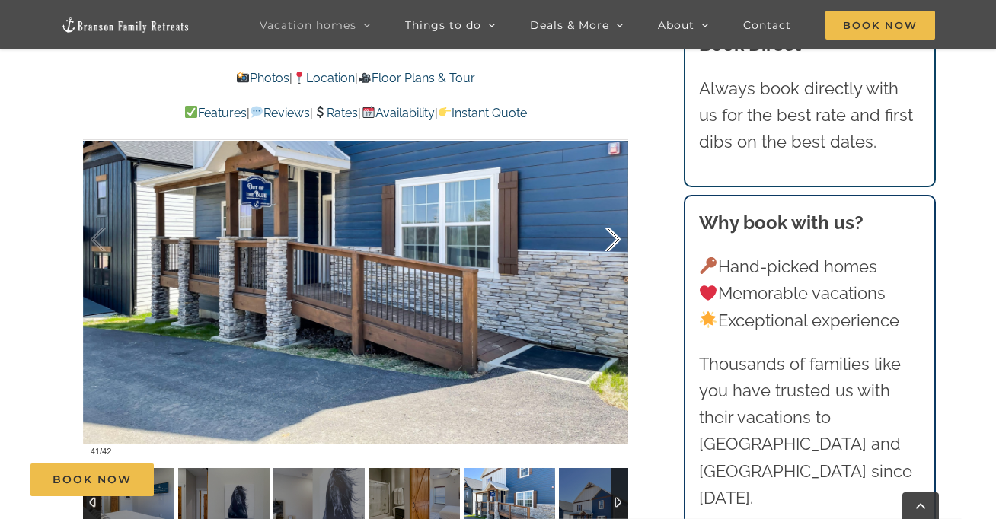
click at [613, 254] on div at bounding box center [597, 240] width 47 height 94
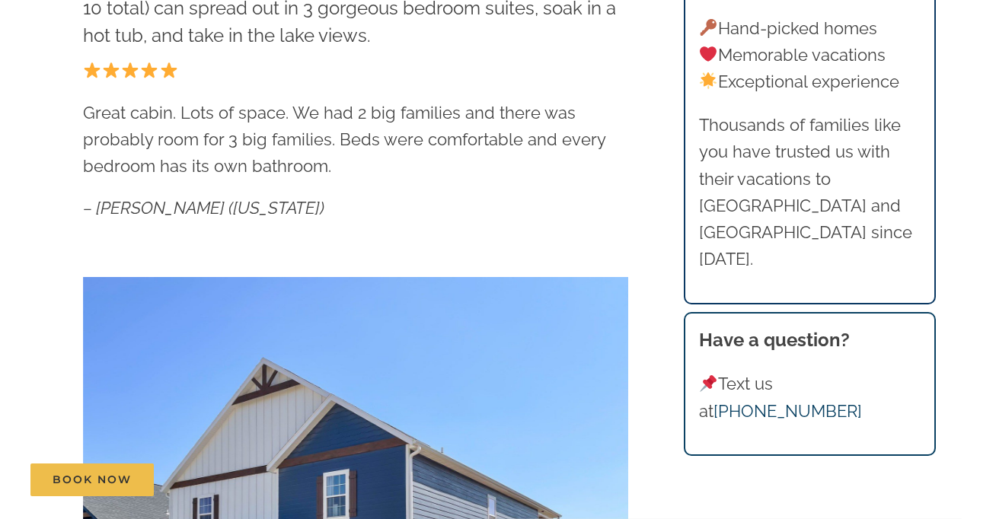
scroll to position [0, 0]
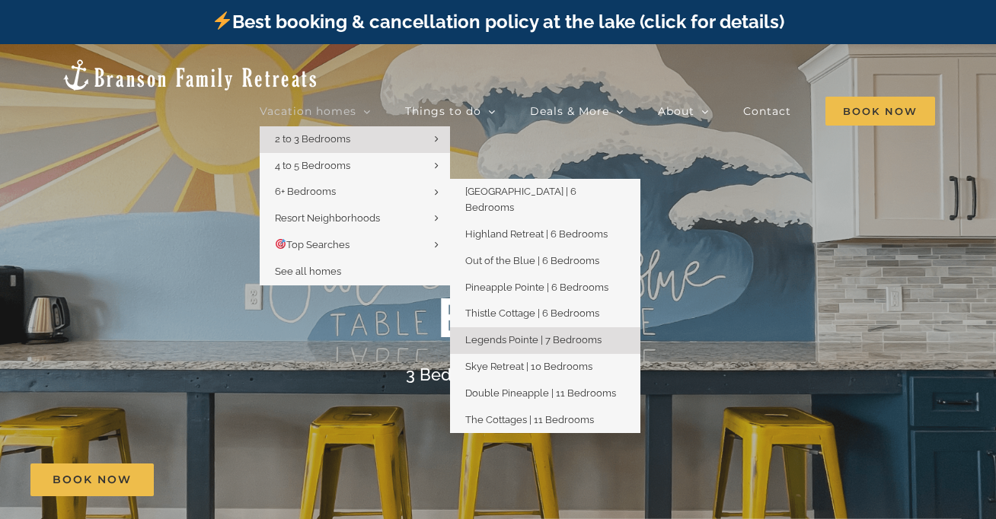
click at [494, 334] on span "Legends Pointe | 7 Bedrooms" at bounding box center [533, 339] width 136 height 11
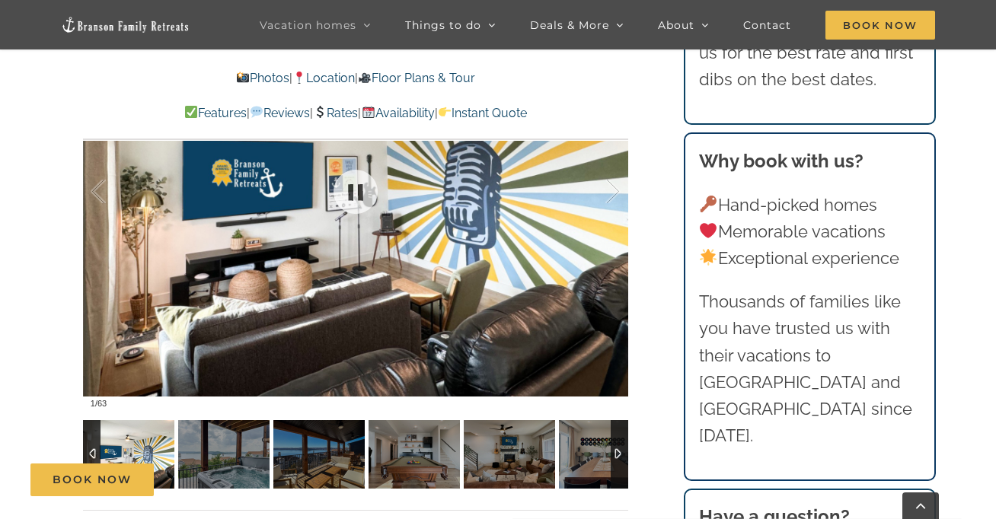
scroll to position [1039, 0]
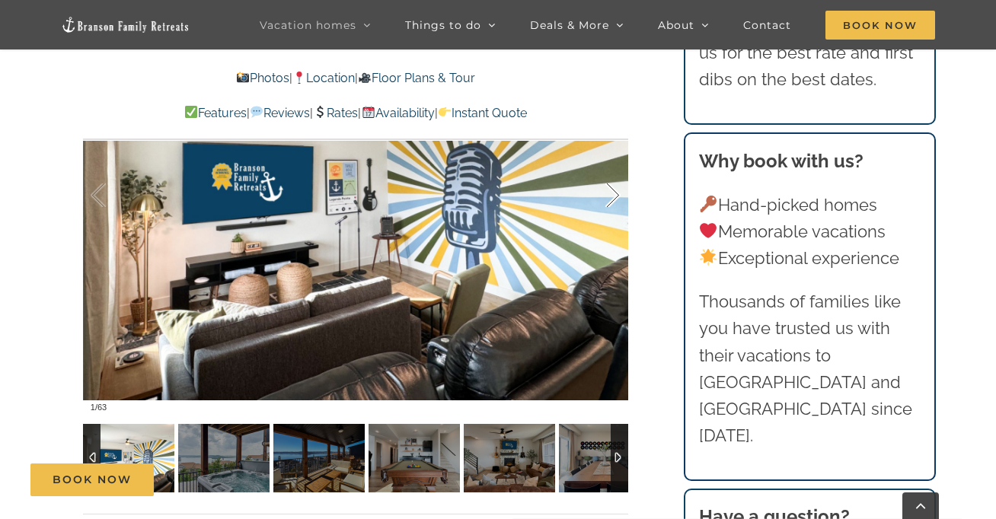
click at [615, 200] on div at bounding box center [597, 196] width 47 height 94
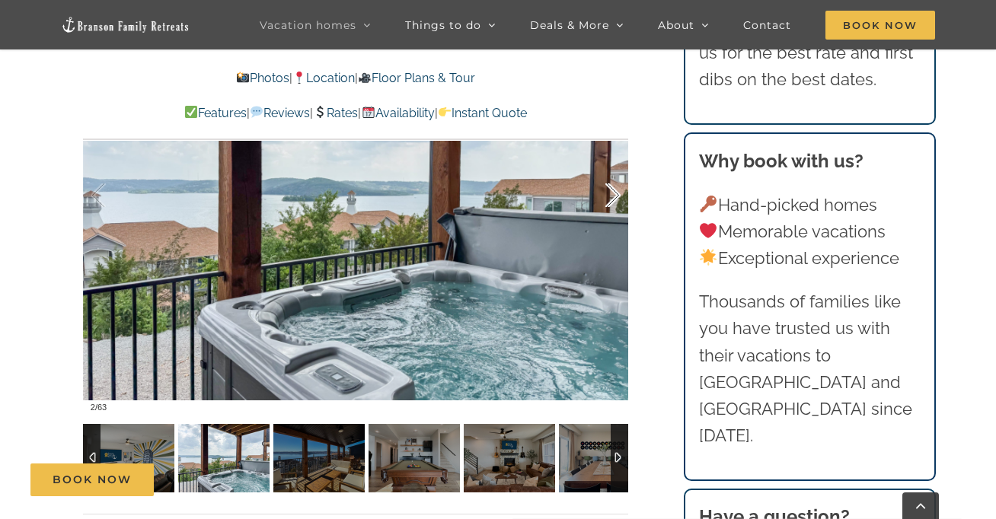
click at [615, 200] on div at bounding box center [597, 196] width 47 height 94
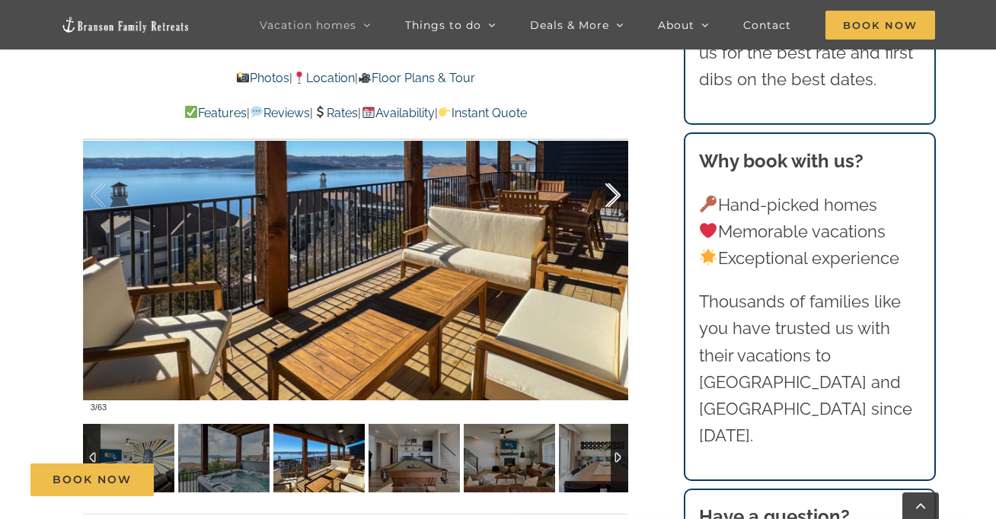
click at [615, 200] on div at bounding box center [597, 196] width 47 height 94
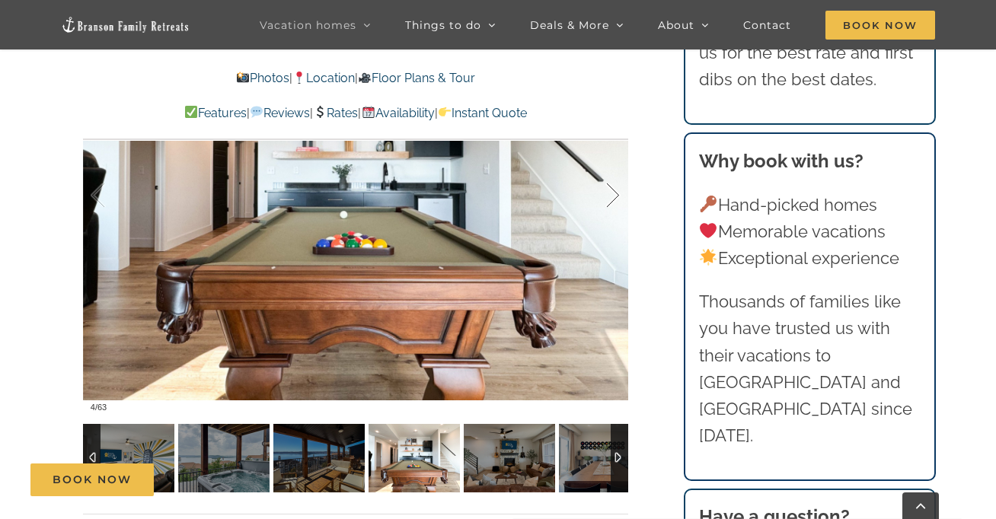
click at [615, 200] on div at bounding box center [597, 196] width 47 height 94
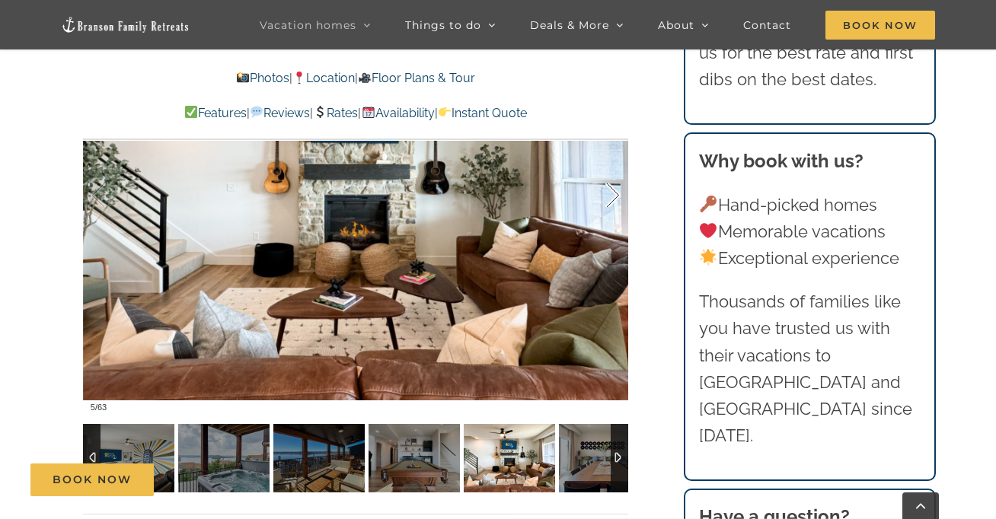
click at [615, 200] on div at bounding box center [597, 196] width 47 height 94
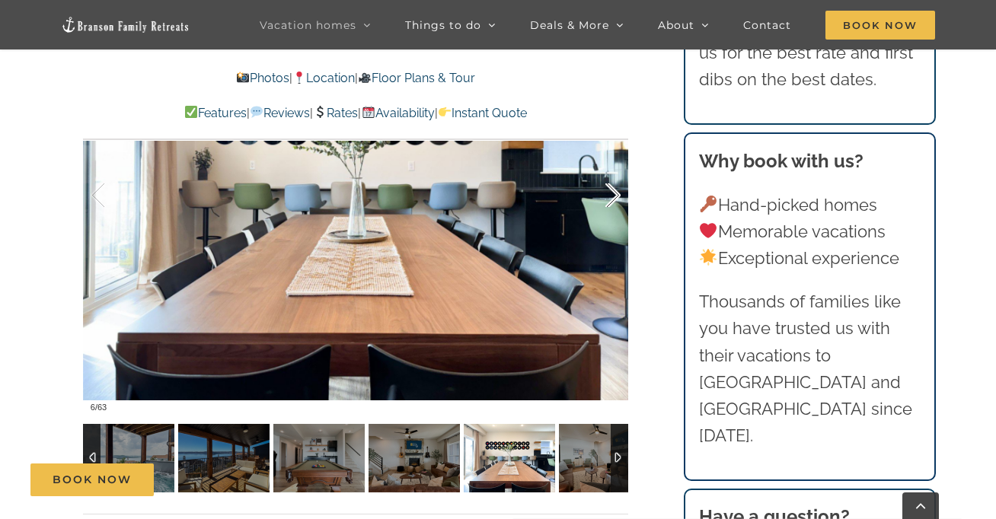
click at [615, 200] on div at bounding box center [597, 196] width 47 height 94
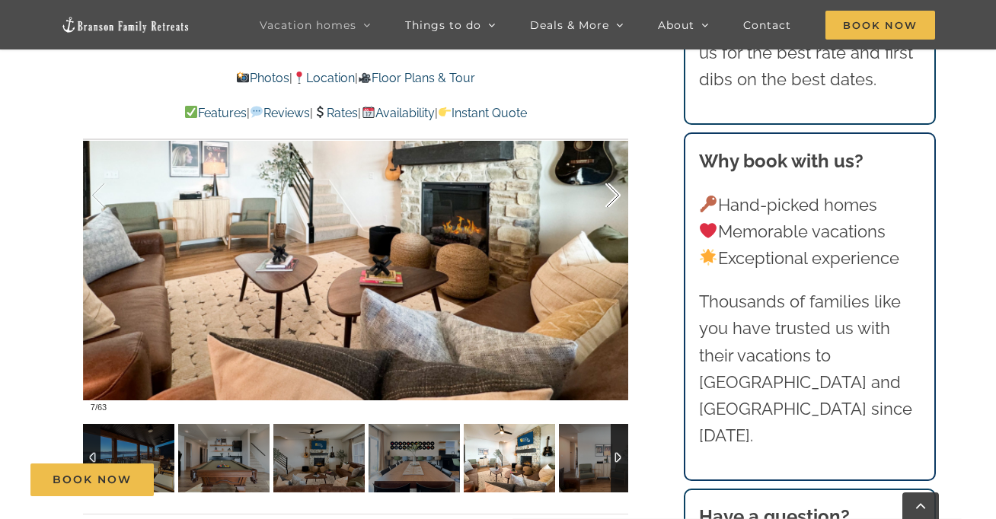
click at [615, 200] on div at bounding box center [597, 196] width 47 height 94
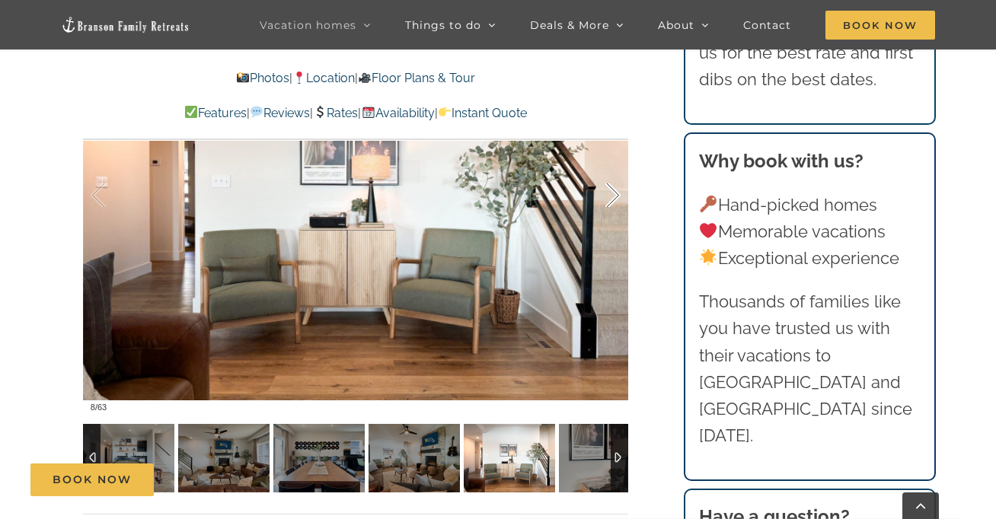
click at [615, 200] on div at bounding box center [597, 196] width 47 height 94
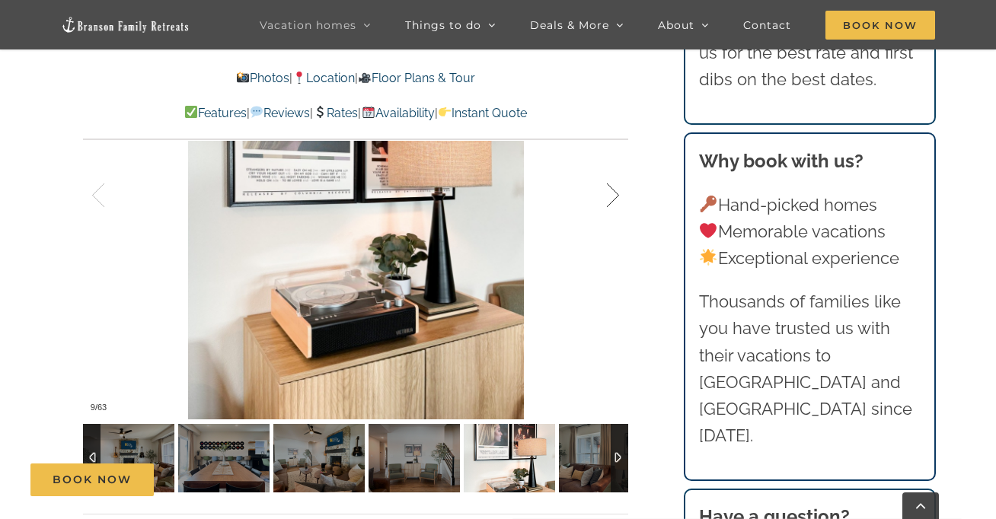
click at [615, 200] on div at bounding box center [597, 196] width 47 height 94
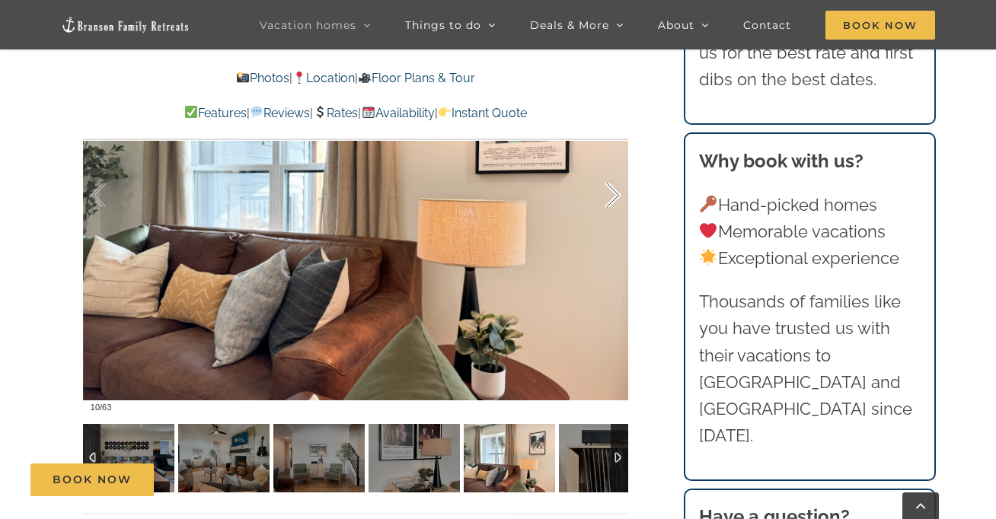
click at [615, 200] on div at bounding box center [597, 196] width 47 height 94
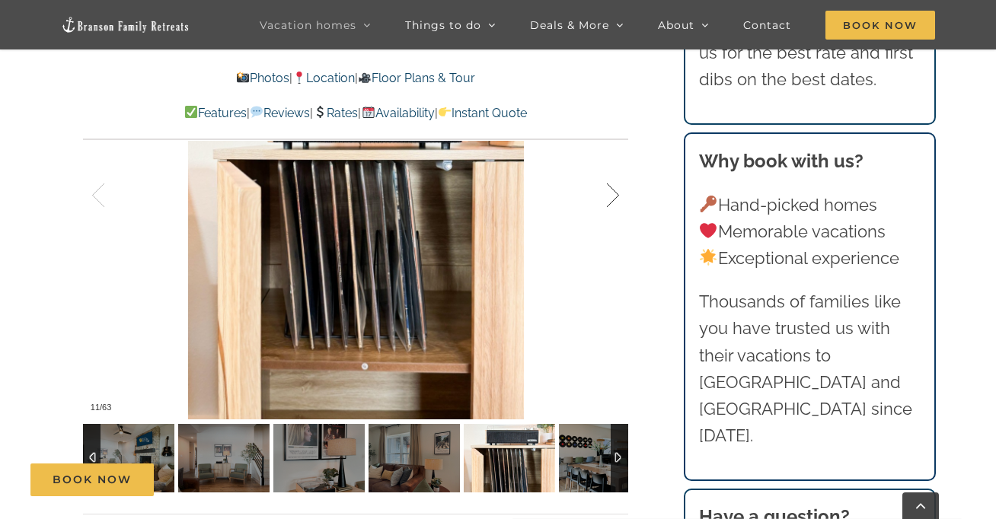
click at [615, 200] on div at bounding box center [597, 196] width 47 height 94
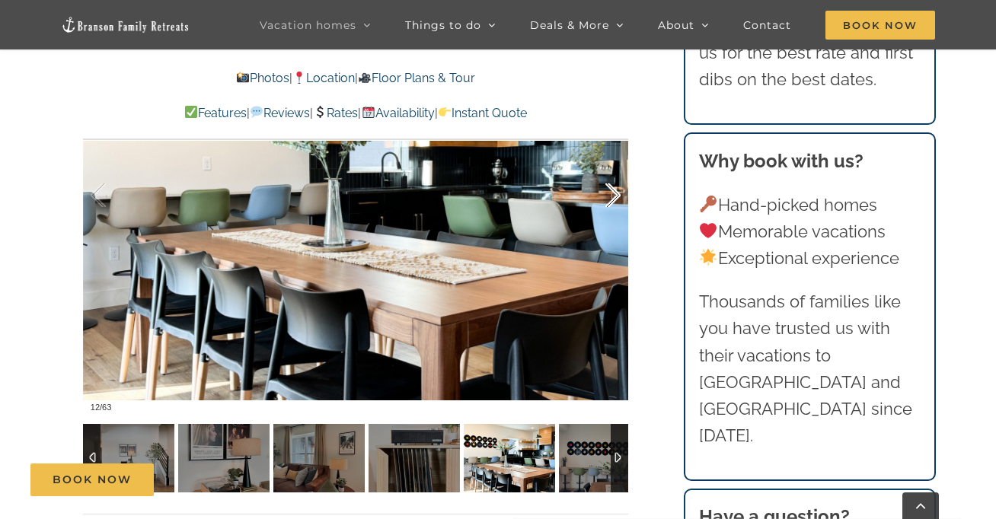
click at [615, 200] on div at bounding box center [597, 196] width 47 height 94
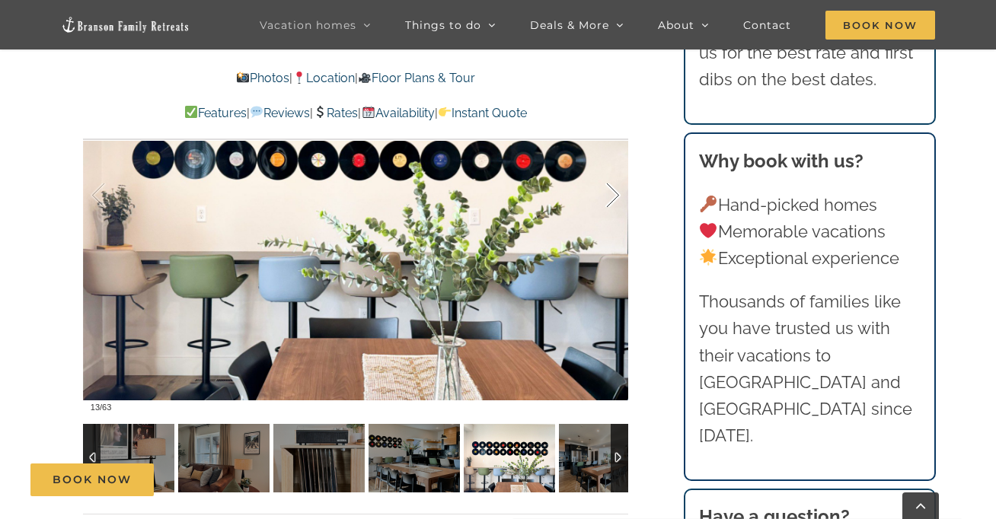
click at [615, 200] on div at bounding box center [597, 196] width 47 height 94
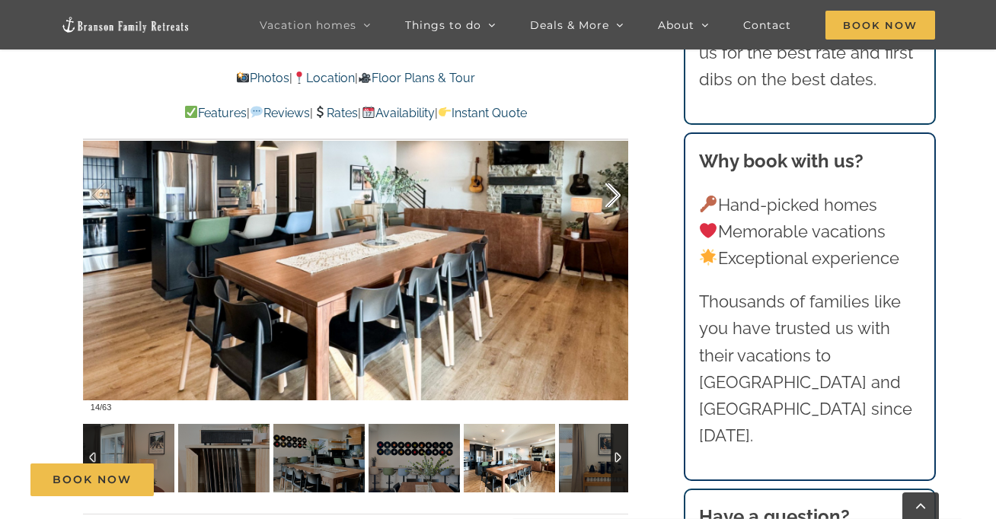
click at [615, 200] on div at bounding box center [597, 196] width 47 height 94
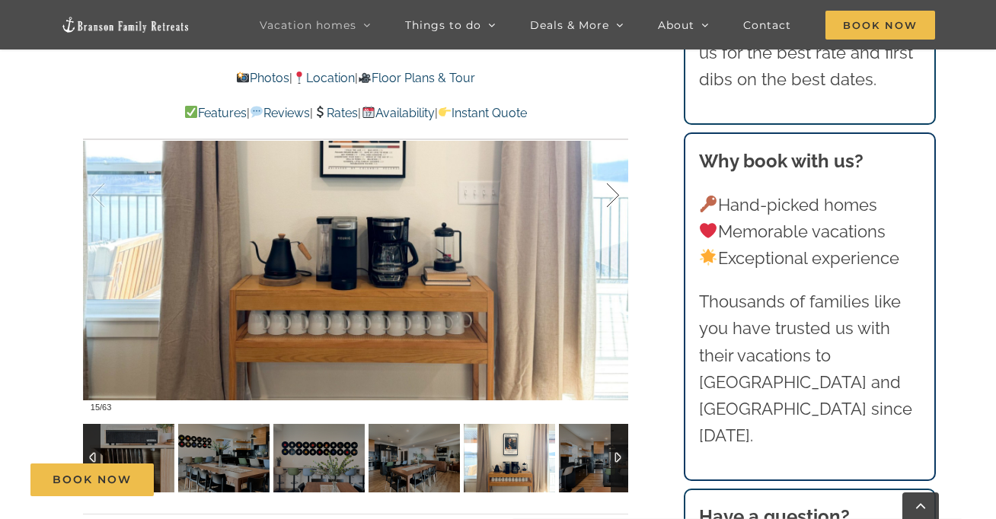
click at [615, 200] on div at bounding box center [597, 196] width 47 height 94
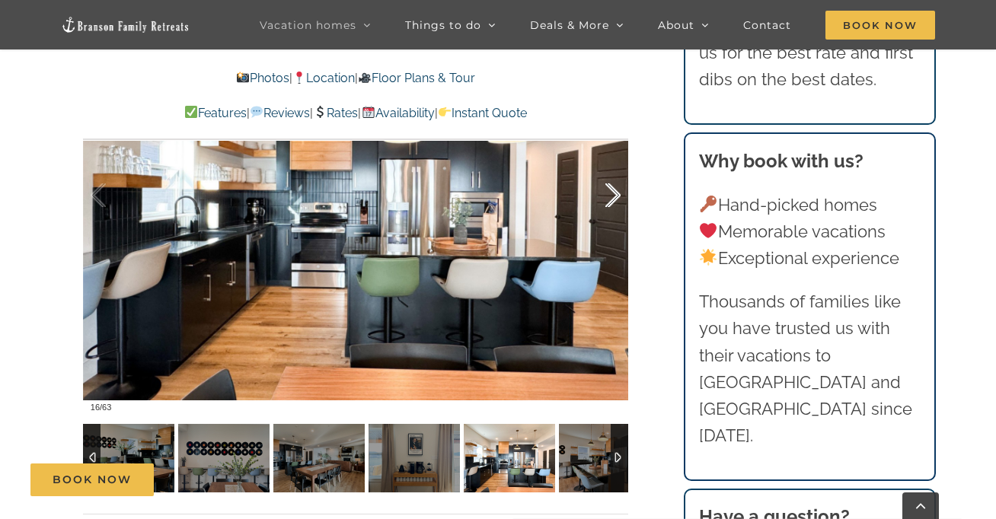
click at [615, 200] on div at bounding box center [597, 196] width 47 height 94
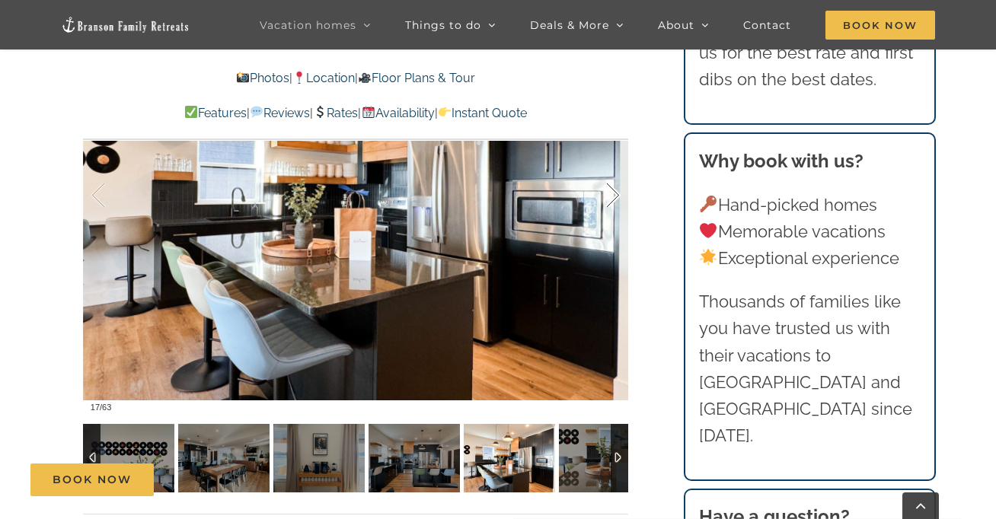
click at [615, 200] on div at bounding box center [597, 196] width 47 height 94
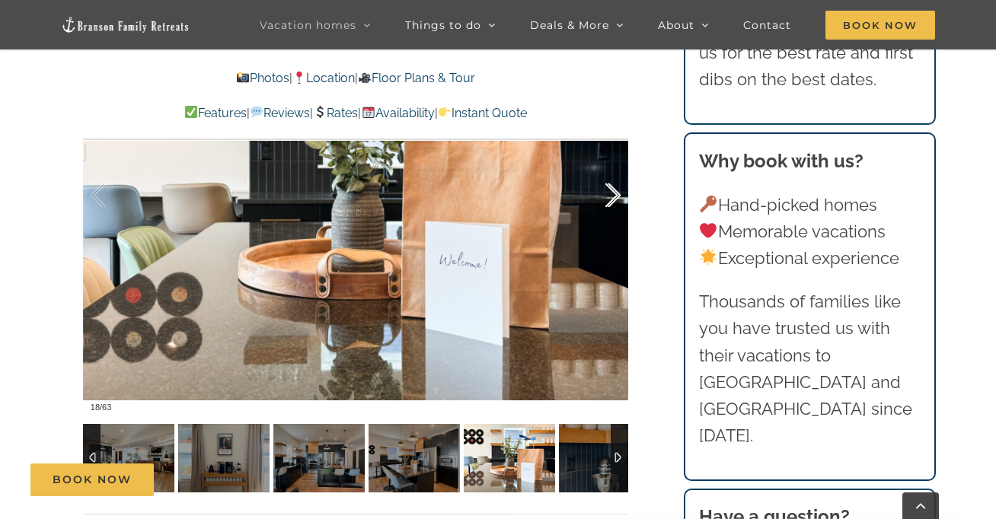
click at [615, 200] on div at bounding box center [597, 196] width 47 height 94
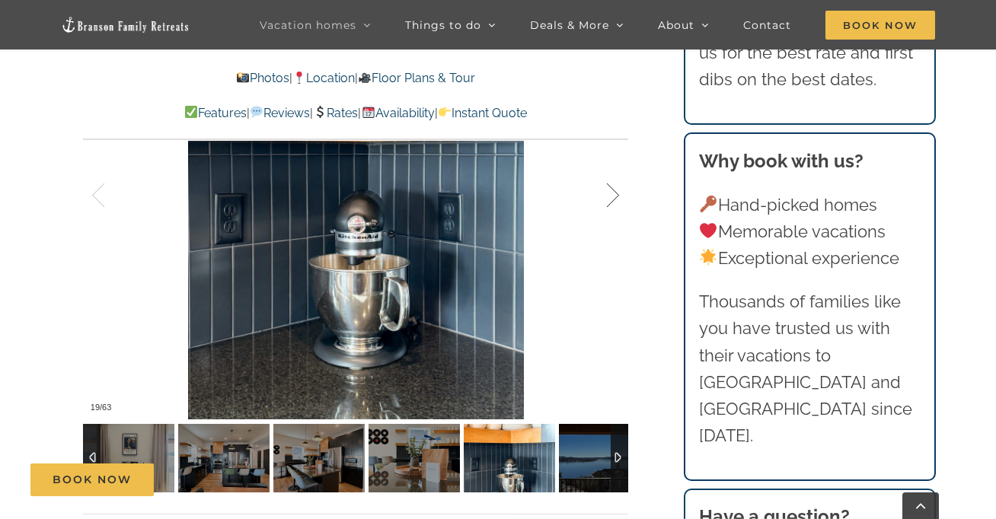
click at [615, 200] on div at bounding box center [597, 196] width 47 height 94
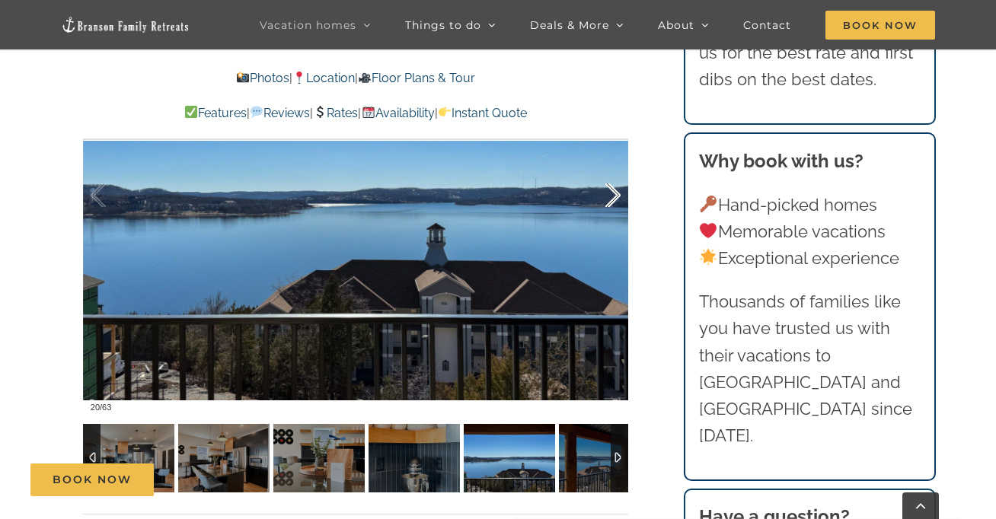
click at [615, 200] on div at bounding box center [597, 196] width 47 height 94
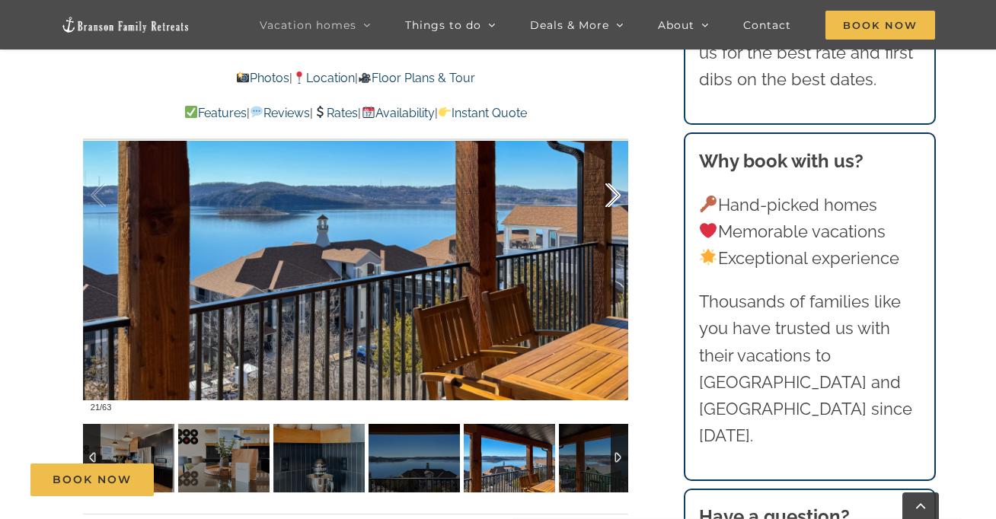
click at [615, 200] on div at bounding box center [597, 196] width 47 height 94
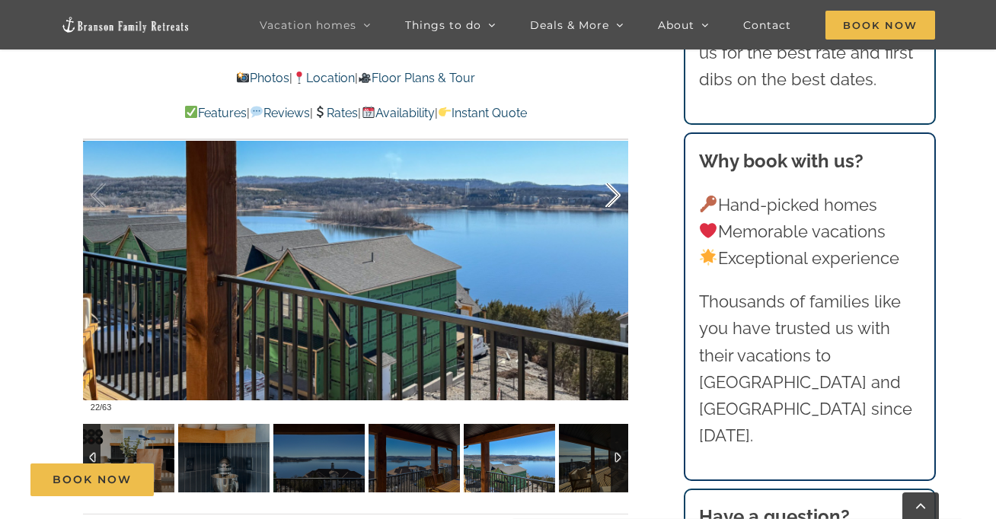
click at [615, 200] on div at bounding box center [597, 196] width 47 height 94
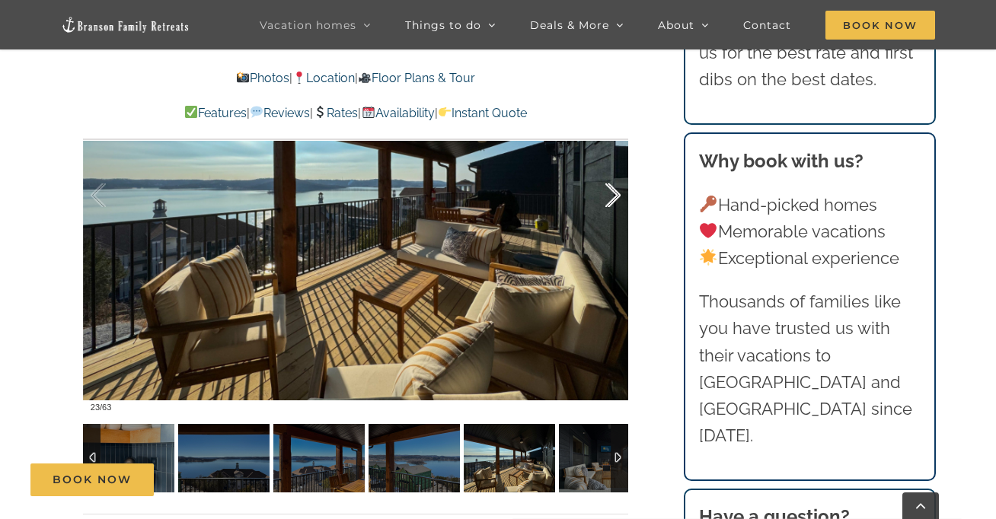
click at [615, 200] on div at bounding box center [597, 196] width 47 height 94
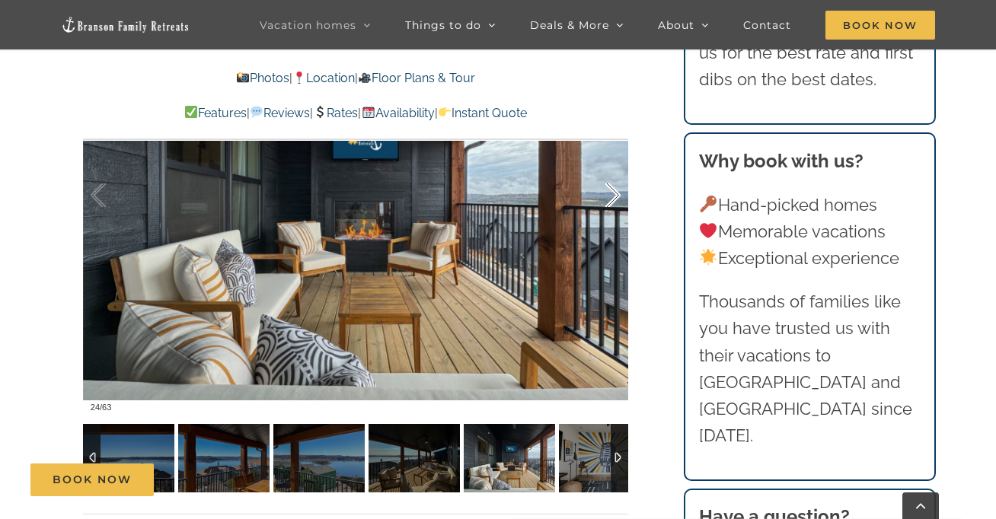
click at [615, 200] on div at bounding box center [597, 196] width 47 height 94
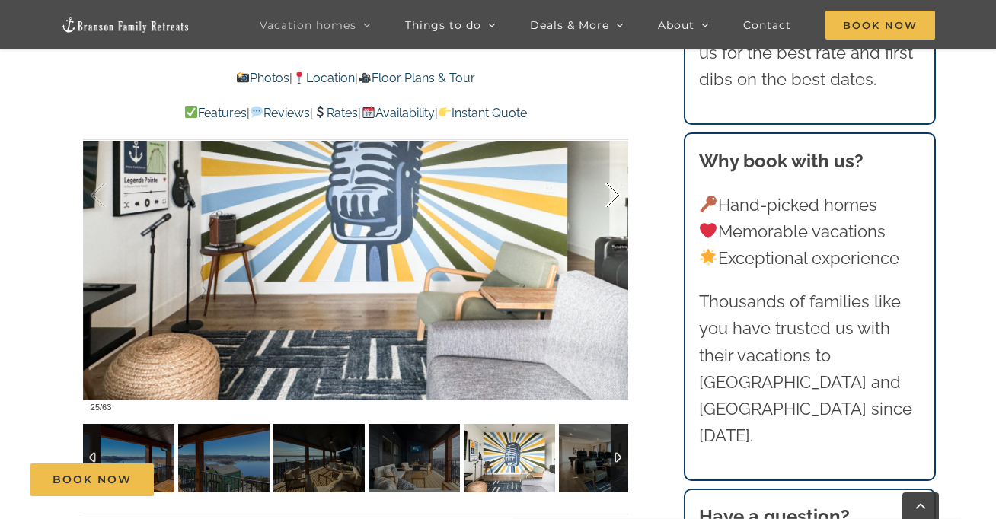
click at [615, 200] on div at bounding box center [597, 196] width 47 height 94
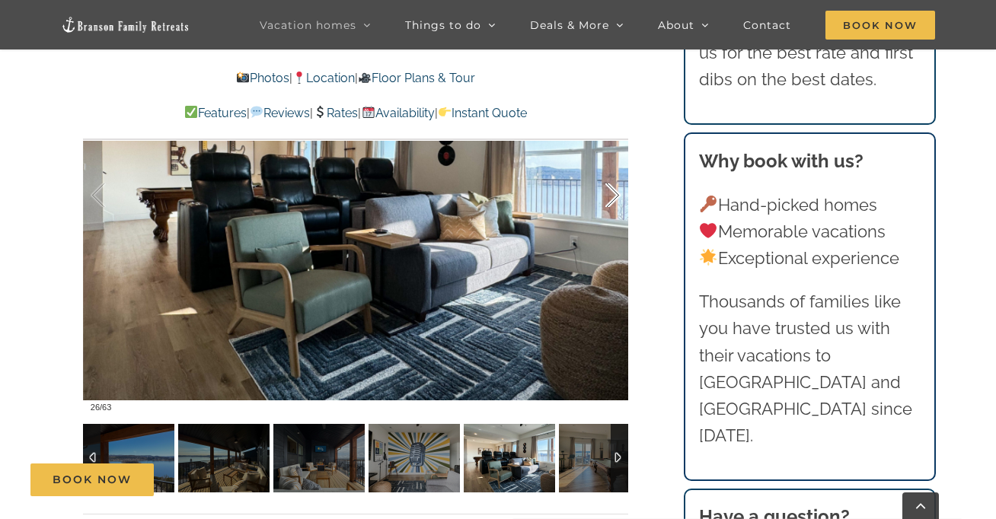
click at [615, 200] on div at bounding box center [597, 196] width 47 height 94
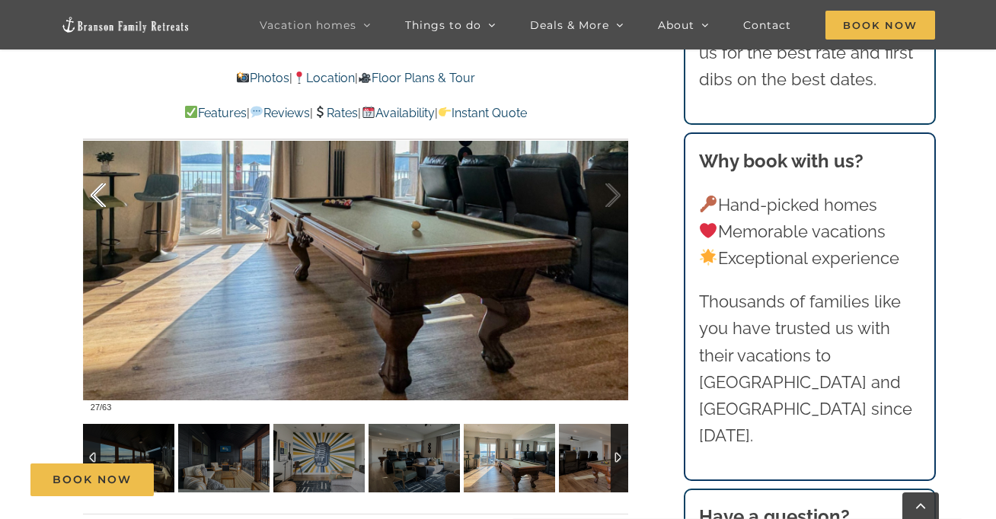
click at [100, 199] on div at bounding box center [114, 196] width 47 height 94
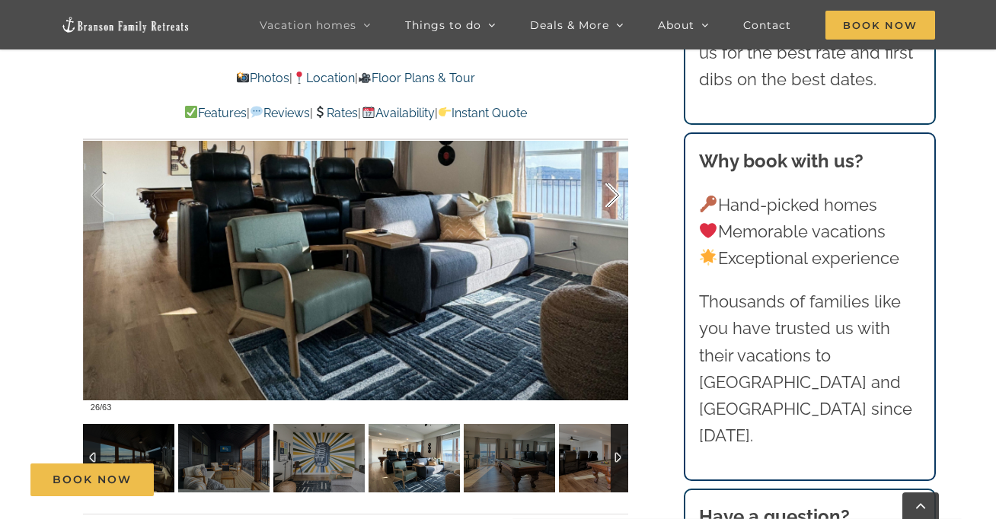
click at [618, 194] on div at bounding box center [597, 196] width 47 height 94
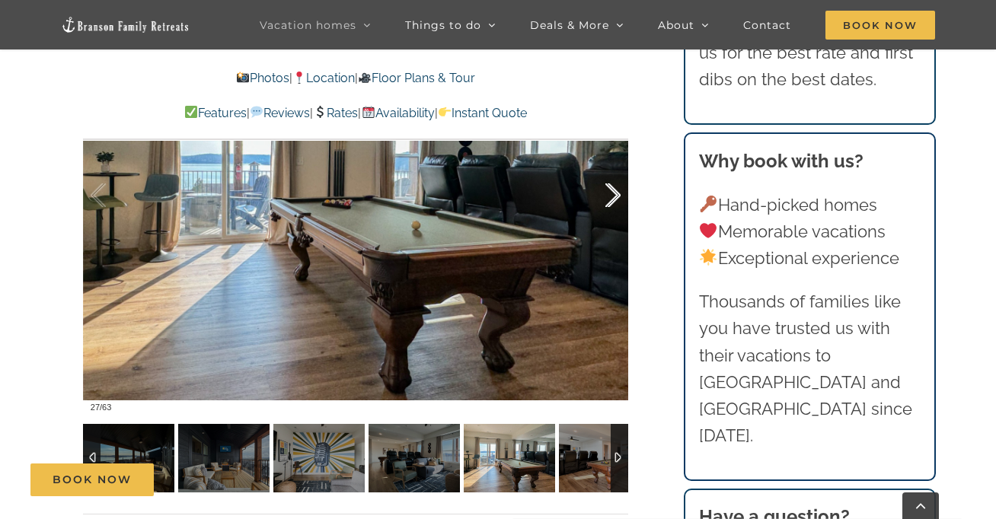
click at [618, 194] on div at bounding box center [597, 196] width 47 height 94
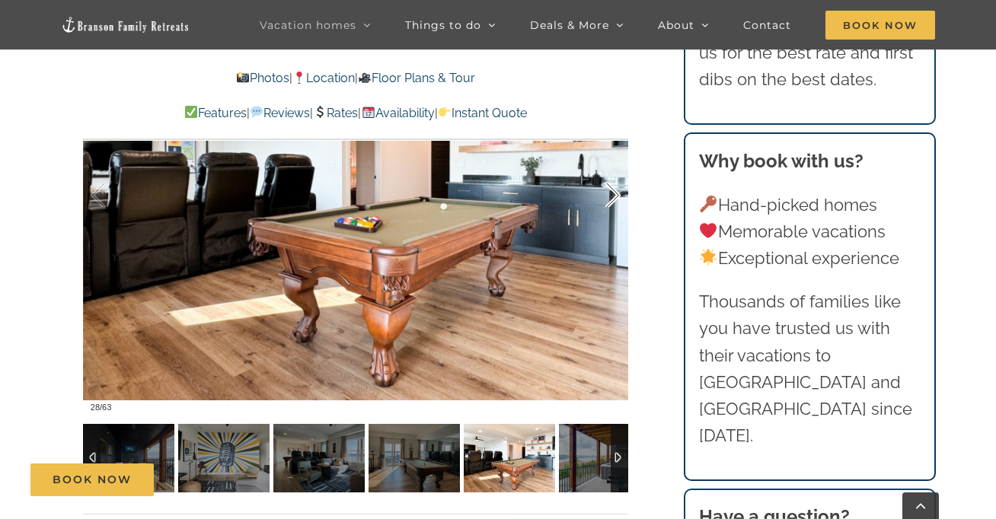
click at [618, 194] on div at bounding box center [597, 196] width 47 height 94
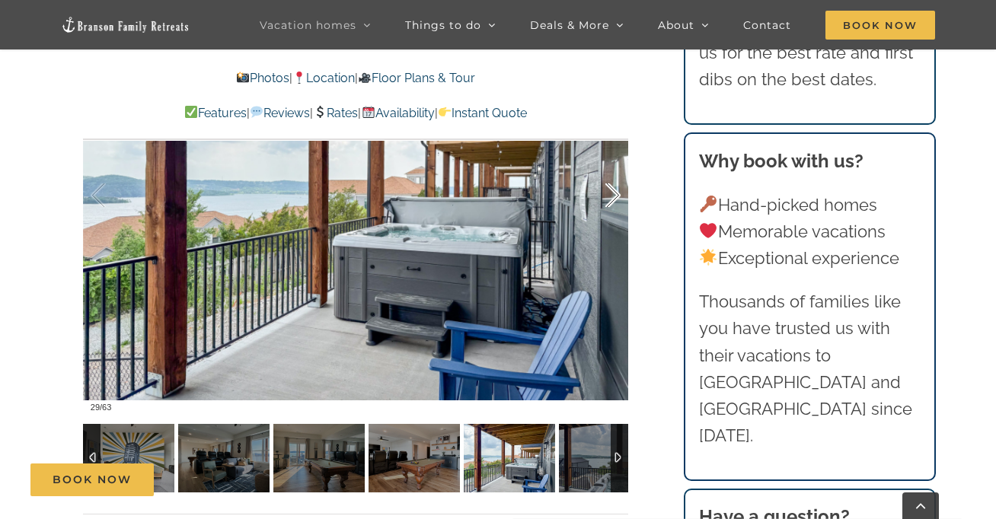
click at [618, 194] on div at bounding box center [597, 196] width 47 height 94
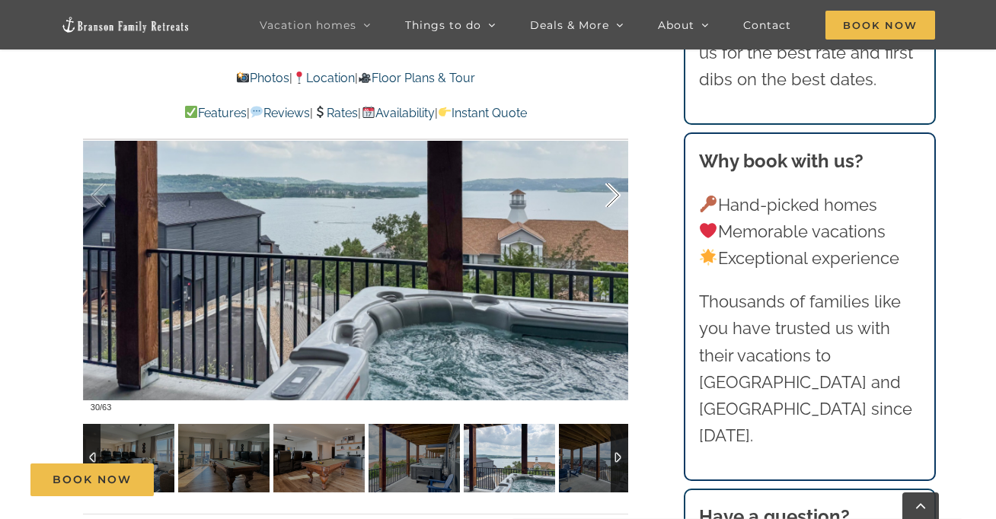
click at [618, 194] on div at bounding box center [597, 196] width 47 height 94
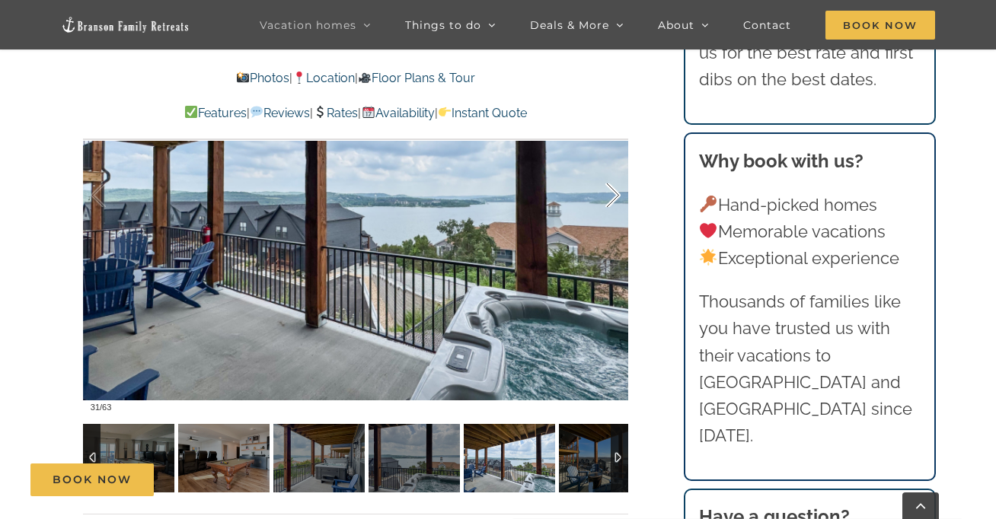
click at [618, 194] on div at bounding box center [597, 196] width 47 height 94
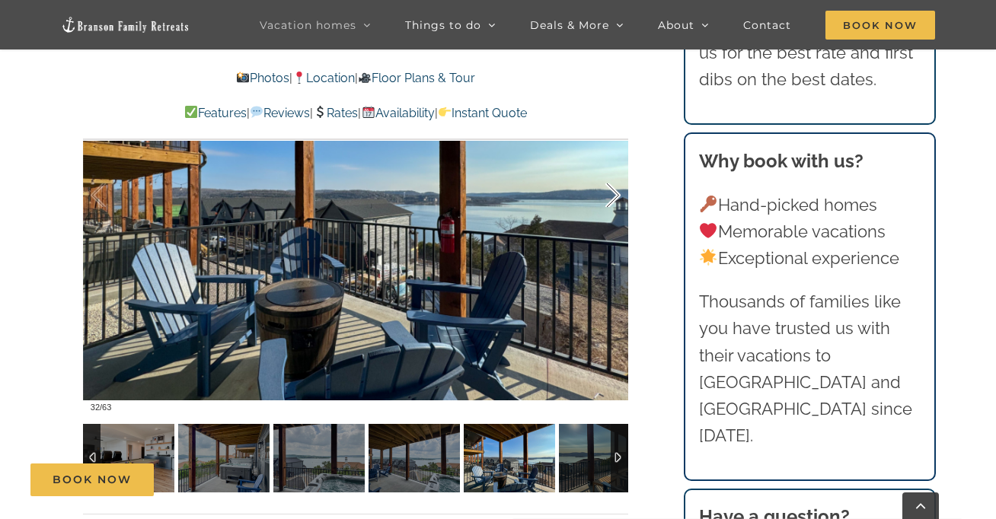
click at [618, 194] on div at bounding box center [597, 196] width 47 height 94
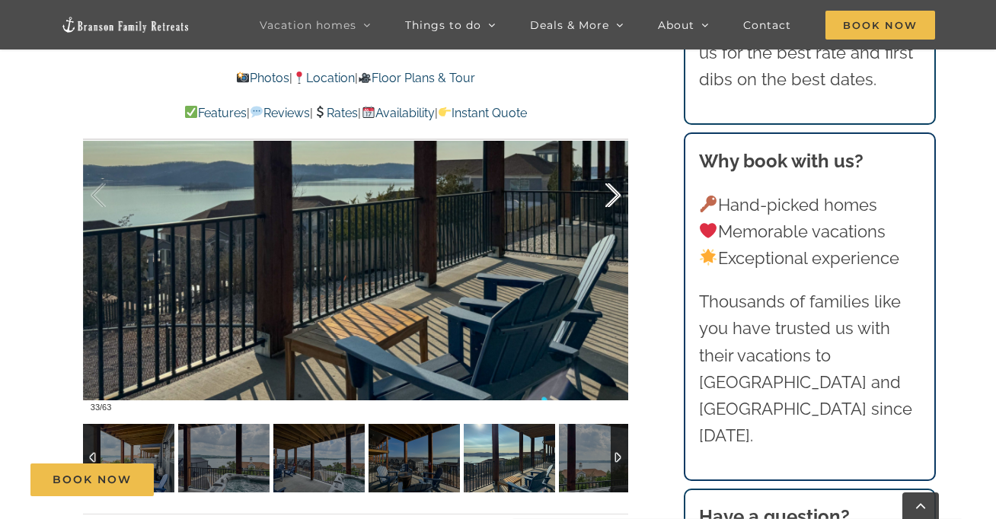
click at [618, 194] on div at bounding box center [597, 196] width 47 height 94
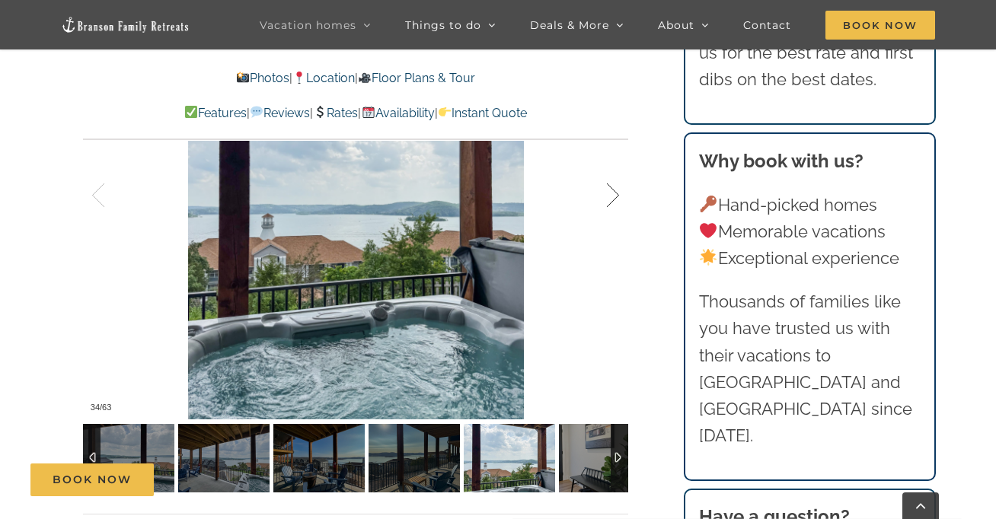
click at [618, 194] on div at bounding box center [597, 196] width 47 height 94
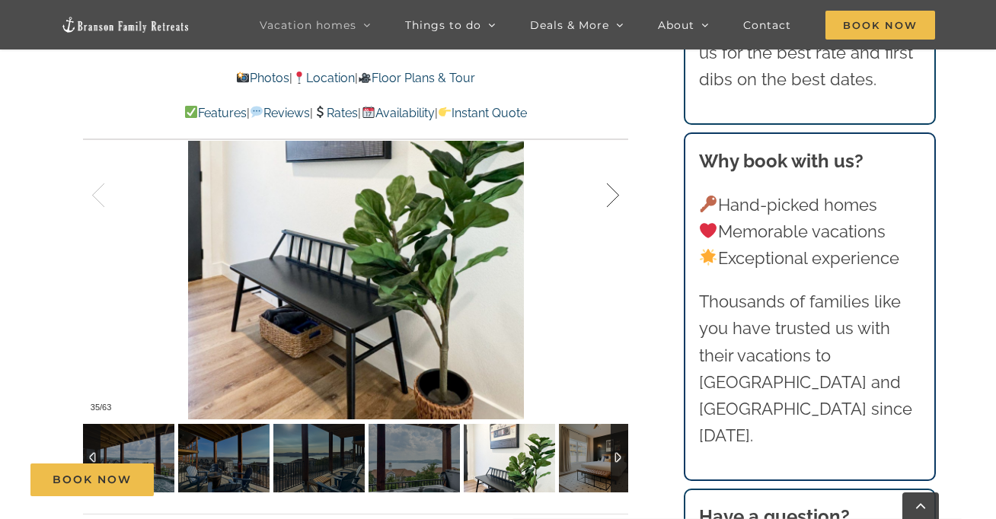
click at [618, 194] on div at bounding box center [597, 196] width 47 height 94
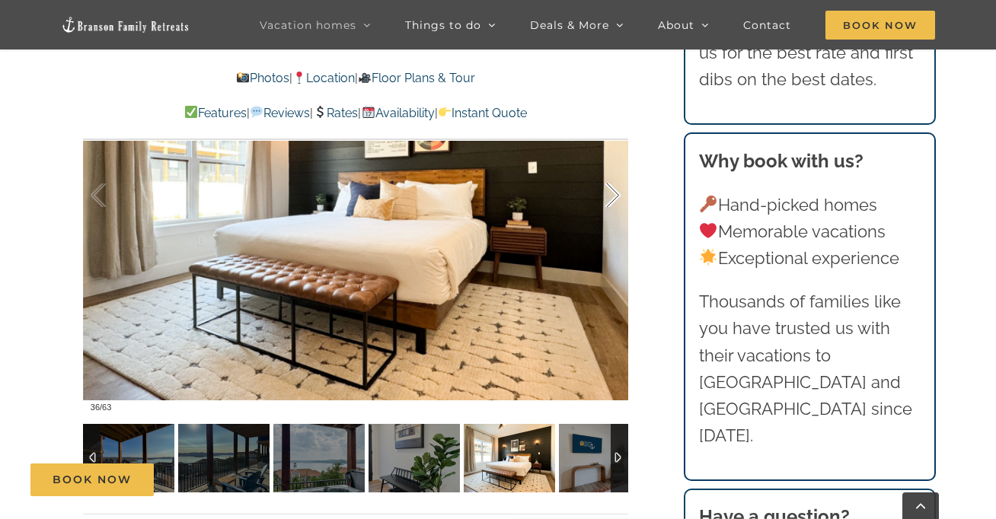
click at [618, 194] on div at bounding box center [597, 196] width 47 height 94
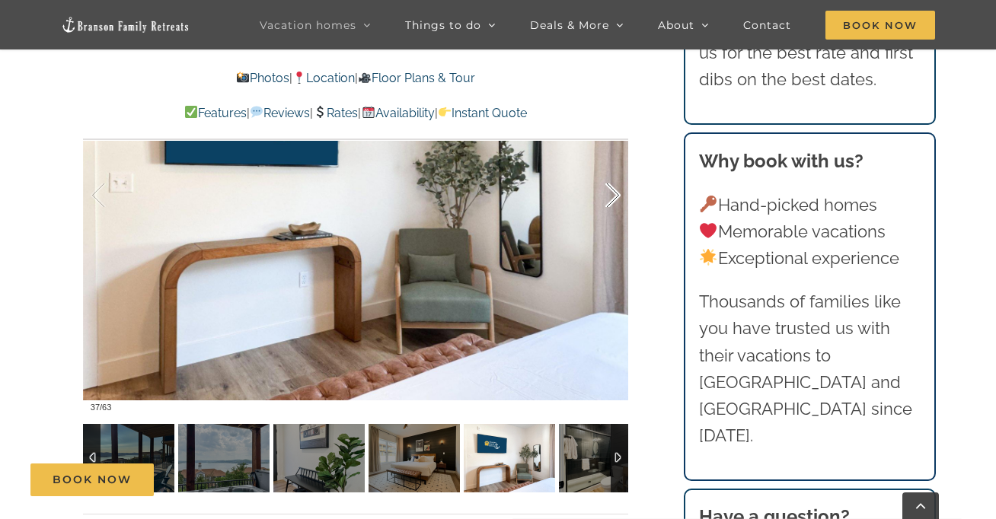
click at [618, 194] on div at bounding box center [597, 196] width 47 height 94
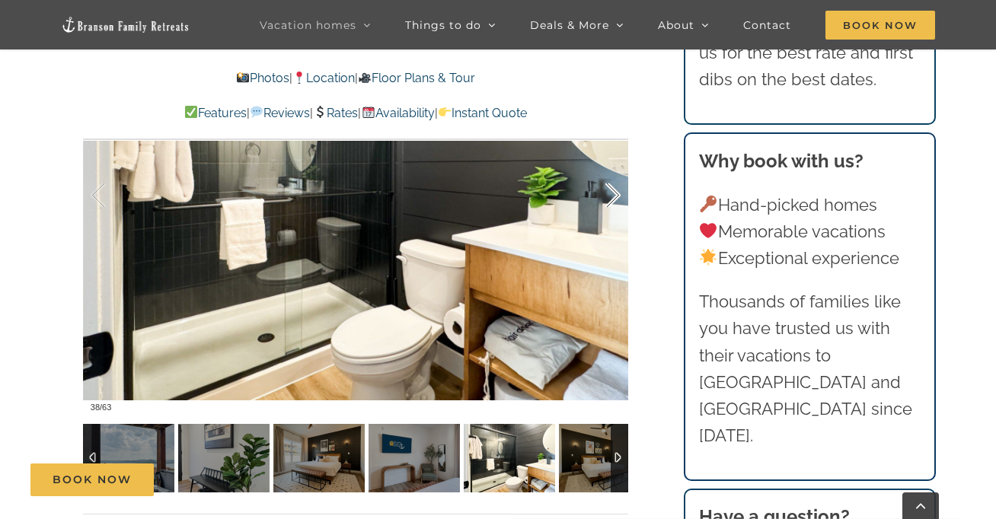
click at [618, 194] on div at bounding box center [597, 196] width 47 height 94
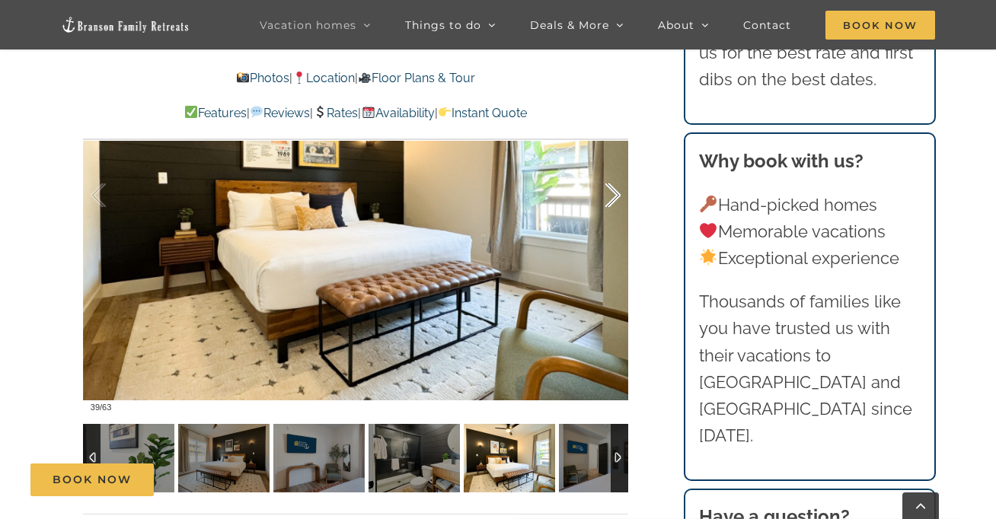
click at [618, 194] on div at bounding box center [597, 196] width 47 height 94
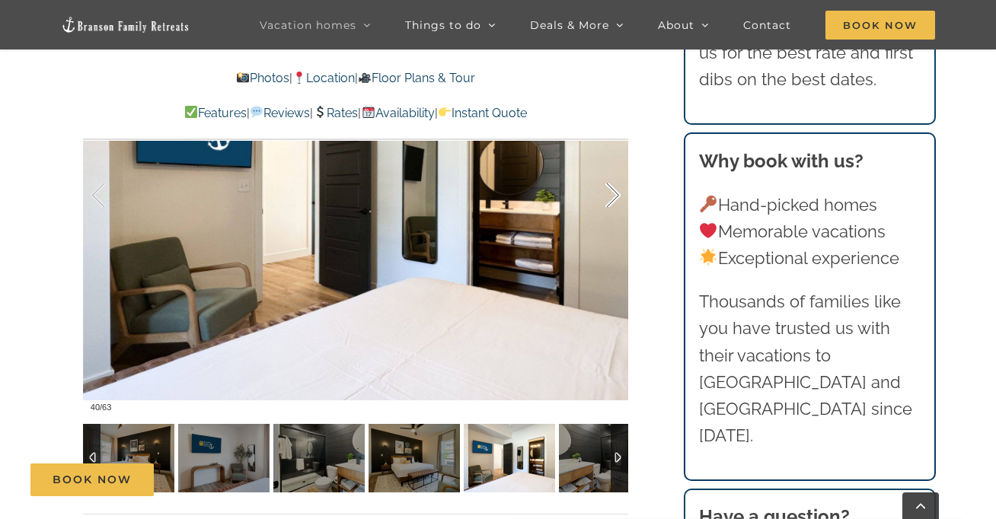
click at [618, 194] on div at bounding box center [597, 196] width 47 height 94
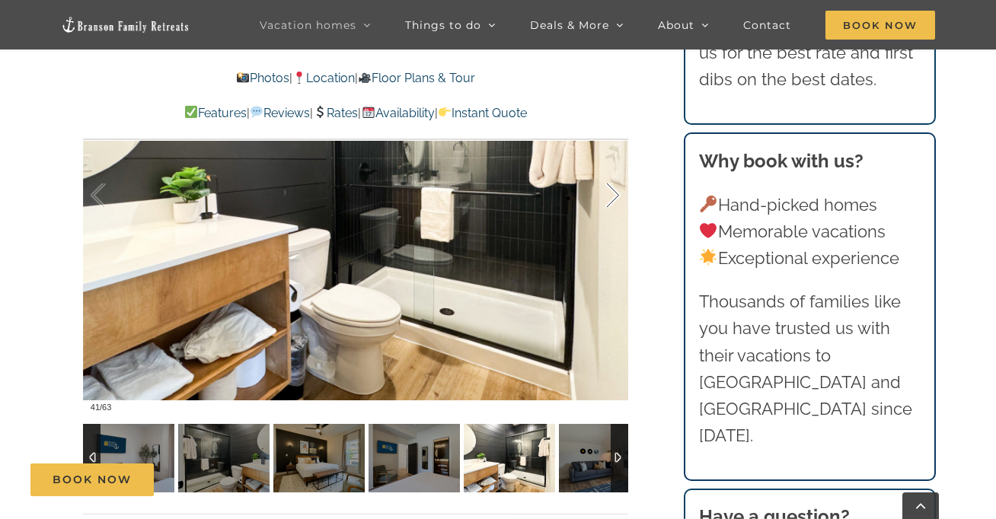
click at [618, 194] on div at bounding box center [597, 196] width 47 height 94
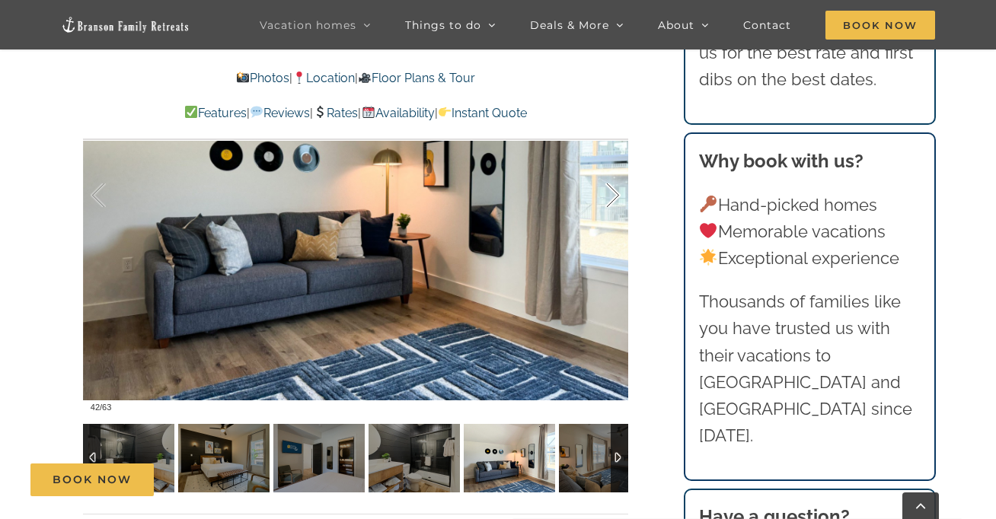
click at [618, 194] on div at bounding box center [597, 196] width 47 height 94
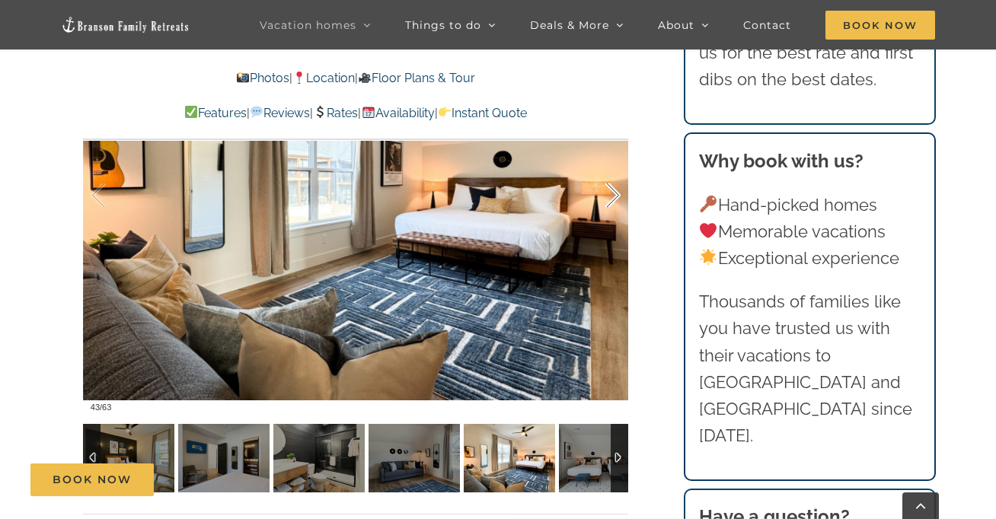
click at [618, 194] on div at bounding box center [597, 196] width 47 height 94
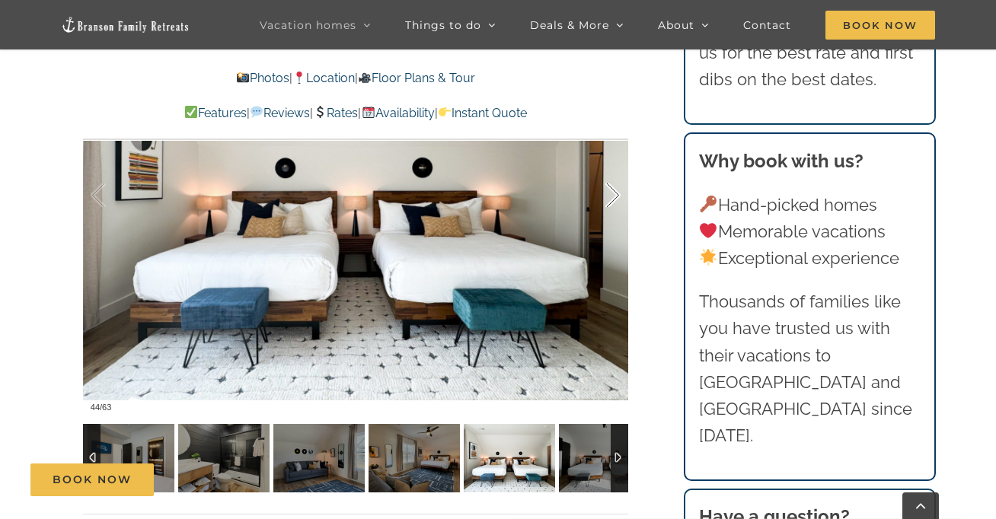
click at [618, 194] on div at bounding box center [597, 196] width 47 height 94
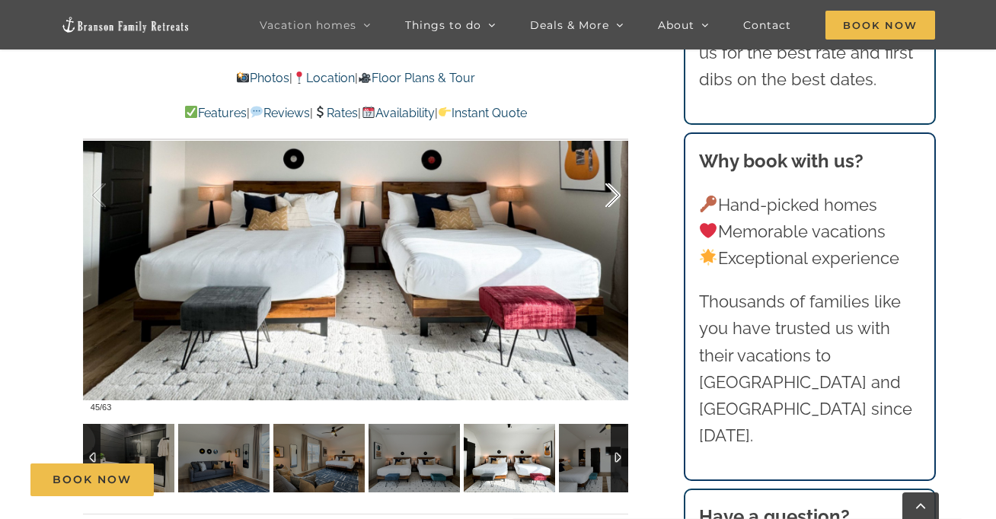
click at [618, 194] on div at bounding box center [597, 196] width 47 height 94
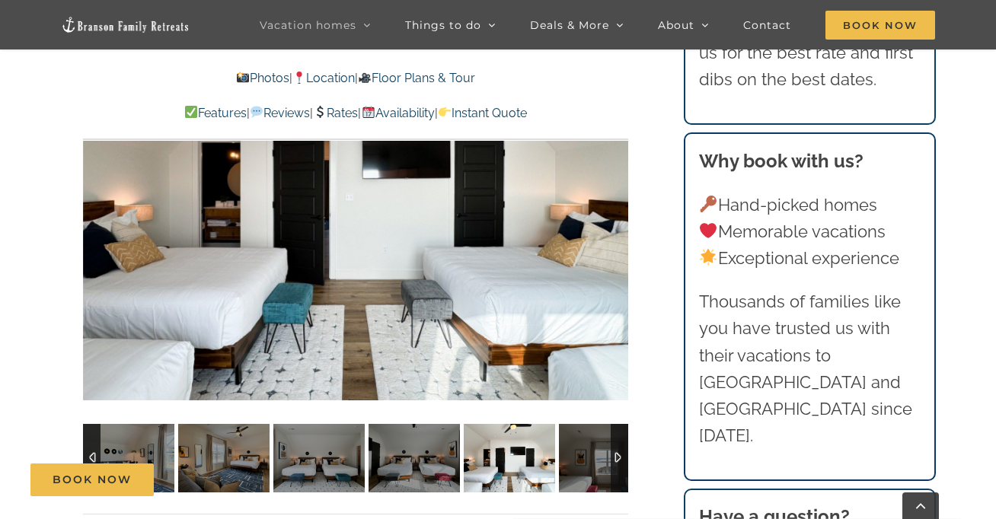
click at [619, 194] on div at bounding box center [642, 196] width 47 height 94
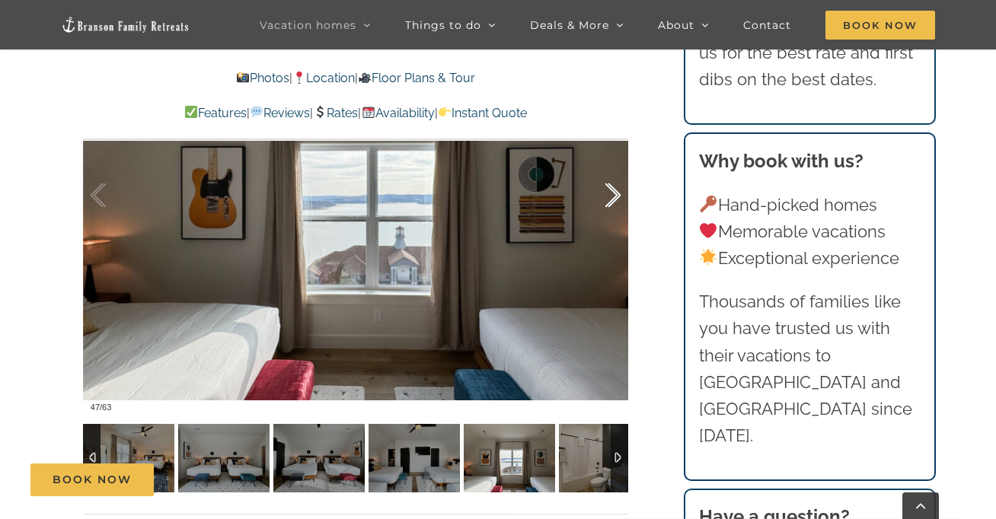
click at [618, 194] on div at bounding box center [597, 196] width 47 height 94
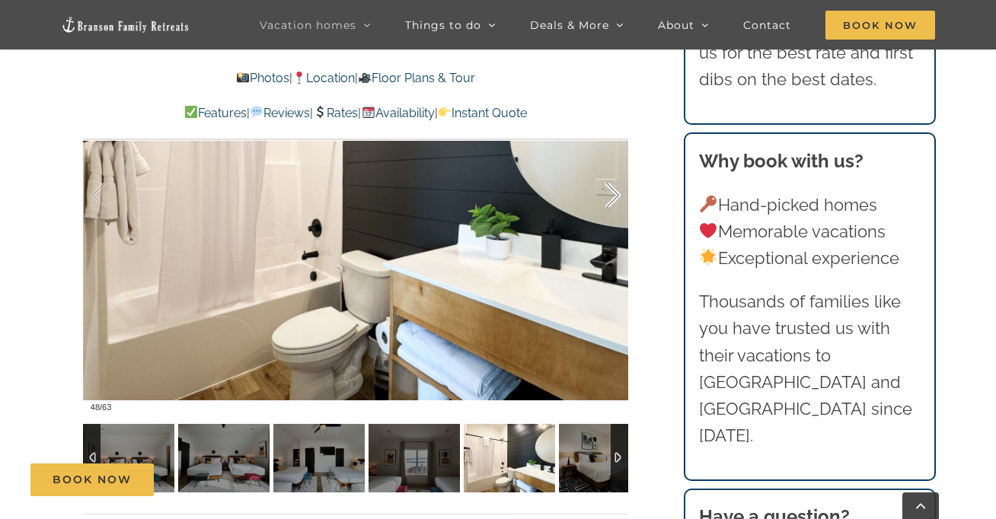
click at [618, 194] on div at bounding box center [597, 196] width 47 height 94
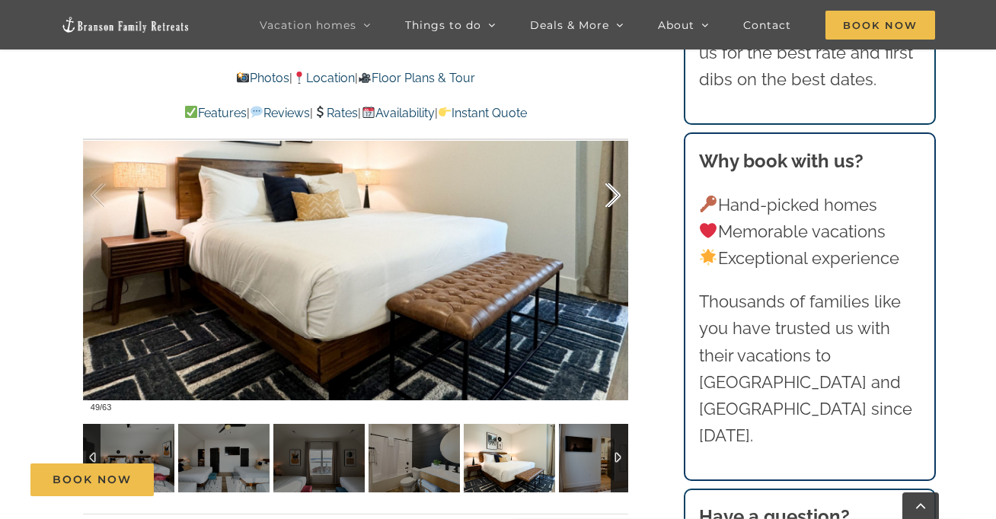
click at [618, 194] on div at bounding box center [597, 196] width 47 height 94
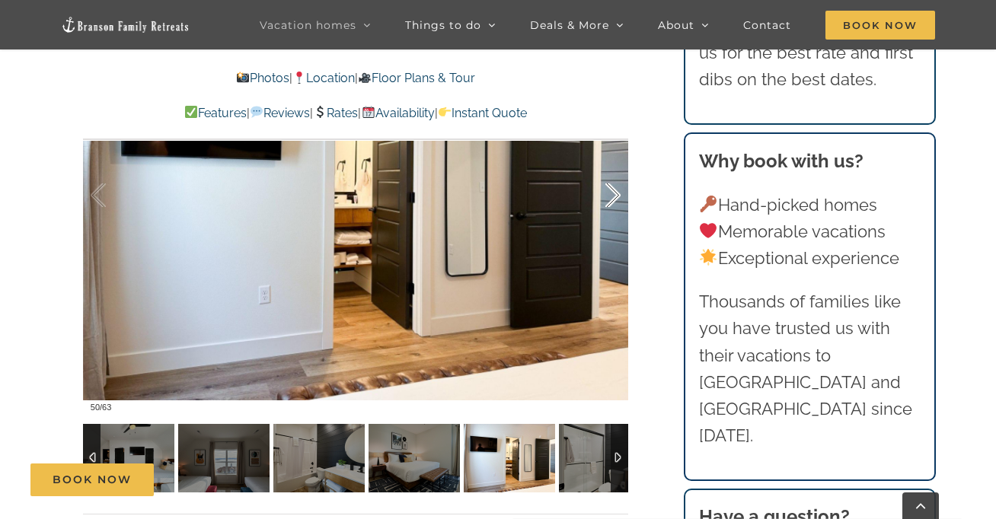
click at [618, 194] on div at bounding box center [597, 196] width 47 height 94
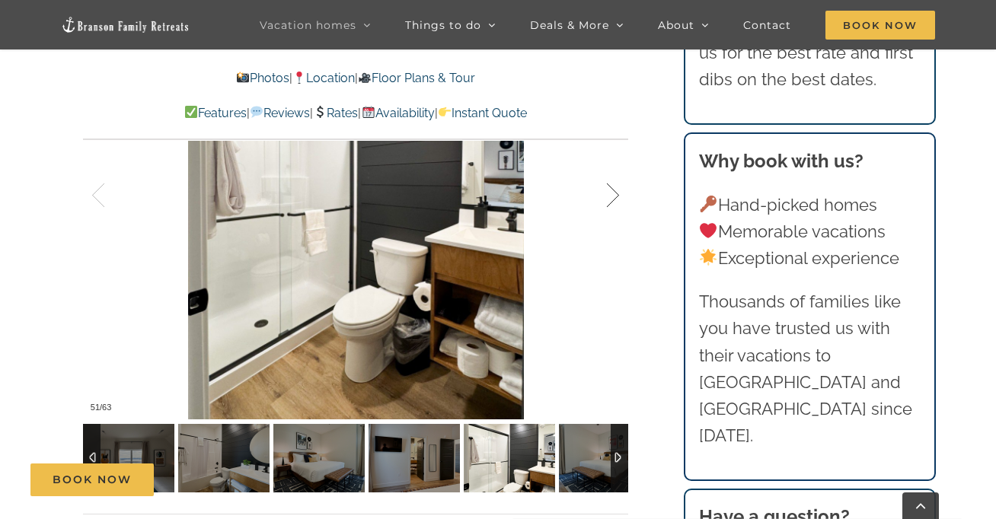
click at [618, 194] on div at bounding box center [597, 196] width 47 height 94
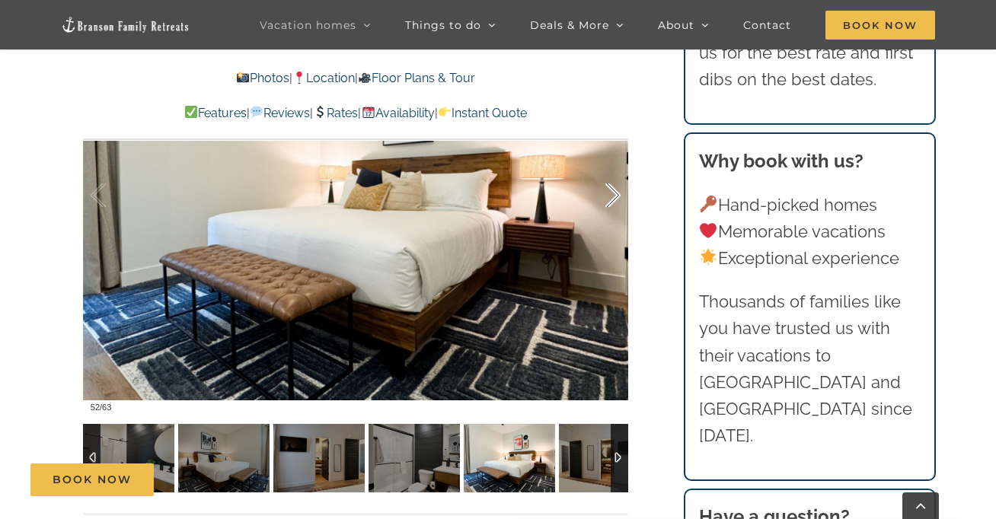
click at [618, 194] on div at bounding box center [597, 196] width 47 height 94
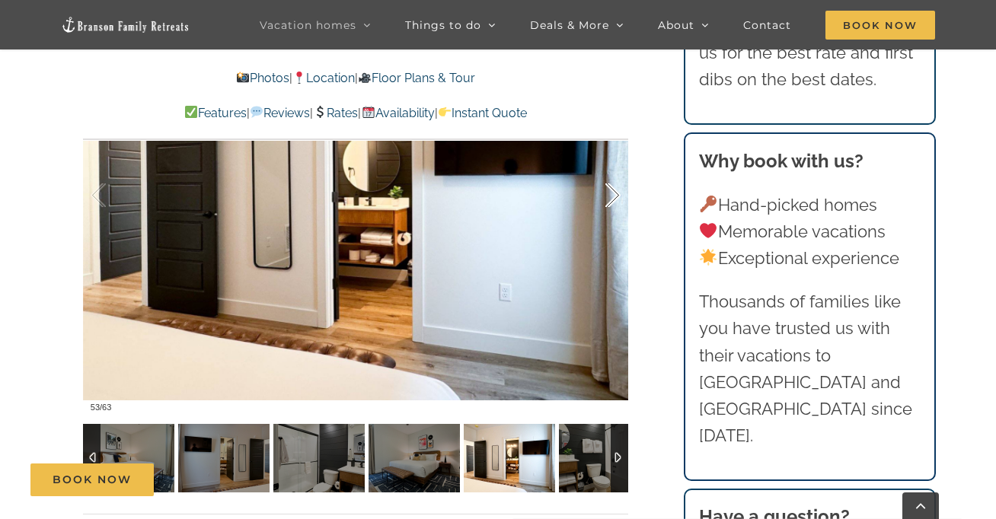
click at [618, 194] on div at bounding box center [597, 196] width 47 height 94
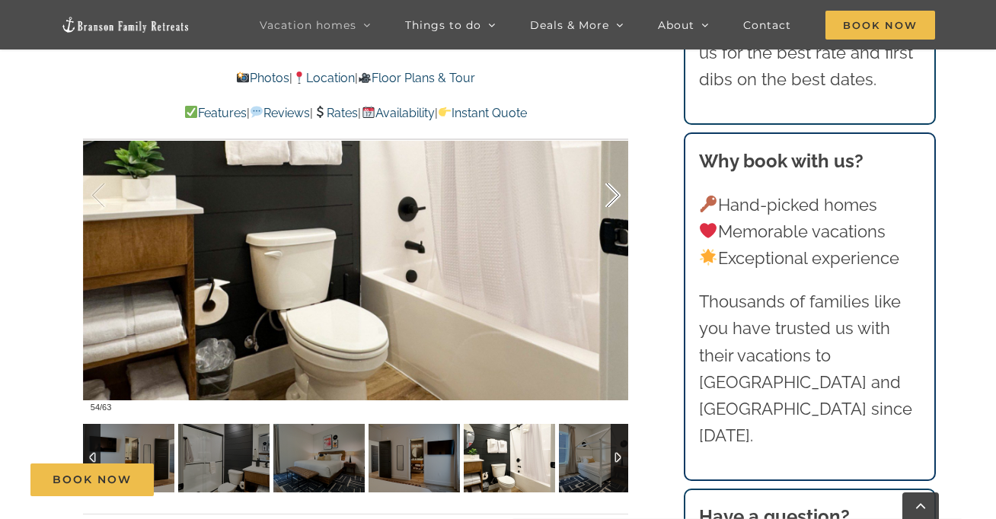
click at [618, 194] on div at bounding box center [597, 196] width 47 height 94
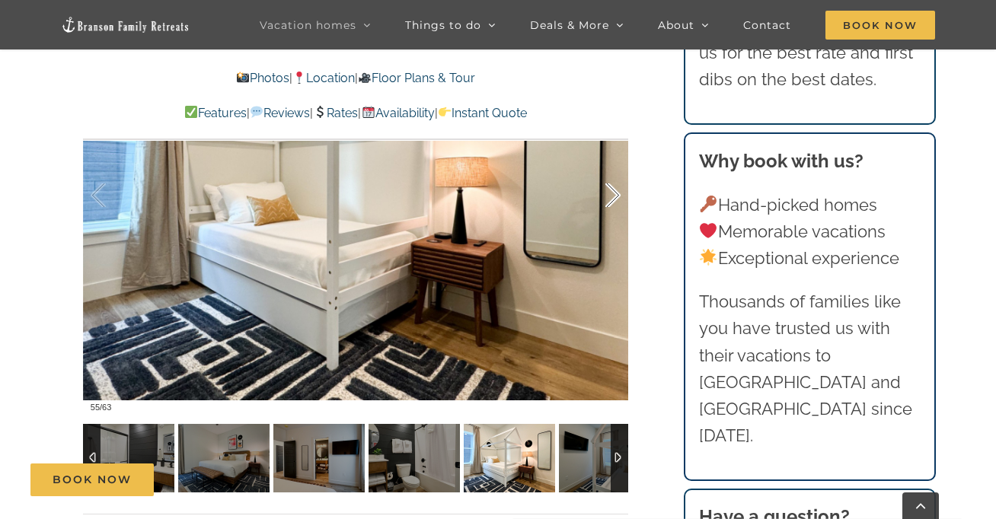
click at [618, 194] on div at bounding box center [597, 196] width 47 height 94
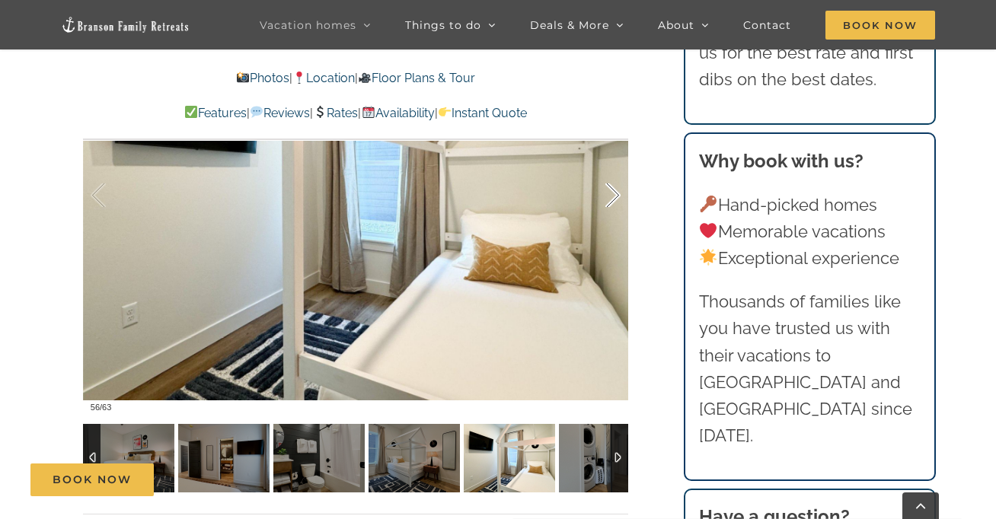
click at [618, 194] on div at bounding box center [597, 196] width 47 height 94
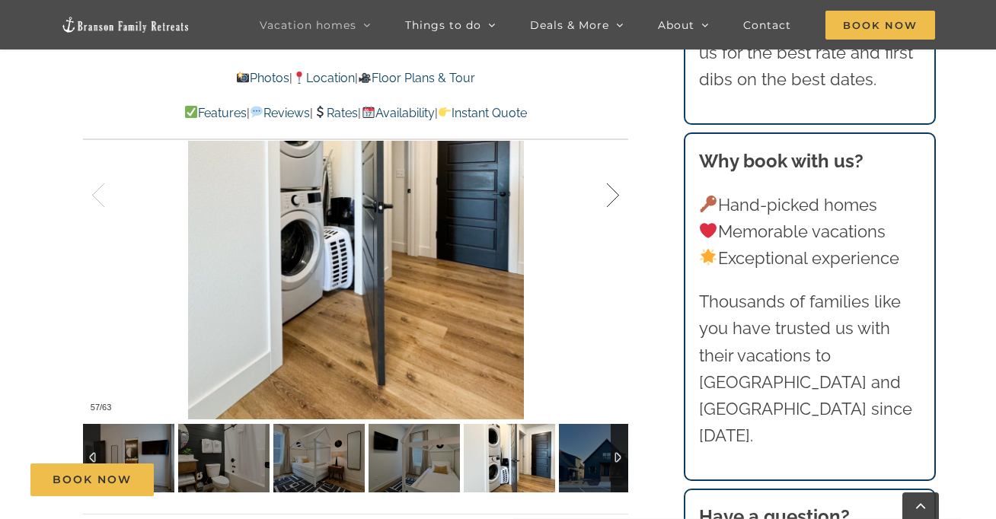
click at [618, 194] on div at bounding box center [597, 196] width 47 height 94
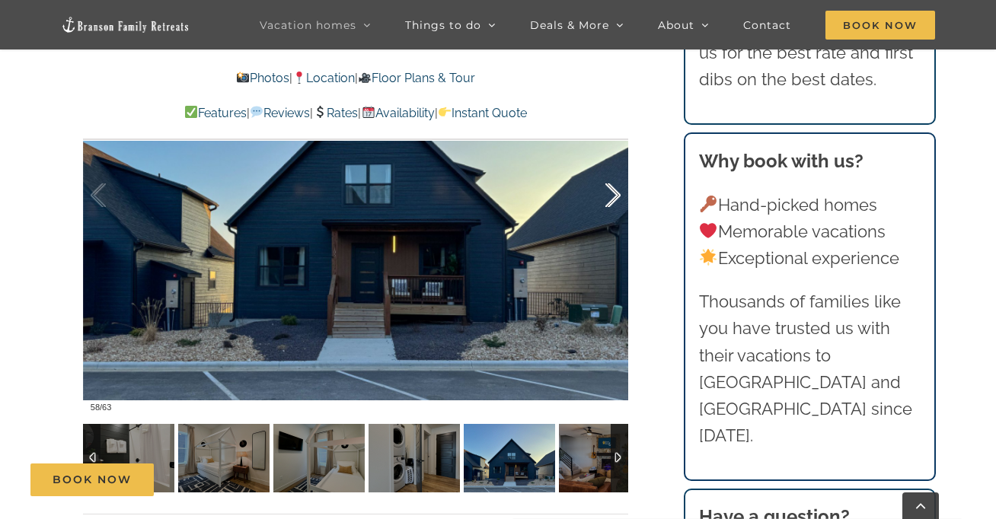
click at [618, 194] on div at bounding box center [597, 196] width 47 height 94
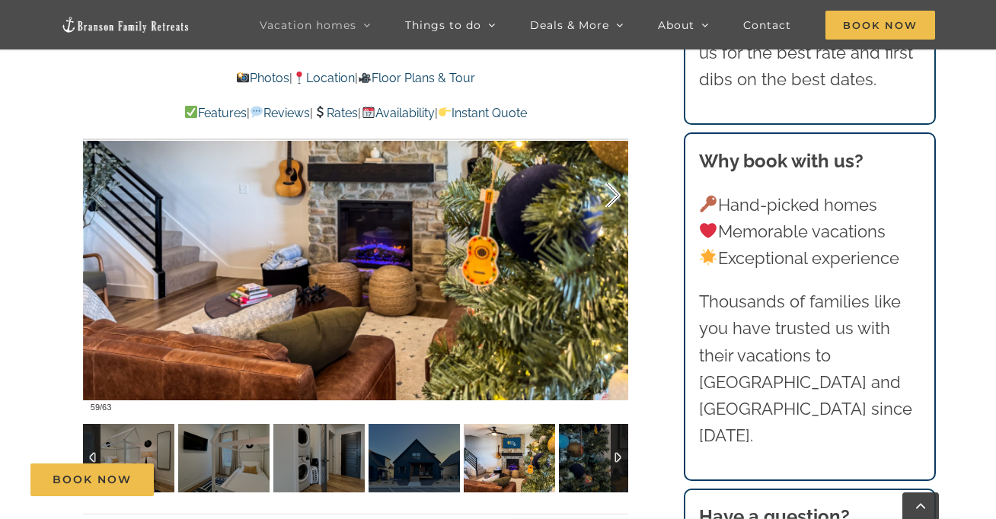
click at [618, 194] on div at bounding box center [597, 196] width 47 height 94
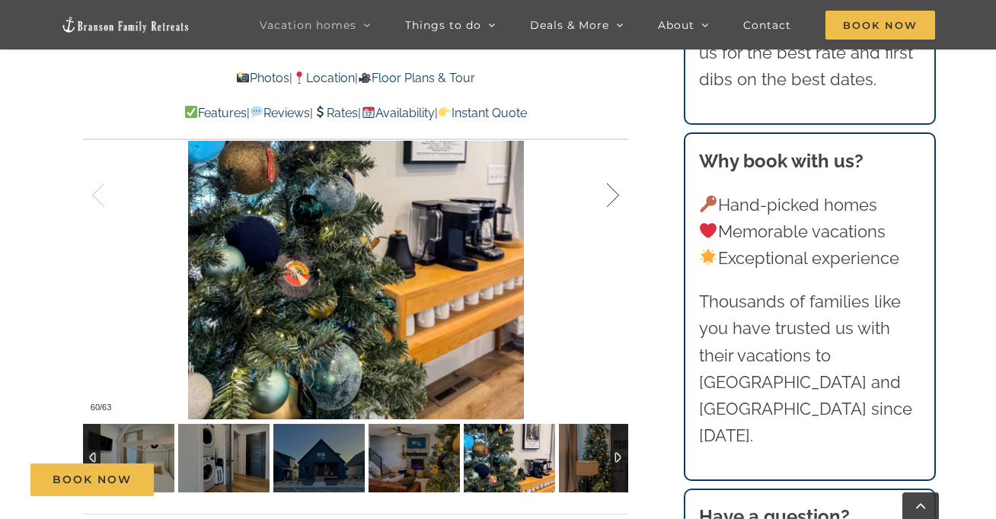
click at [618, 194] on div at bounding box center [597, 196] width 47 height 94
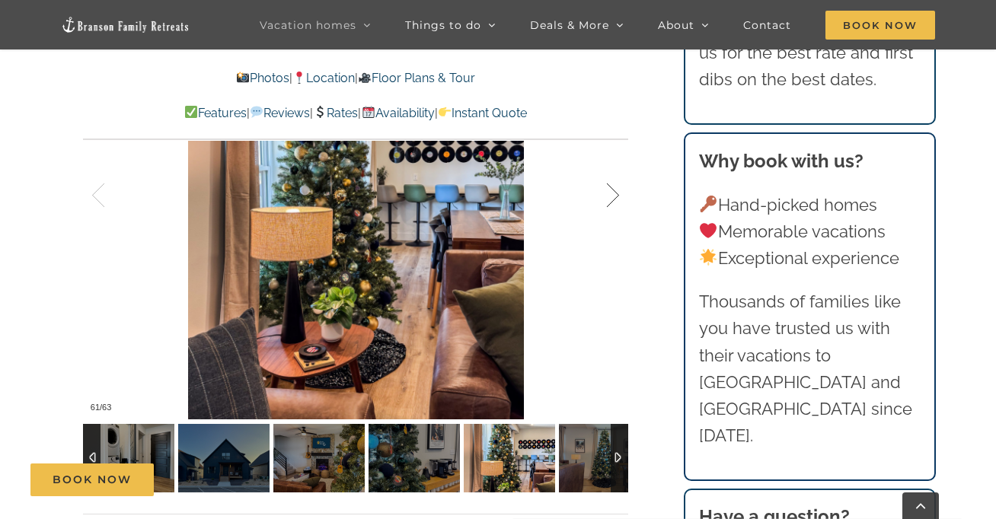
click at [618, 194] on div at bounding box center [597, 196] width 47 height 94
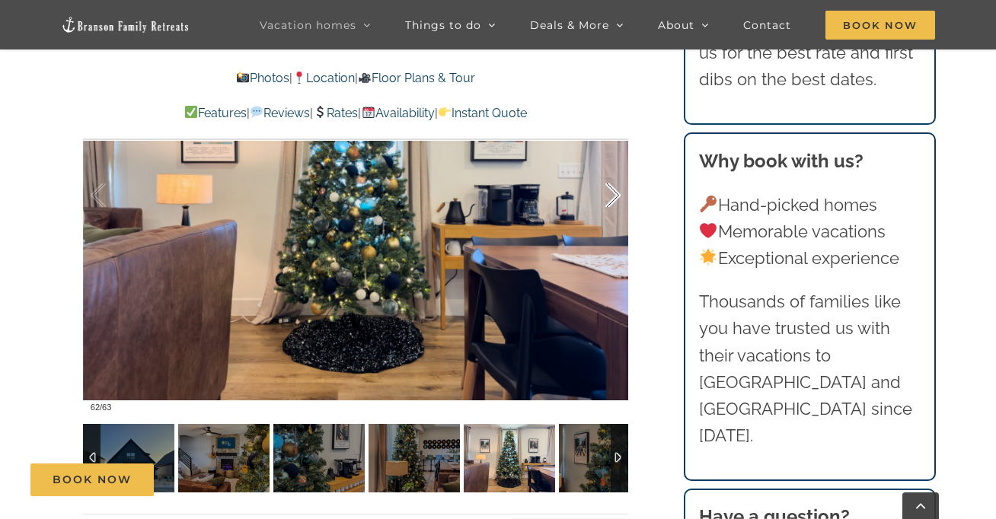
click at [618, 194] on div at bounding box center [597, 196] width 47 height 94
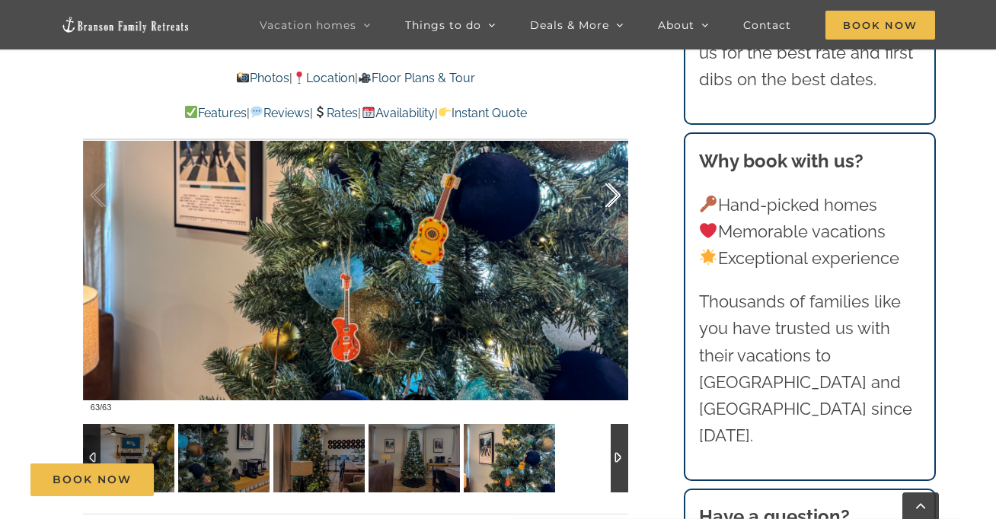
click at [618, 194] on div at bounding box center [597, 196] width 47 height 94
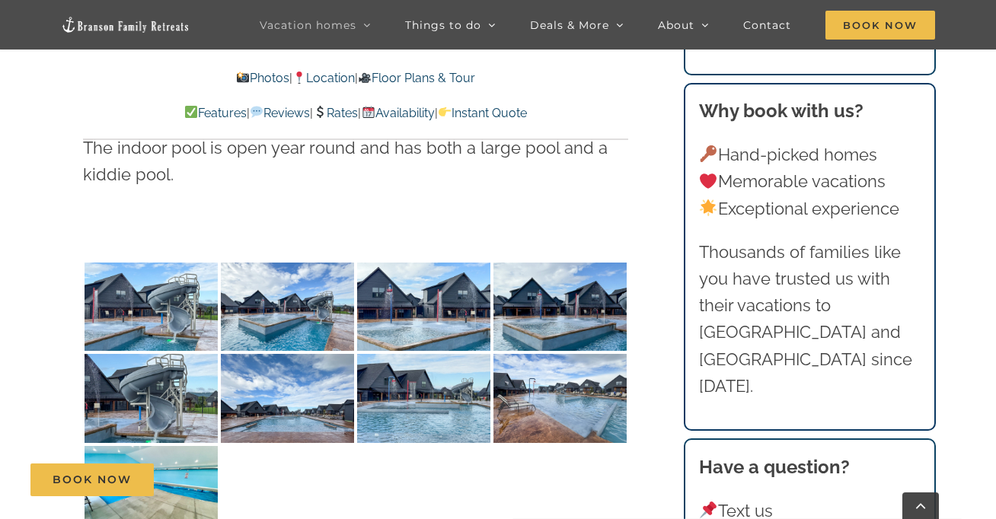
scroll to position [3182, 0]
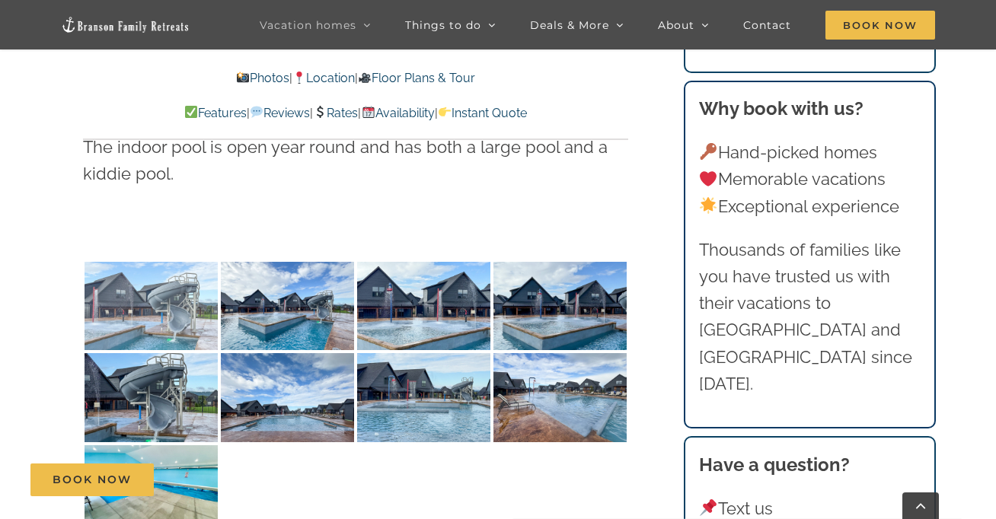
click at [161, 303] on img at bounding box center [151, 306] width 133 height 89
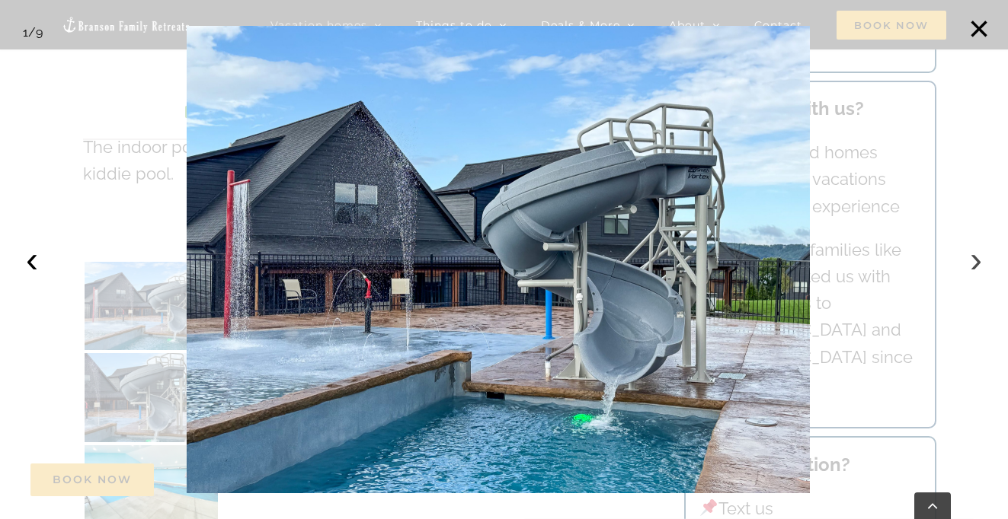
click at [978, 255] on button "›" at bounding box center [976, 260] width 34 height 34
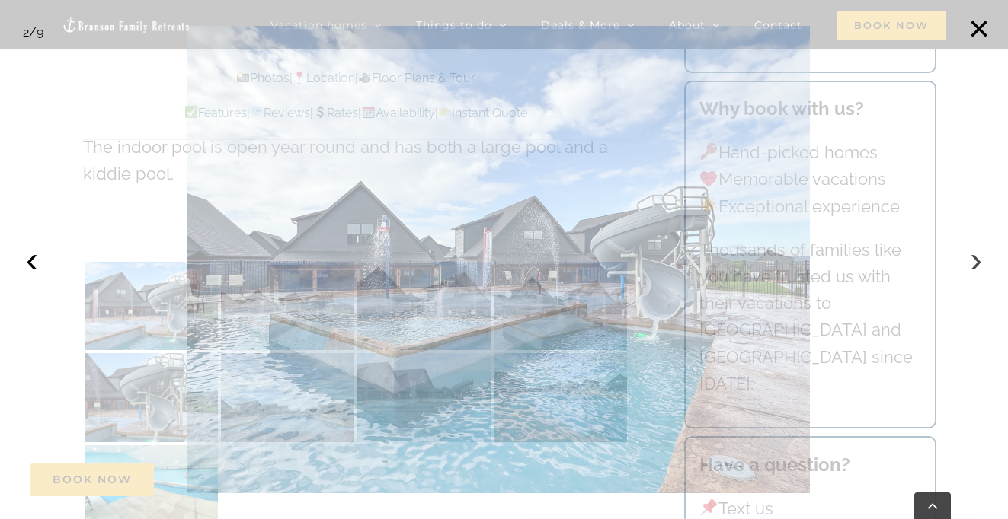
click at [978, 255] on button "›" at bounding box center [976, 260] width 34 height 34
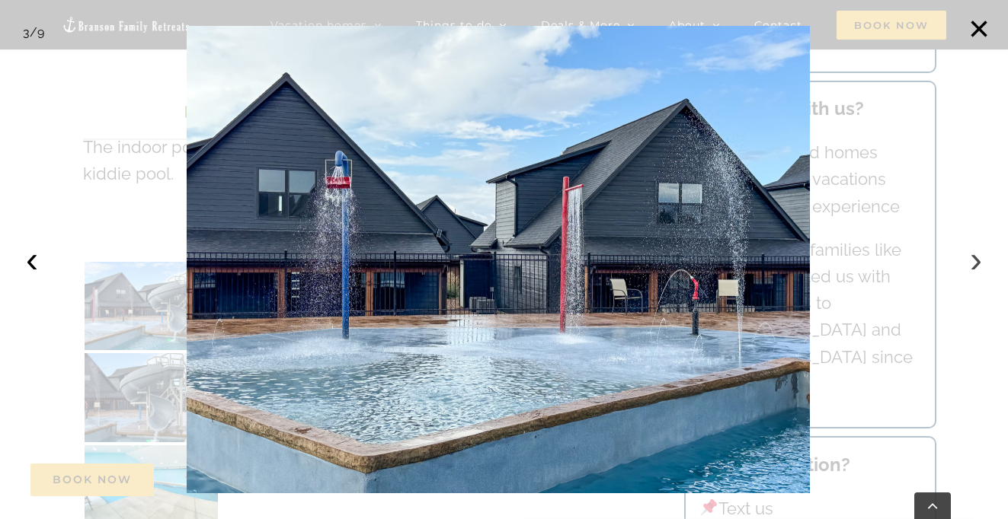
click at [978, 255] on button "›" at bounding box center [976, 260] width 34 height 34
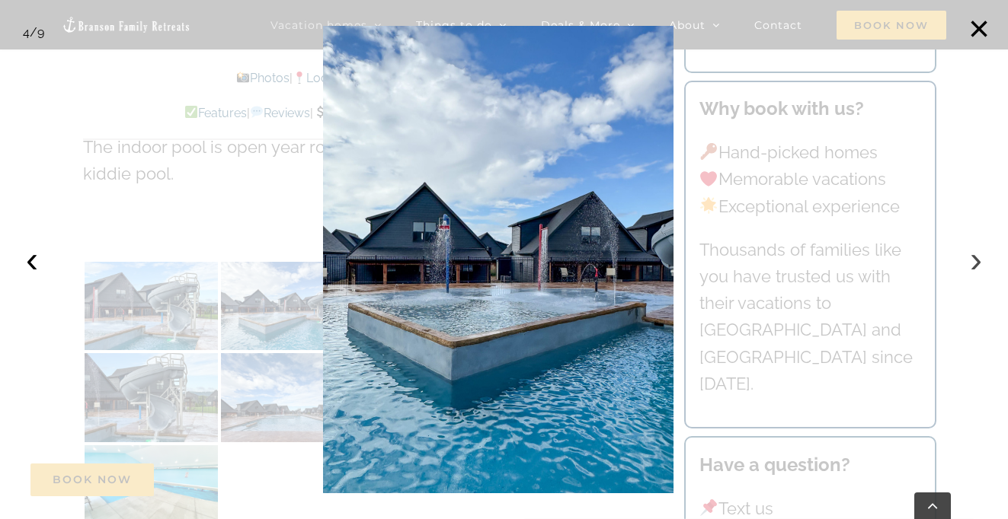
click at [978, 255] on button "›" at bounding box center [976, 260] width 34 height 34
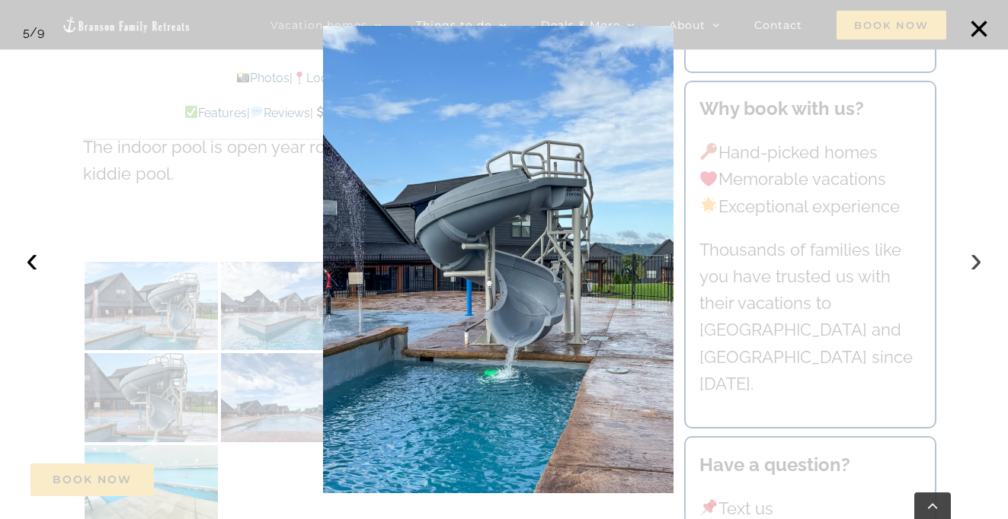
click at [978, 255] on button "›" at bounding box center [976, 260] width 34 height 34
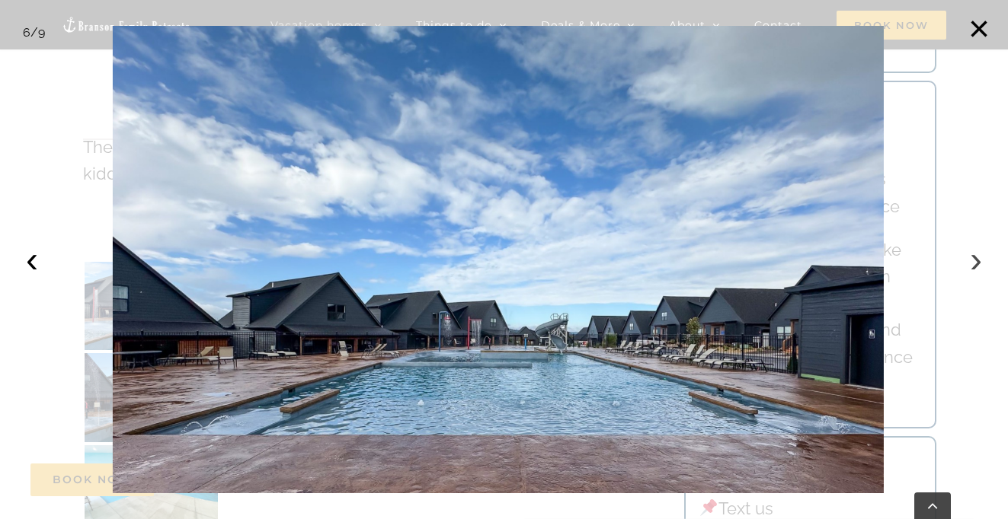
click at [978, 255] on button "›" at bounding box center [976, 260] width 34 height 34
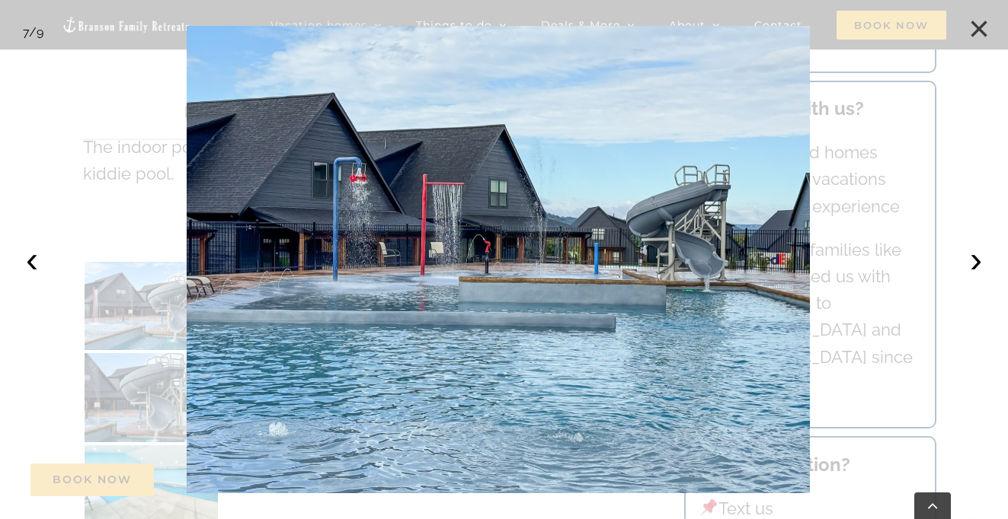
click at [979, 30] on button "×" at bounding box center [979, 29] width 34 height 34
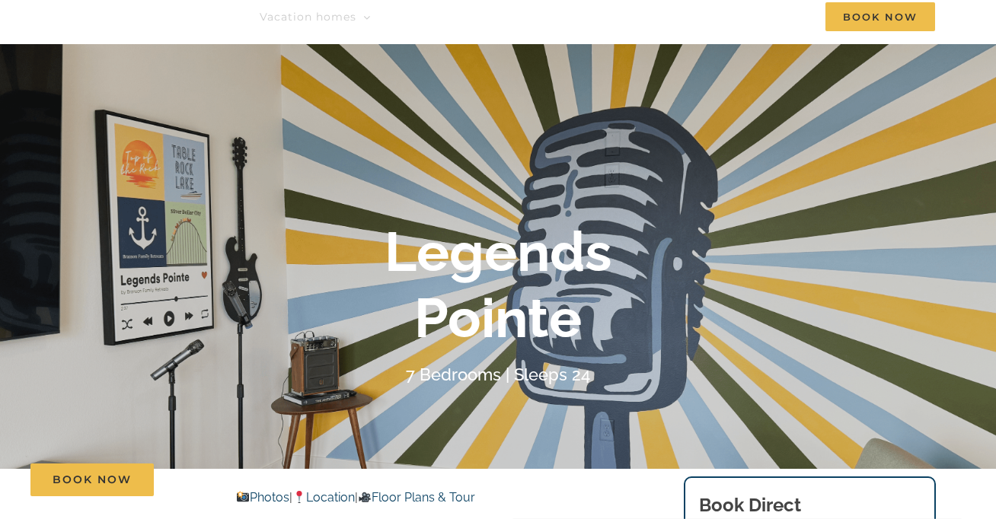
scroll to position [0, 0]
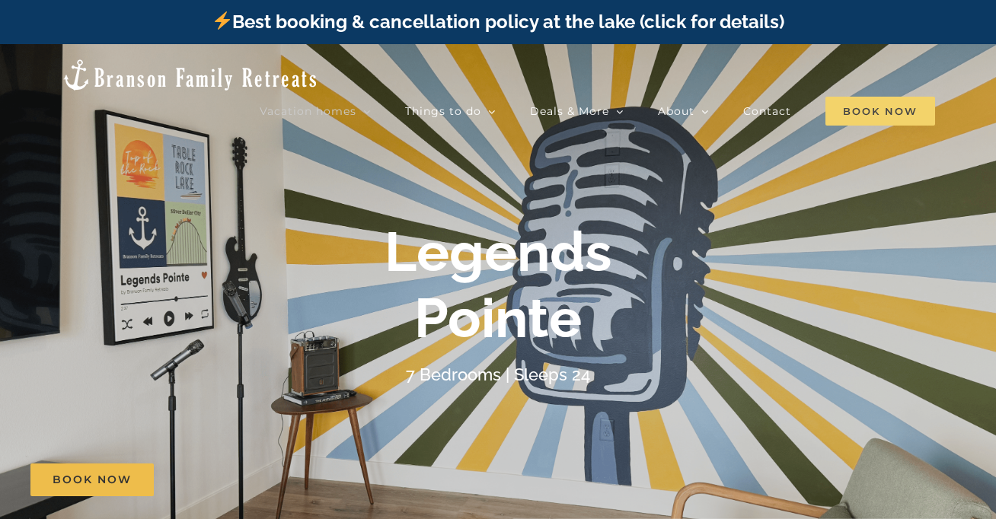
click at [898, 97] on span "Book Now" at bounding box center [881, 111] width 110 height 29
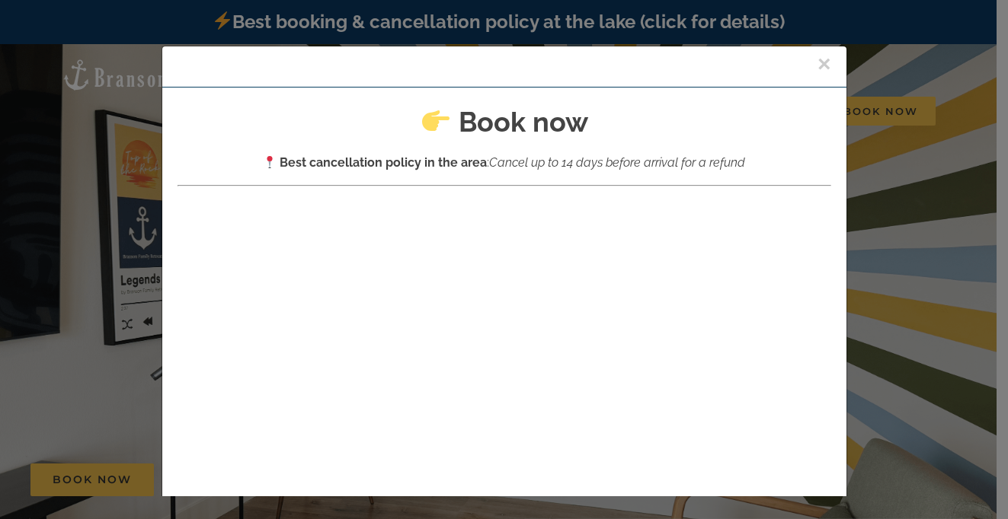
click at [817, 59] on button "×" at bounding box center [824, 64] width 14 height 23
